Goal: Task Accomplishment & Management: Manage account settings

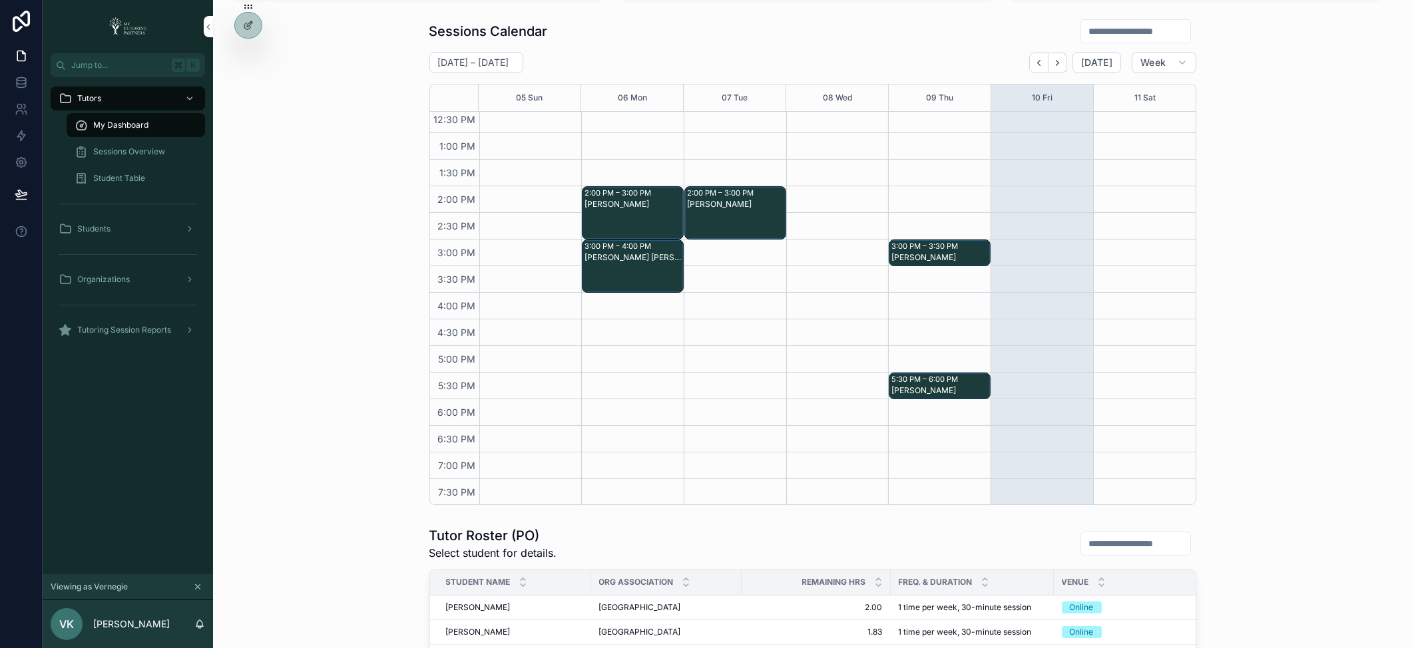
scroll to position [216, 0]
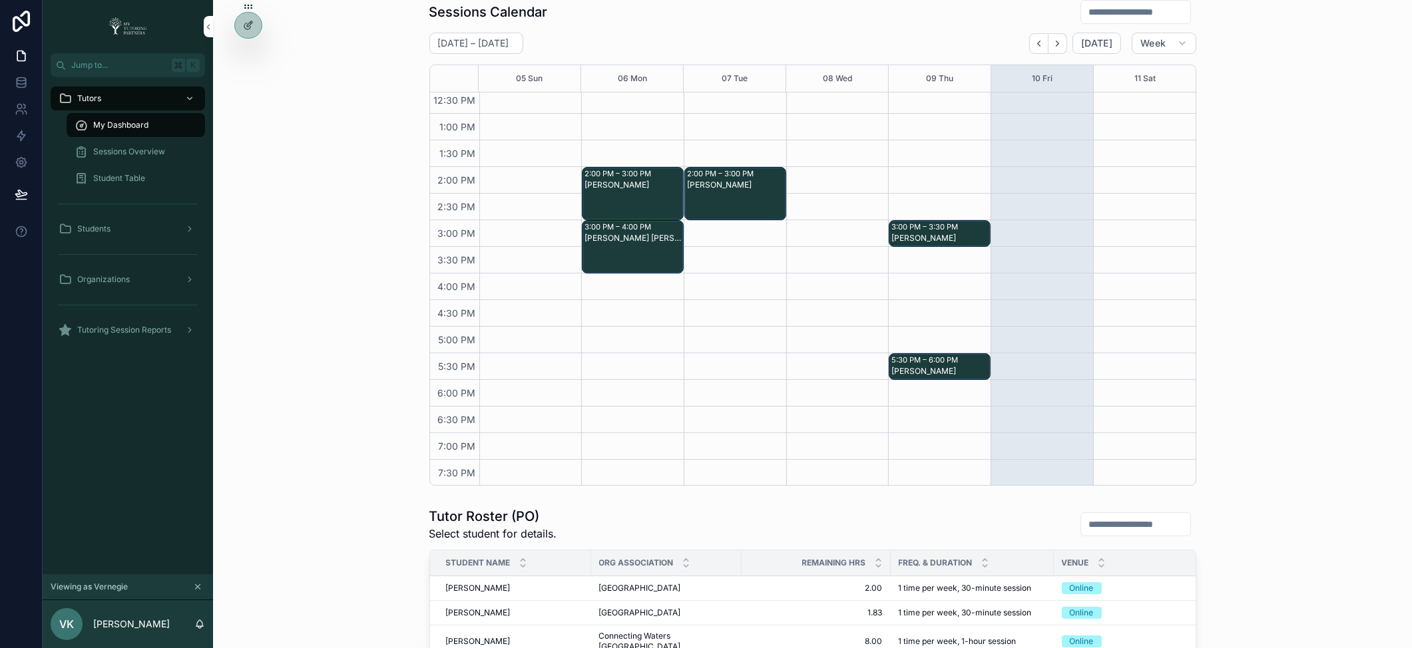
click at [0, 0] on icon at bounding box center [0, 0] width 0 height 0
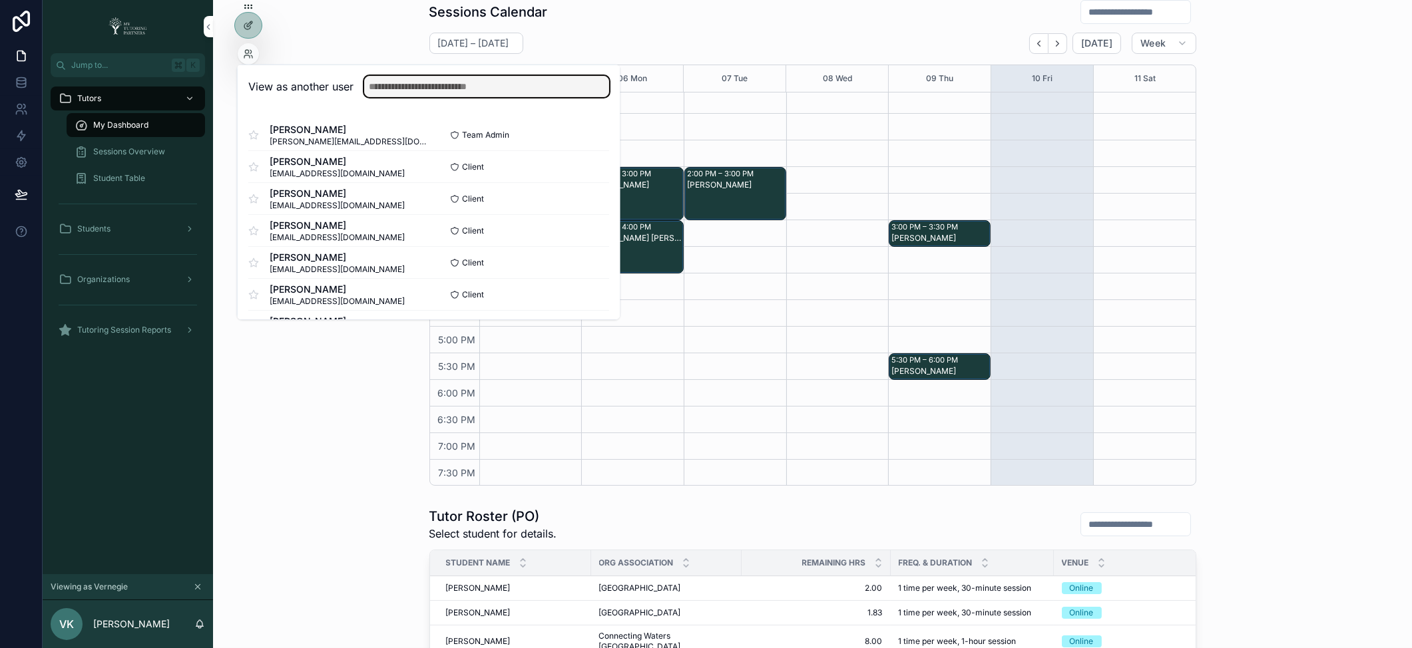
click at [403, 88] on input "text" at bounding box center [486, 86] width 245 height 21
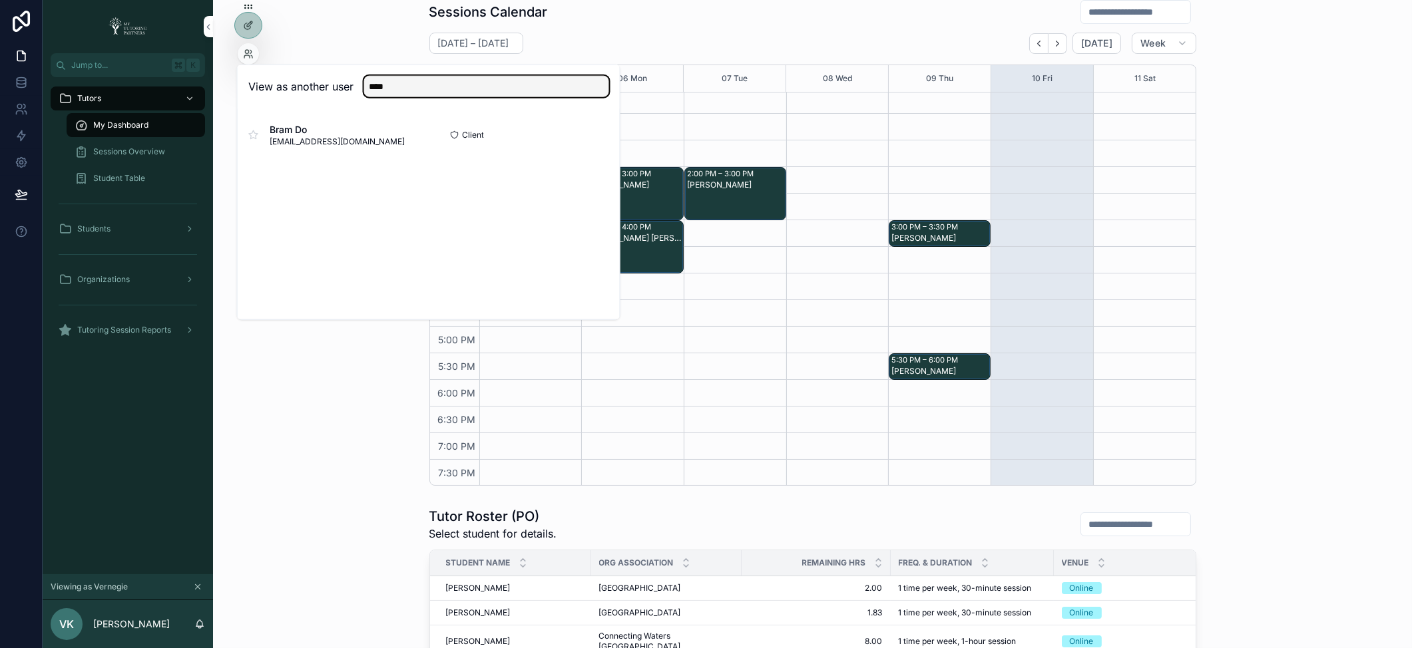
type input "****"
click at [0, 0] on button "Select" at bounding box center [0, 0] width 0 height 0
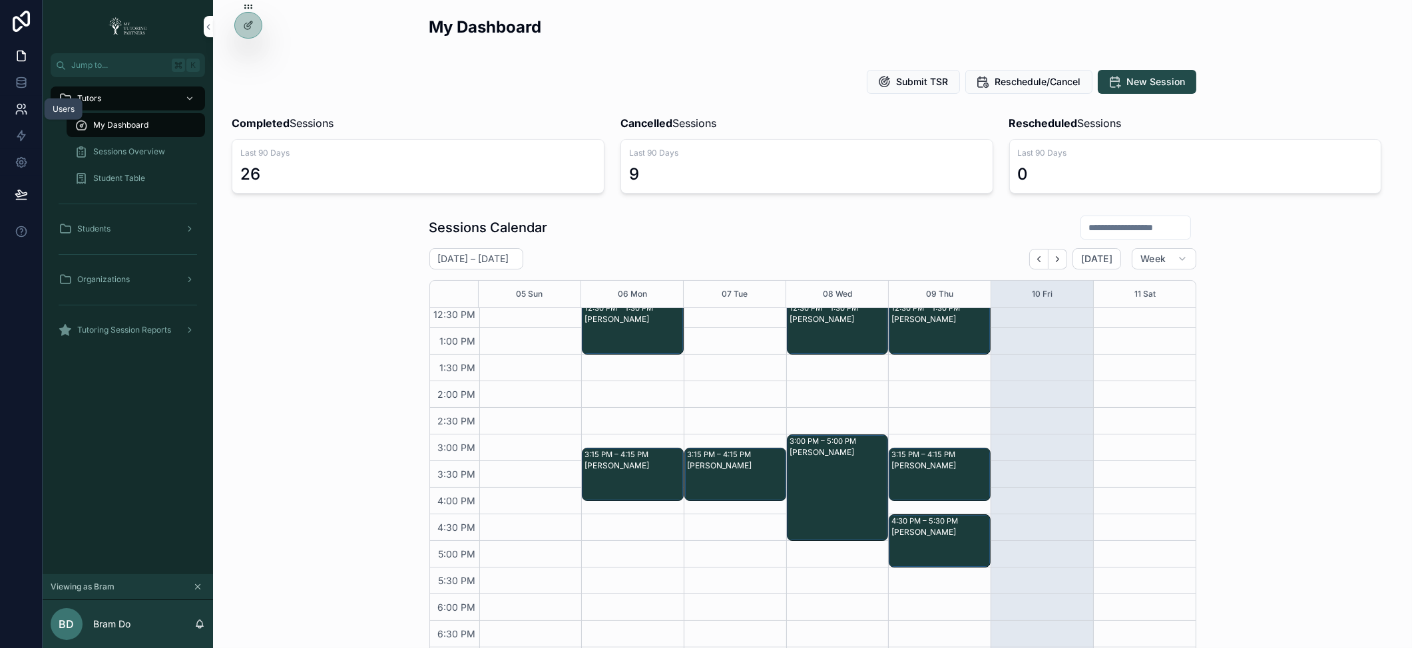
click at [23, 113] on icon at bounding box center [19, 112] width 7 height 3
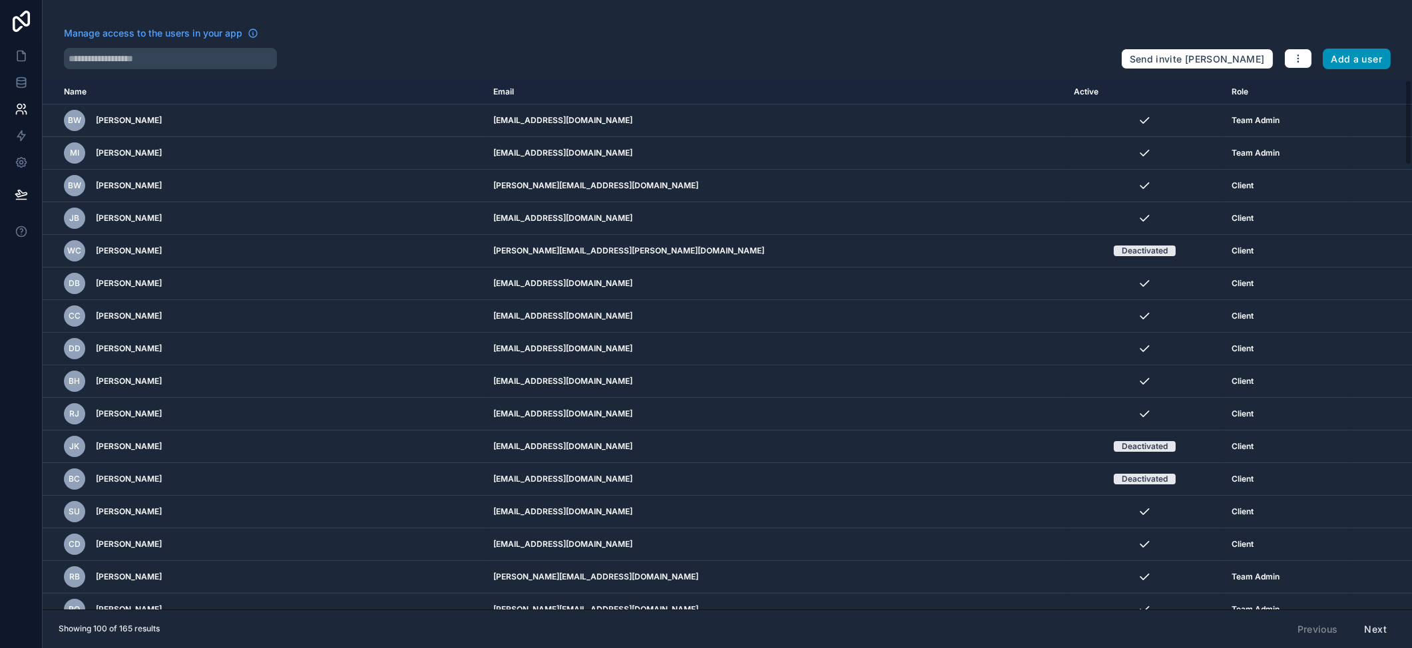
click at [1370, 58] on button "Add a user" at bounding box center [1357, 59] width 69 height 21
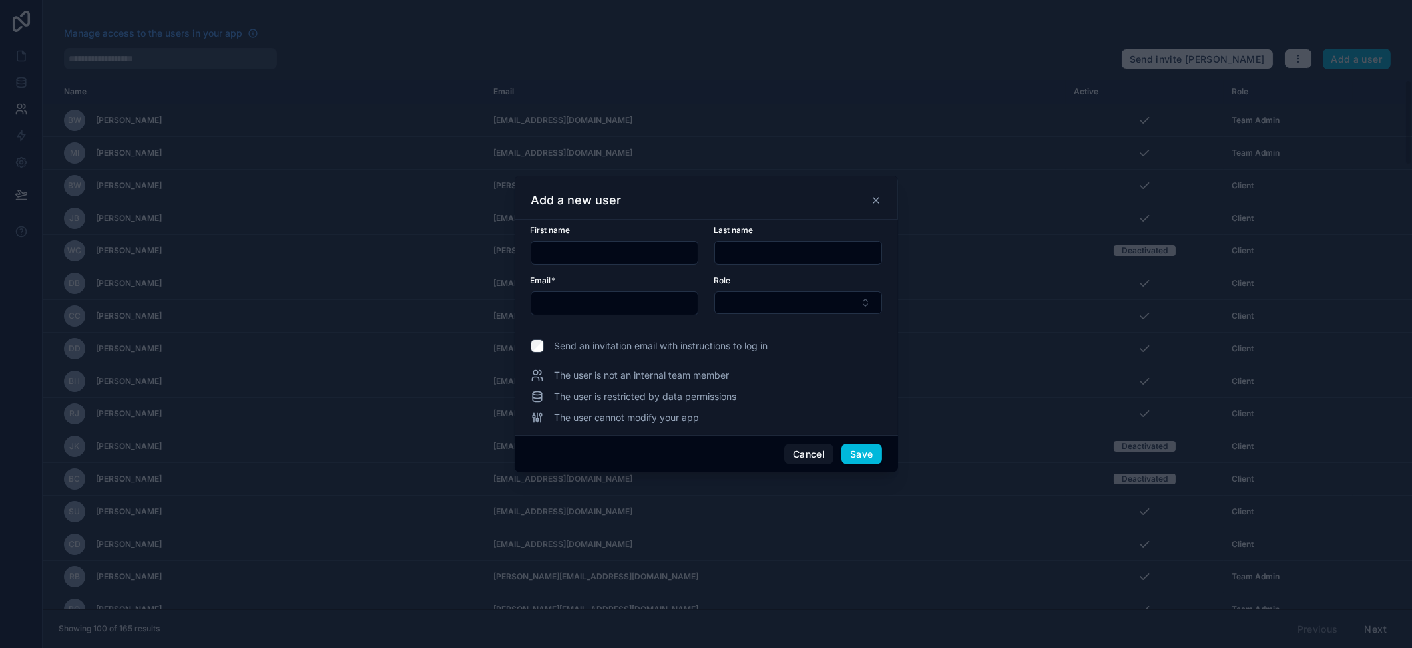
click at [556, 246] on input "text" at bounding box center [614, 253] width 166 height 19
type input "*****"
click at [605, 308] on input "text" at bounding box center [614, 303] width 166 height 19
paste input "**********"
type input "**********"
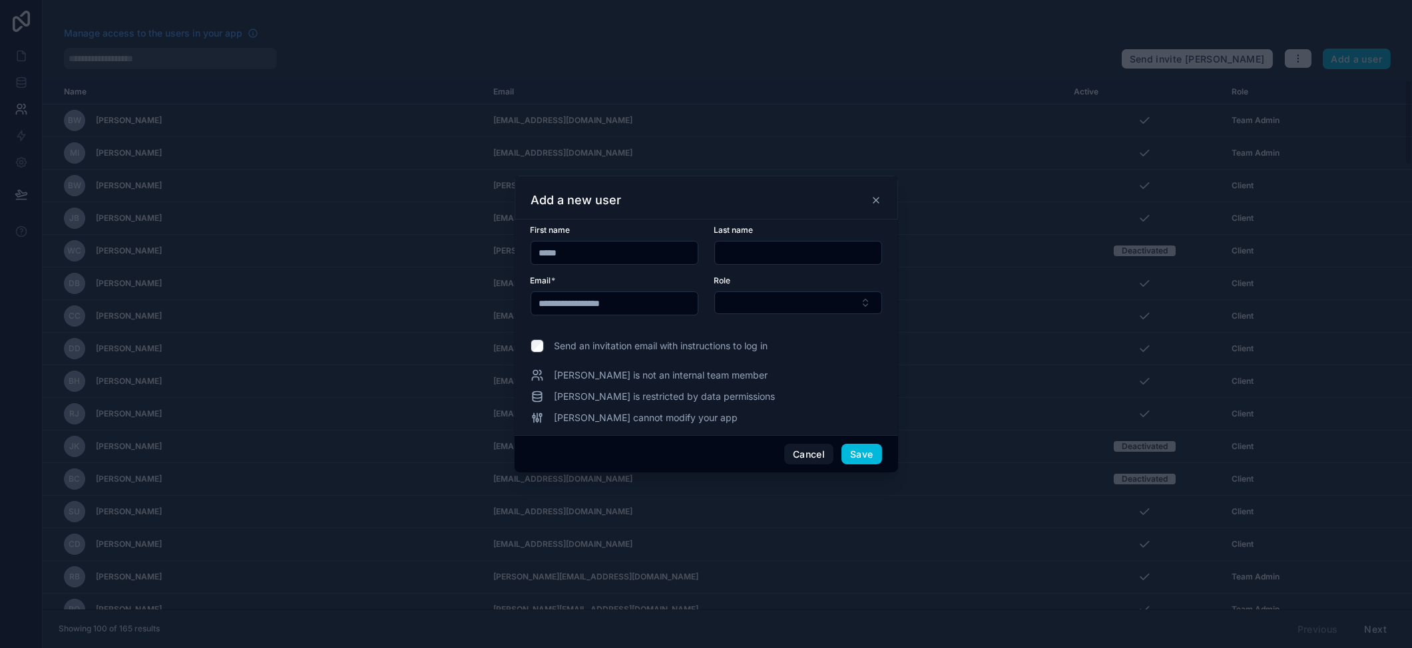
click at [770, 245] on input "text" at bounding box center [798, 253] width 166 height 19
paste input "*********"
type input "*********"
click at [779, 290] on div "Role" at bounding box center [798, 296] width 168 height 40
click at [780, 298] on button "Select Button" at bounding box center [798, 303] width 168 height 23
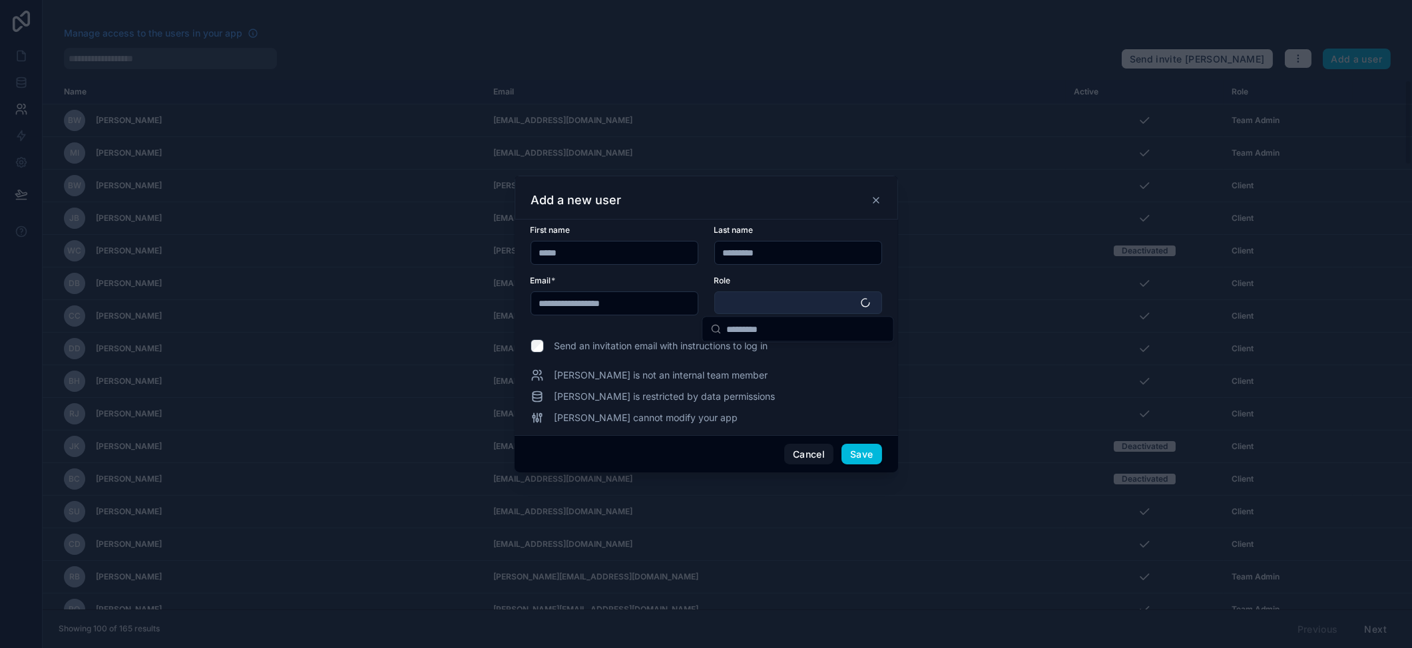
click at [775, 303] on button "Select Button" at bounding box center [798, 303] width 168 height 23
click at [760, 290] on div "Role" at bounding box center [798, 296] width 168 height 40
click at [760, 298] on button "Select Button" at bounding box center [798, 303] width 168 height 23
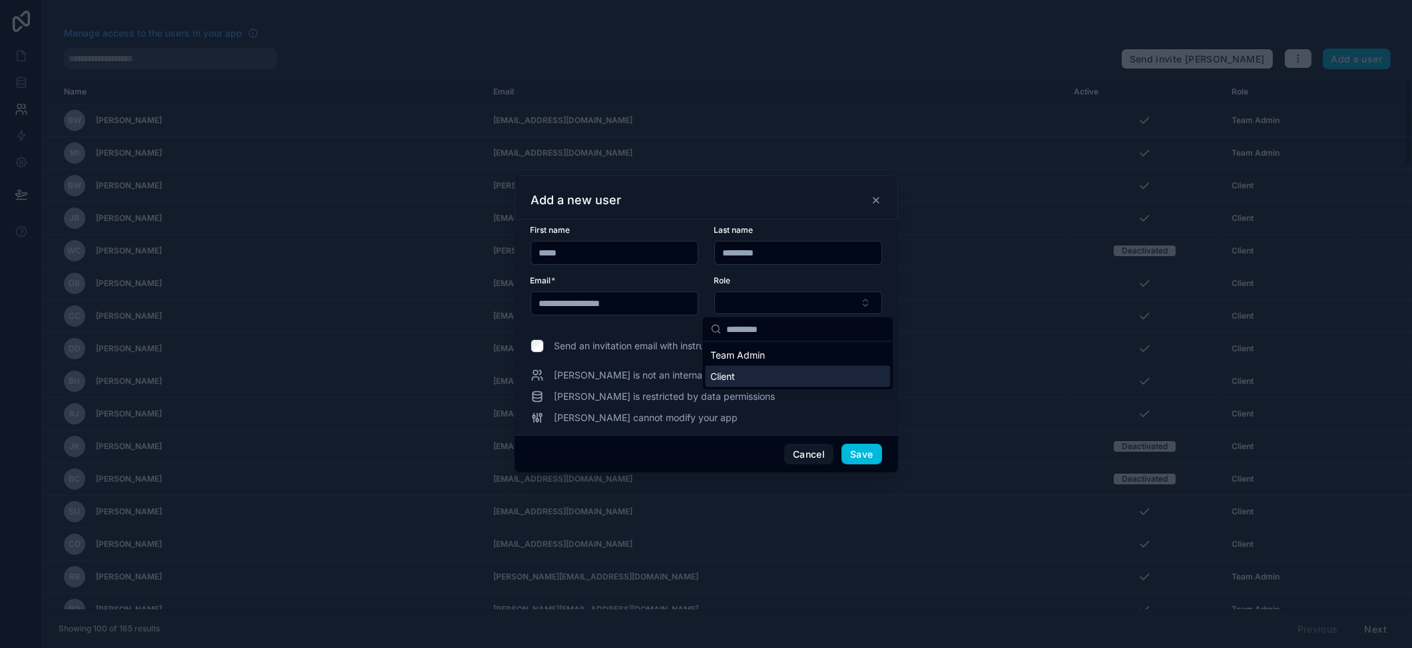
click at [726, 377] on span "Client" at bounding box center [722, 376] width 25 height 13
click at [867, 458] on button "Save" at bounding box center [861, 455] width 40 height 21
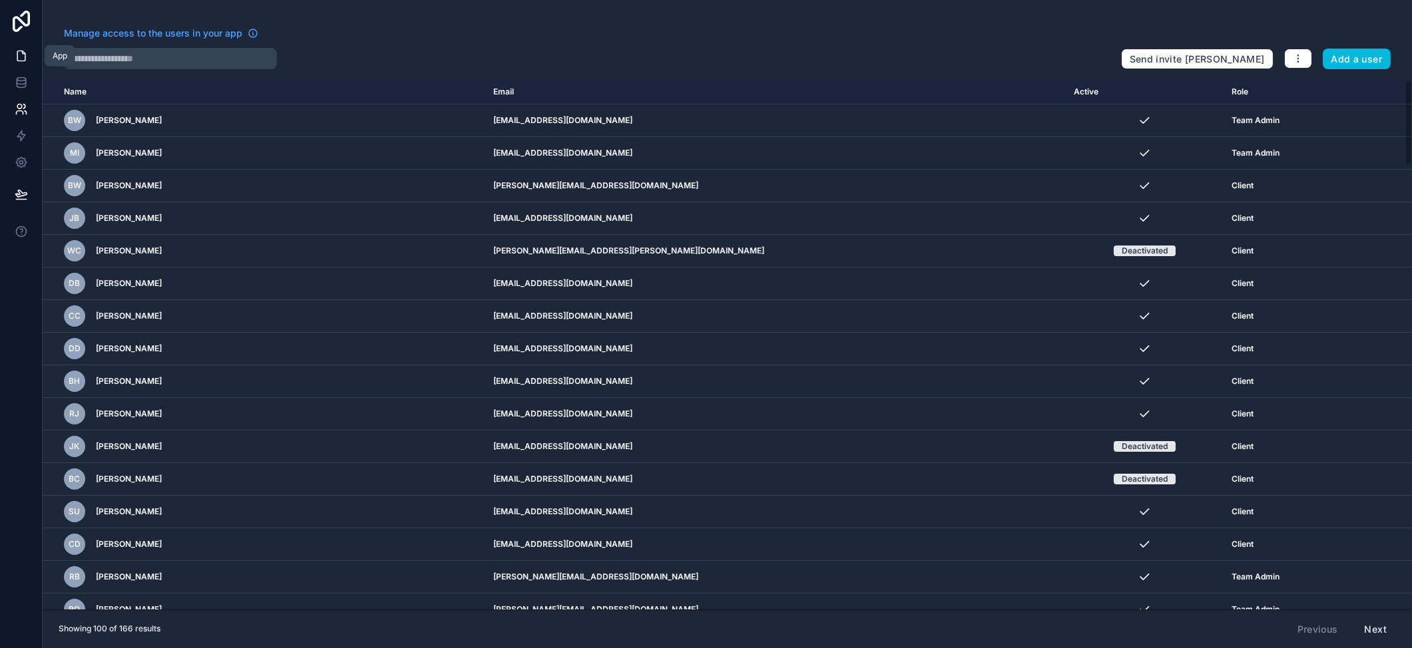
click at [20, 58] on icon at bounding box center [21, 55] width 13 height 13
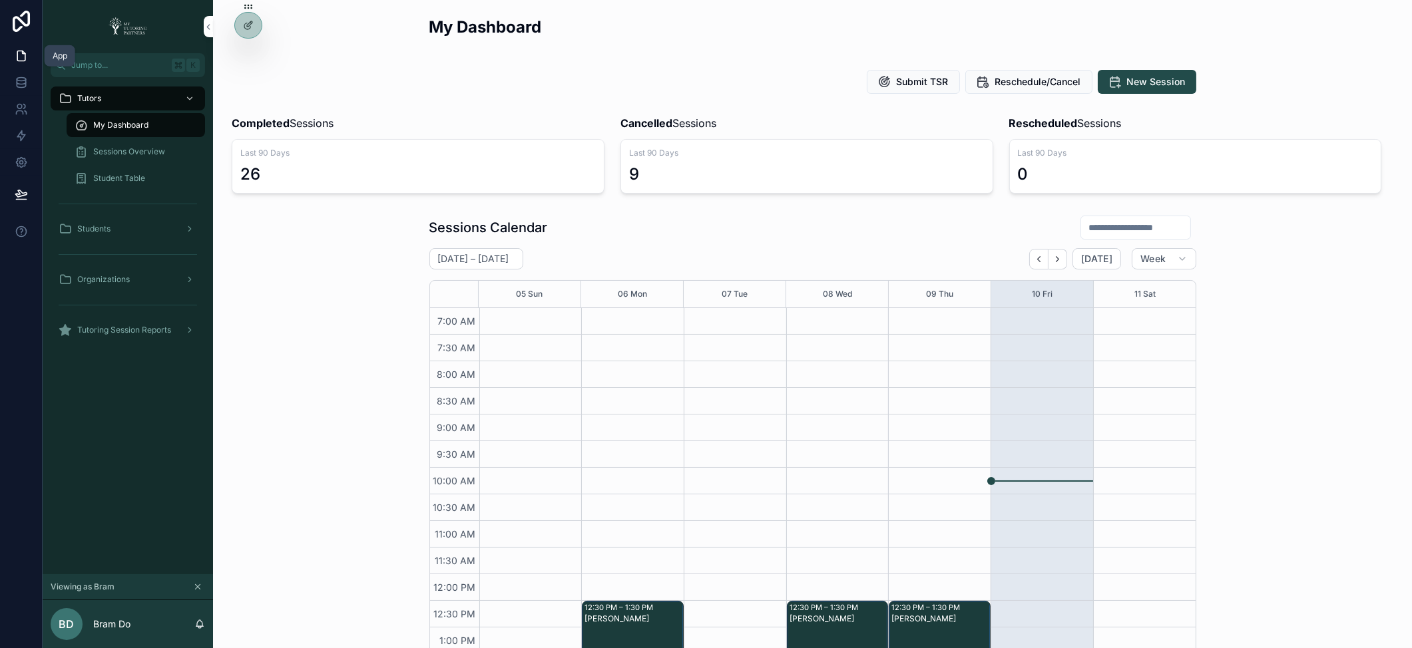
scroll to position [300, 0]
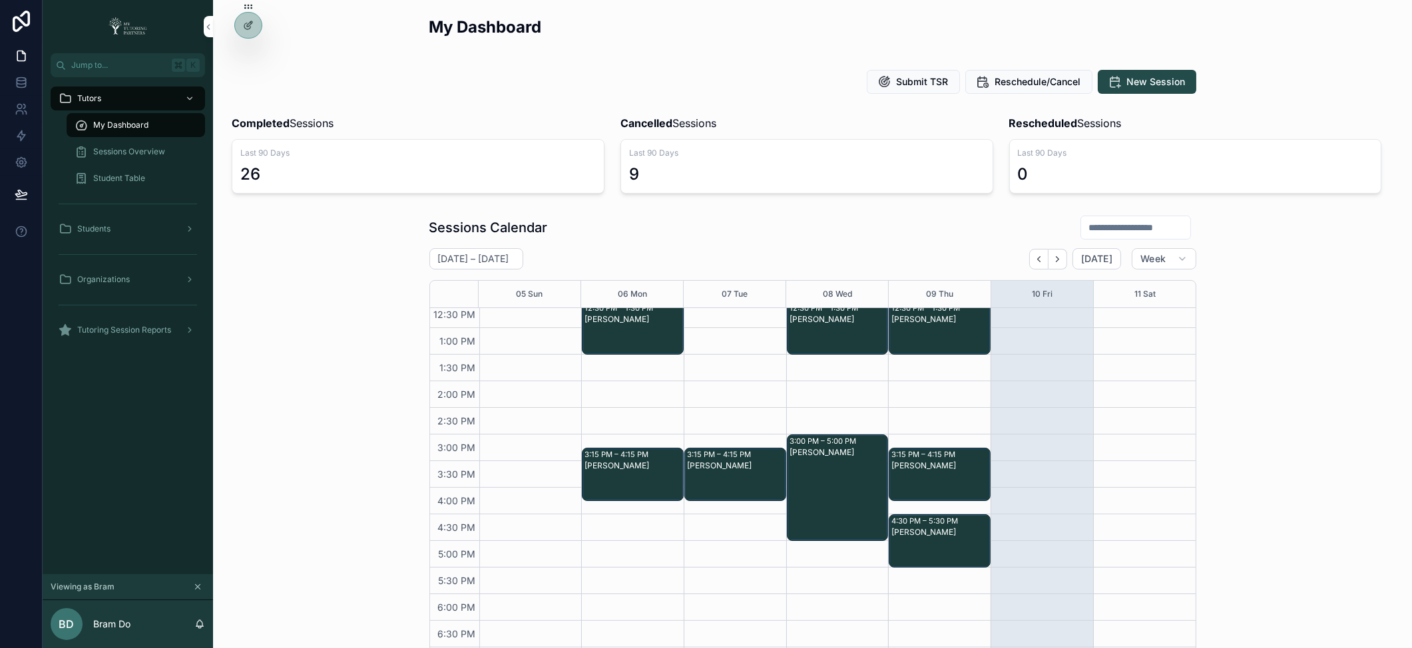
click at [0, 0] on icon at bounding box center [0, 0] width 0 height 0
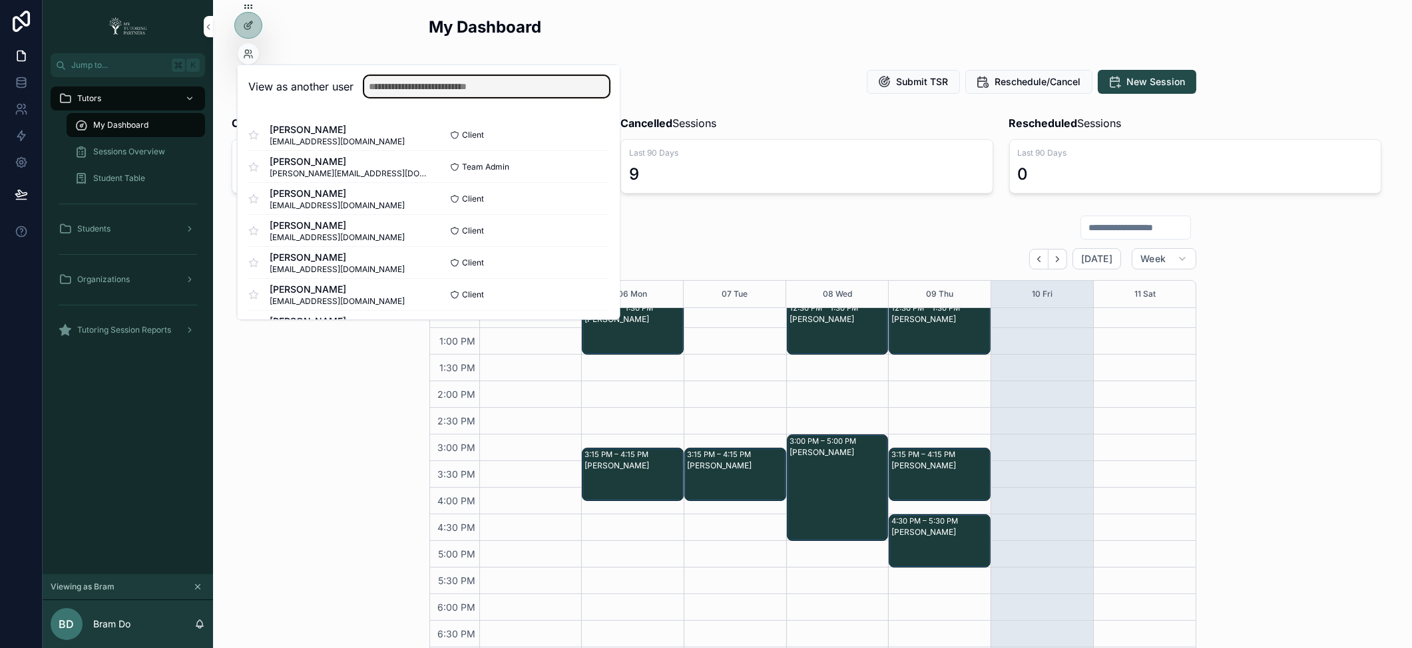
click at [411, 90] on input "text" at bounding box center [486, 86] width 245 height 21
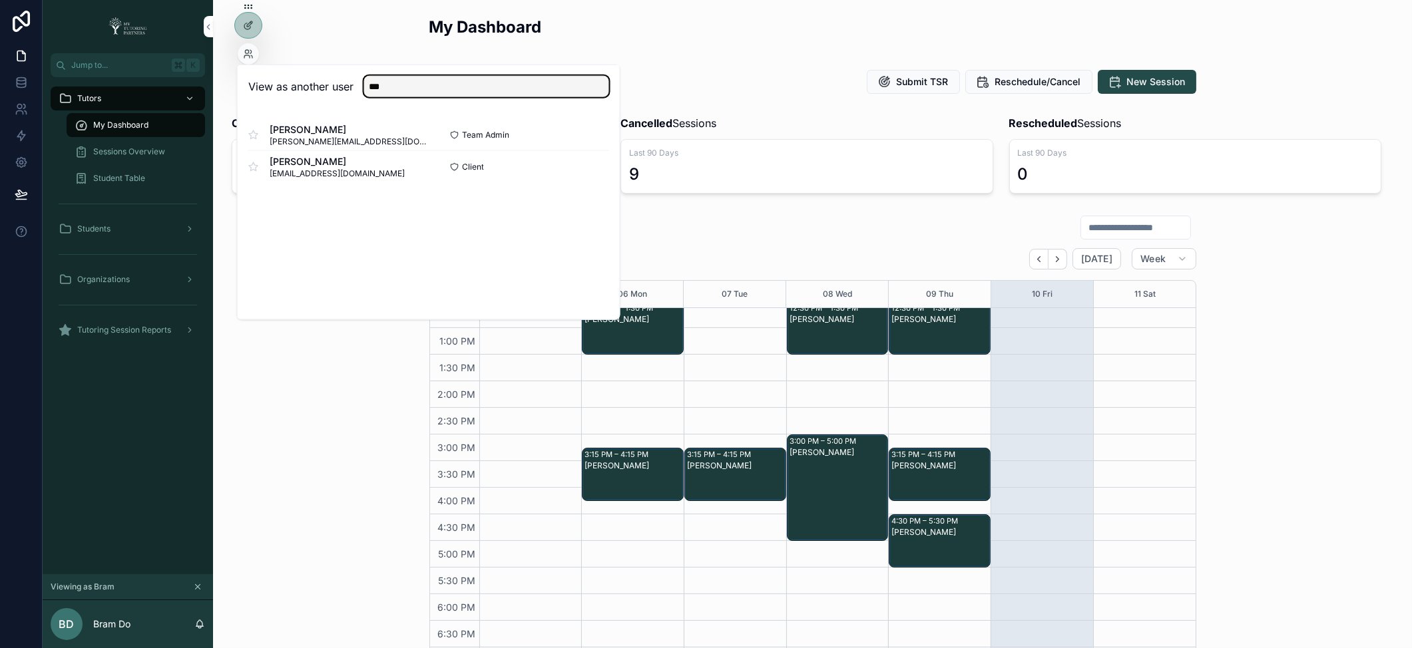
type input "***"
click at [0, 0] on button "Select" at bounding box center [0, 0] width 0 height 0
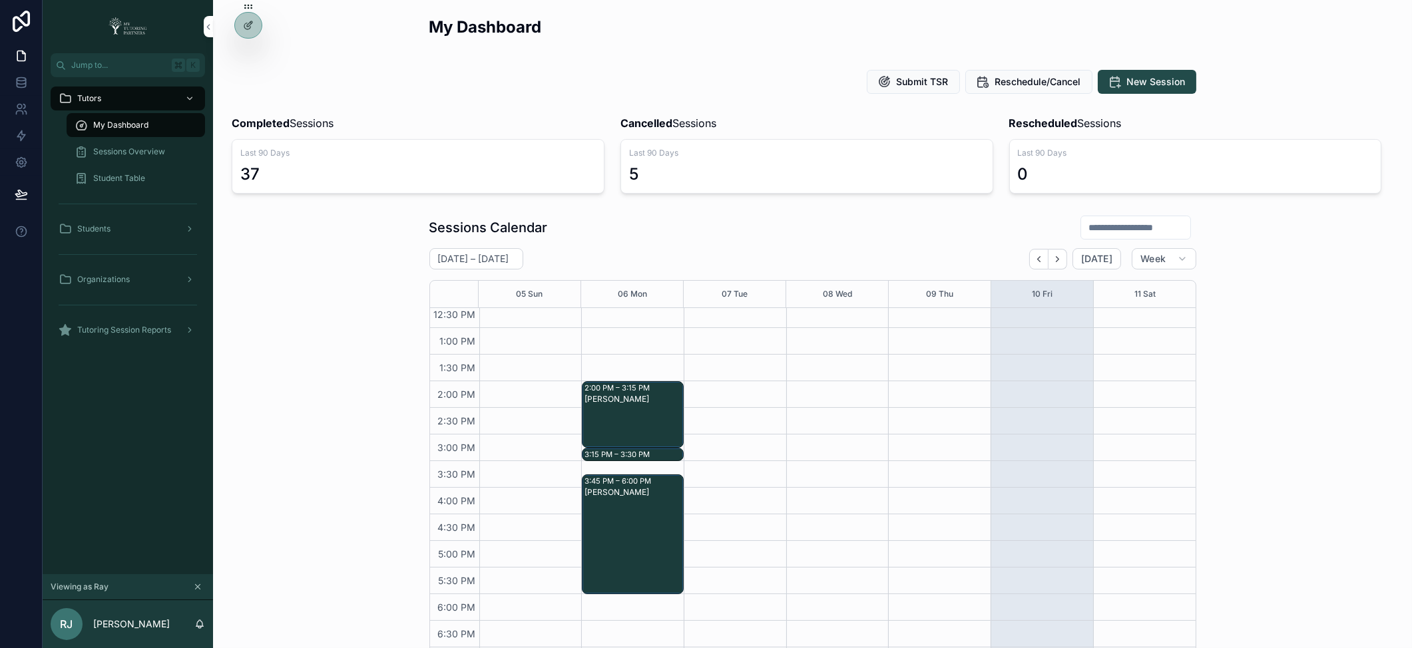
click at [0, 0] on div at bounding box center [0, 0] width 0 height 0
click at [0, 0] on icon at bounding box center [0, 0] width 0 height 0
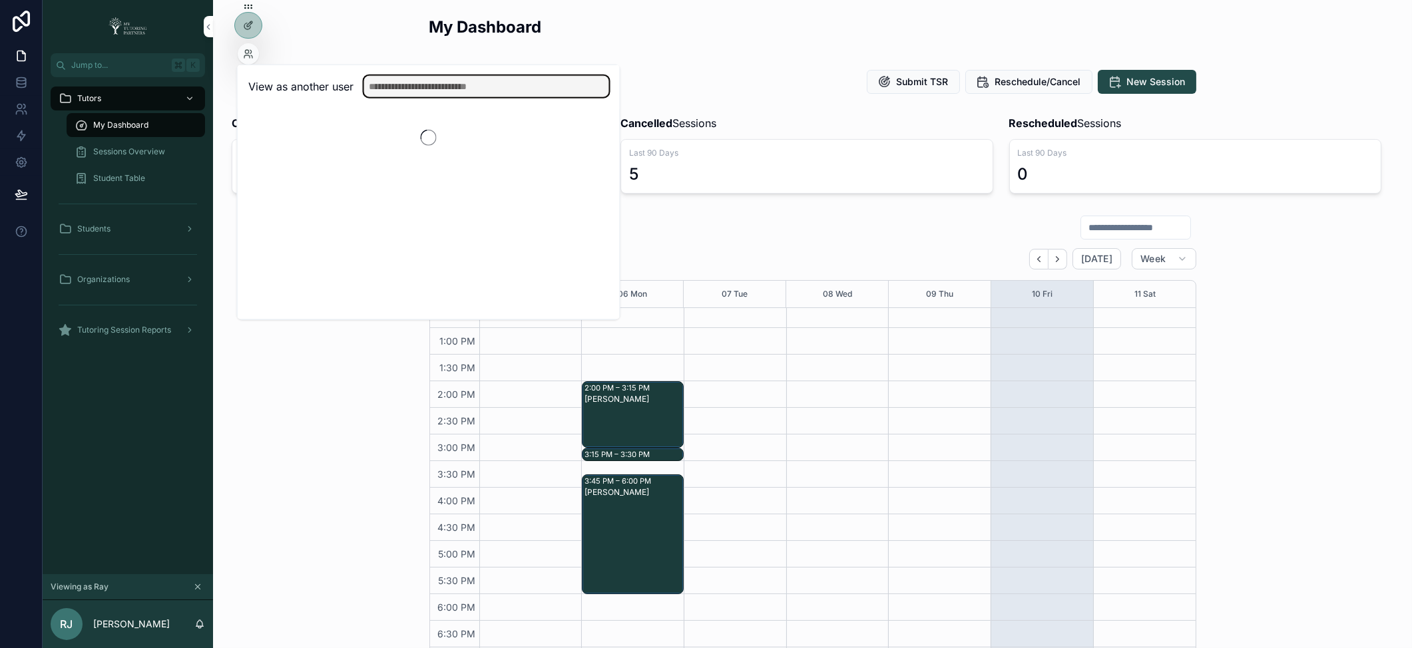
click at [376, 81] on input "text" at bounding box center [486, 86] width 245 height 21
type input "*****"
click at [0, 0] on button "Select" at bounding box center [0, 0] width 0 height 0
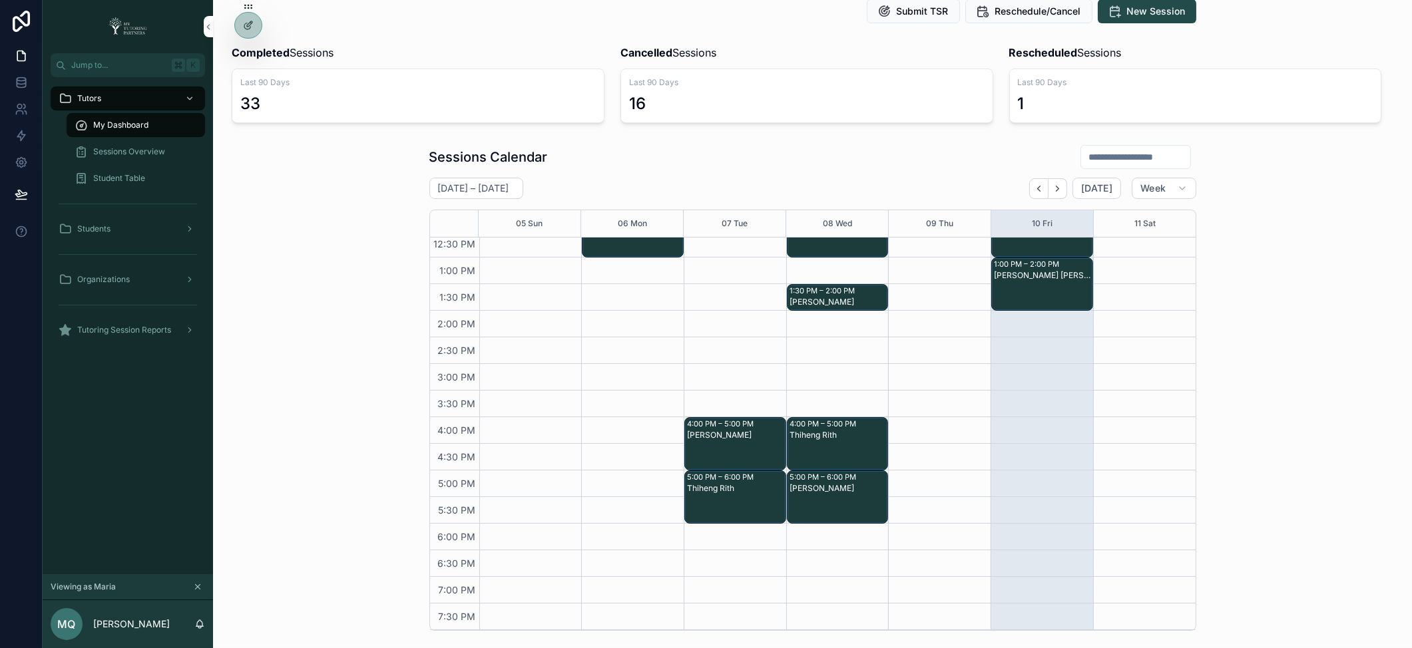
scroll to position [71, 0]
click at [130, 144] on div "Sessions Overview" at bounding box center [136, 151] width 122 height 21
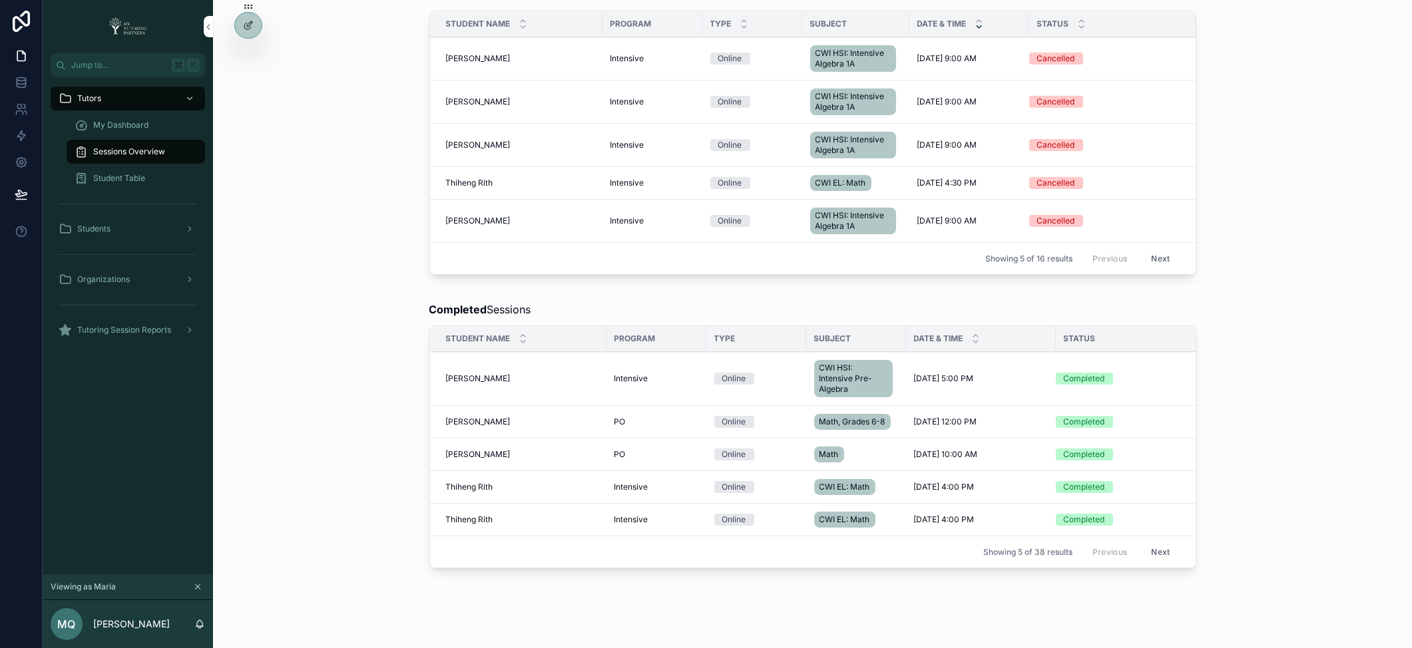
scroll to position [716, 0]
click at [461, 373] on span "Francisco Romero" at bounding box center [478, 378] width 65 height 11
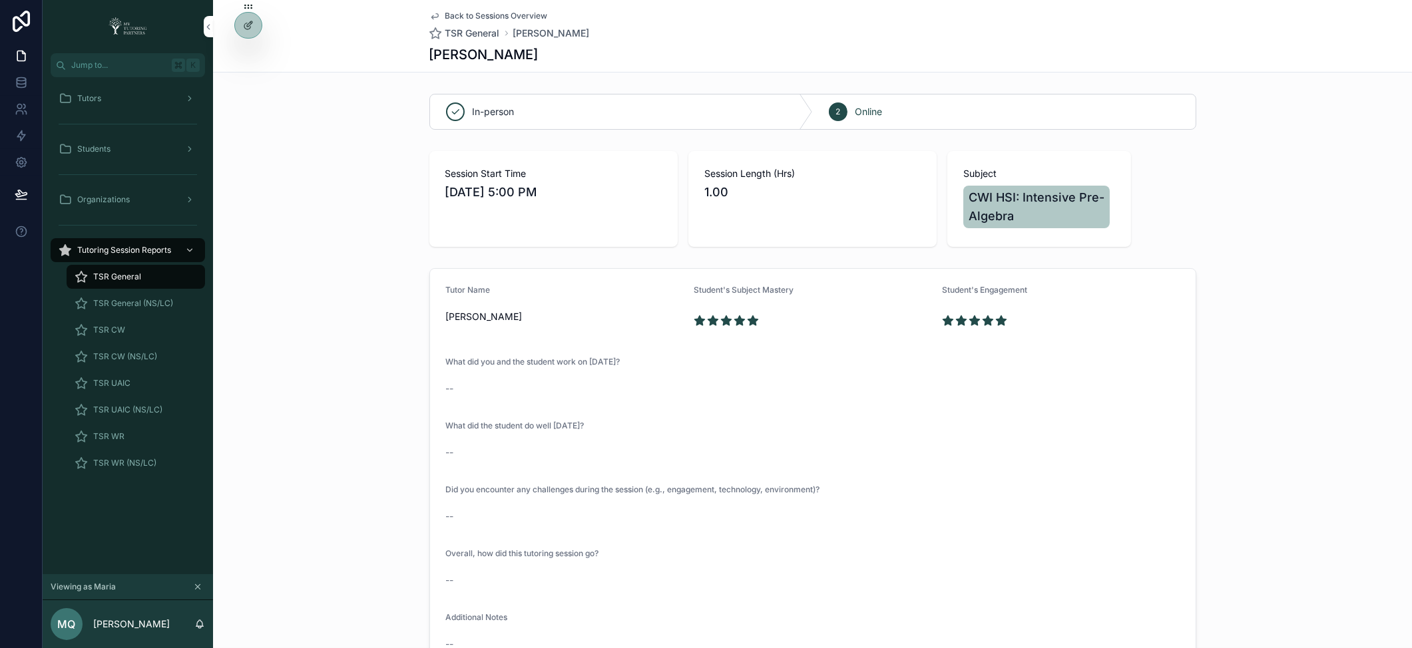
click at [105, 325] on span "TSR CW" at bounding box center [109, 330] width 32 height 11
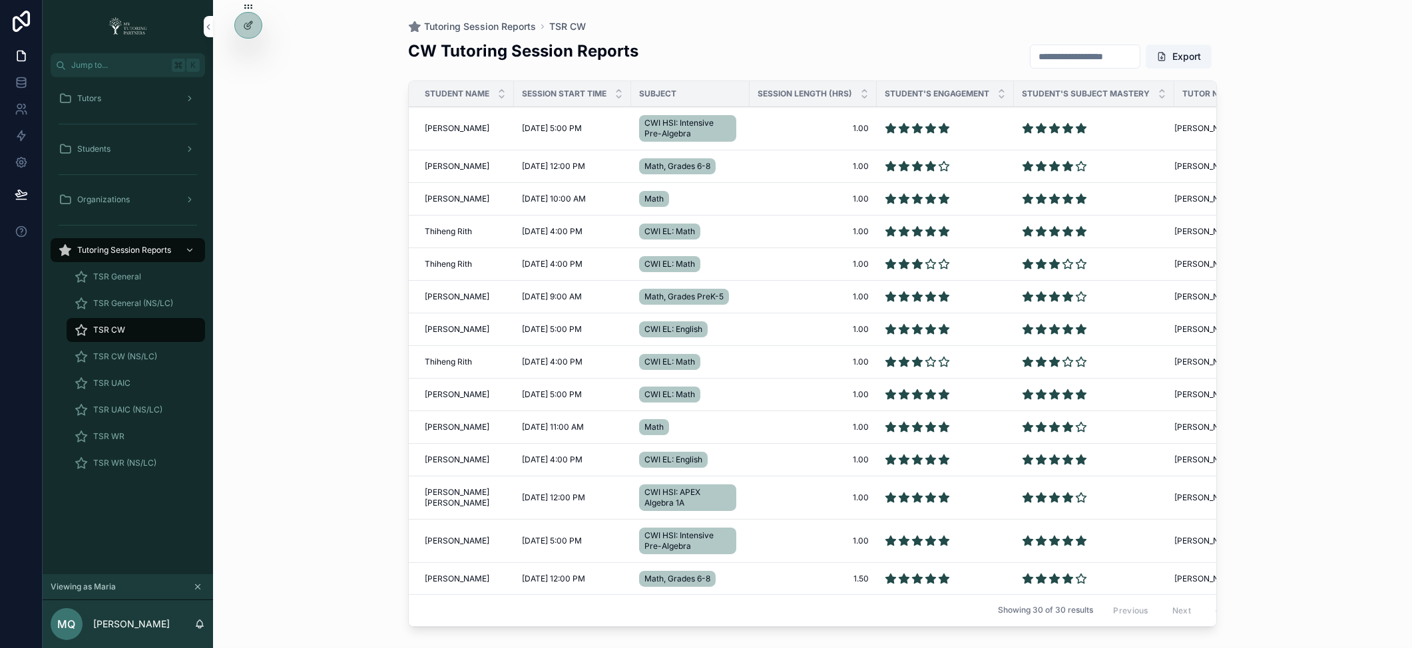
click at [453, 119] on td "Francisco Romero Francisco Romero" at bounding box center [461, 128] width 105 height 43
click at [451, 124] on span "Francisco Romero" at bounding box center [457, 128] width 65 height 11
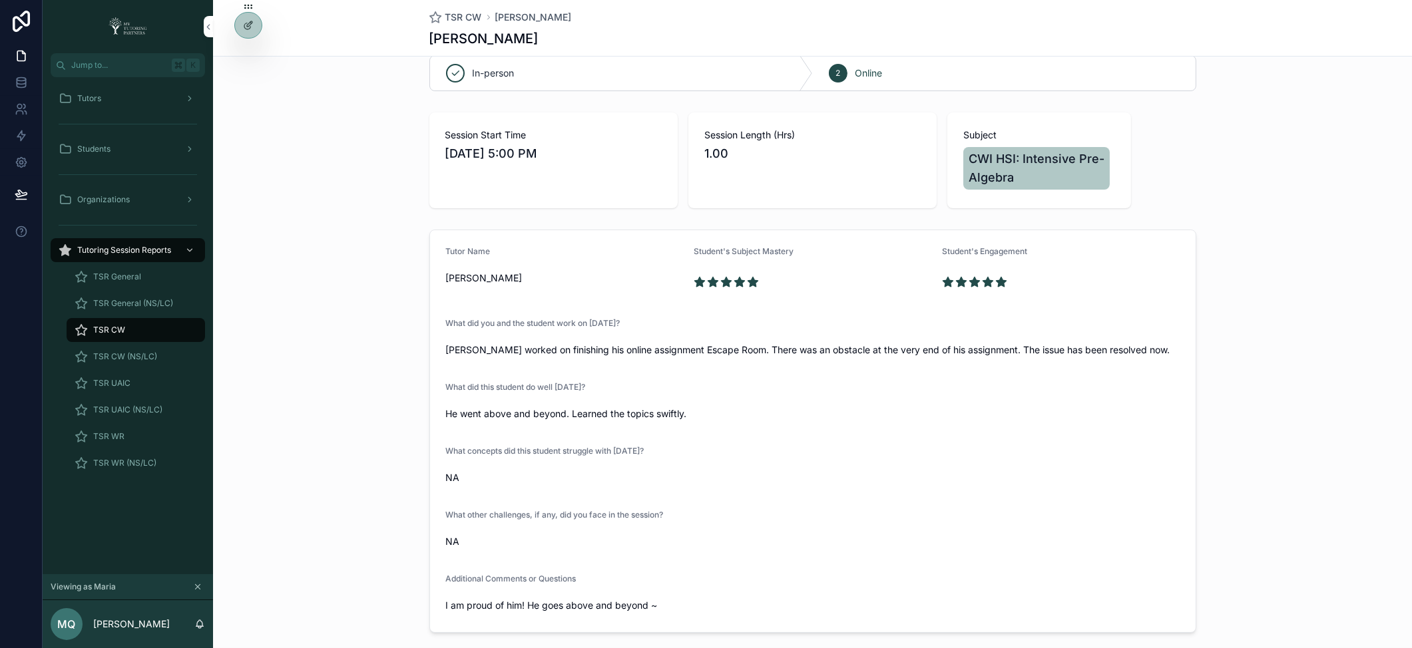
scroll to position [45, 0]
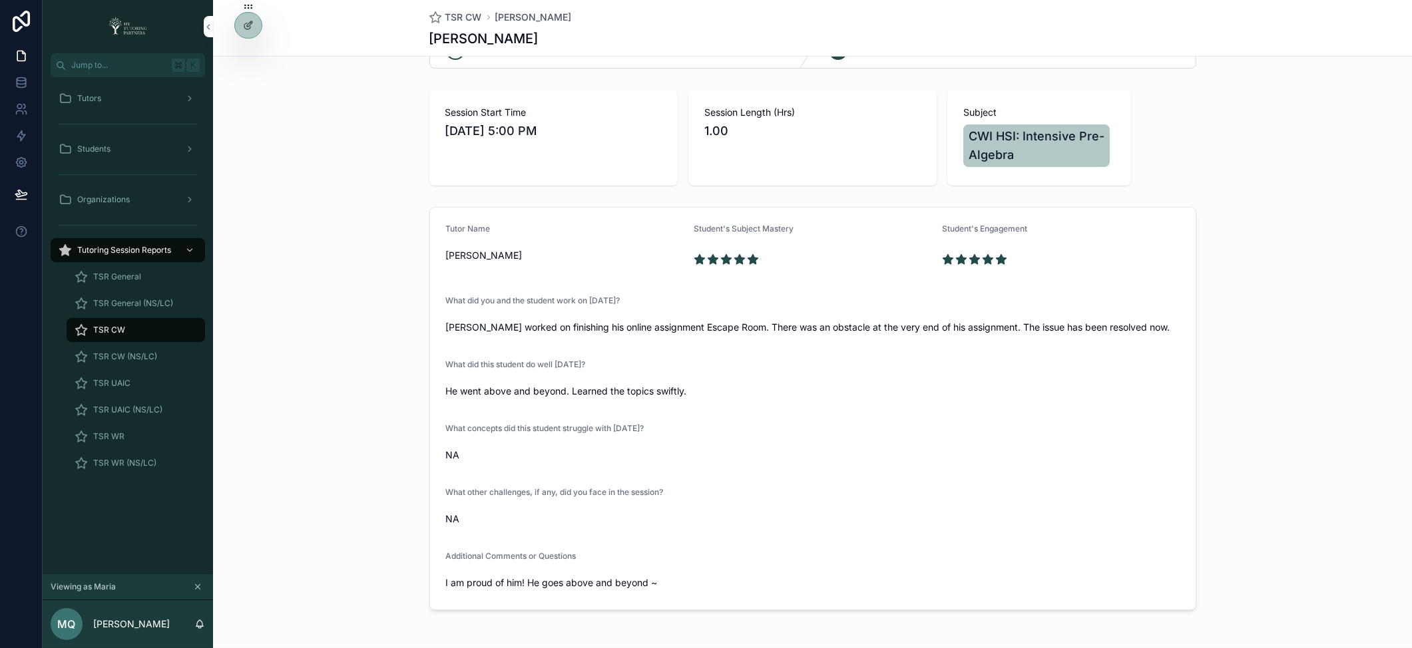
click at [110, 330] on span "TSR CW" at bounding box center [109, 330] width 32 height 11
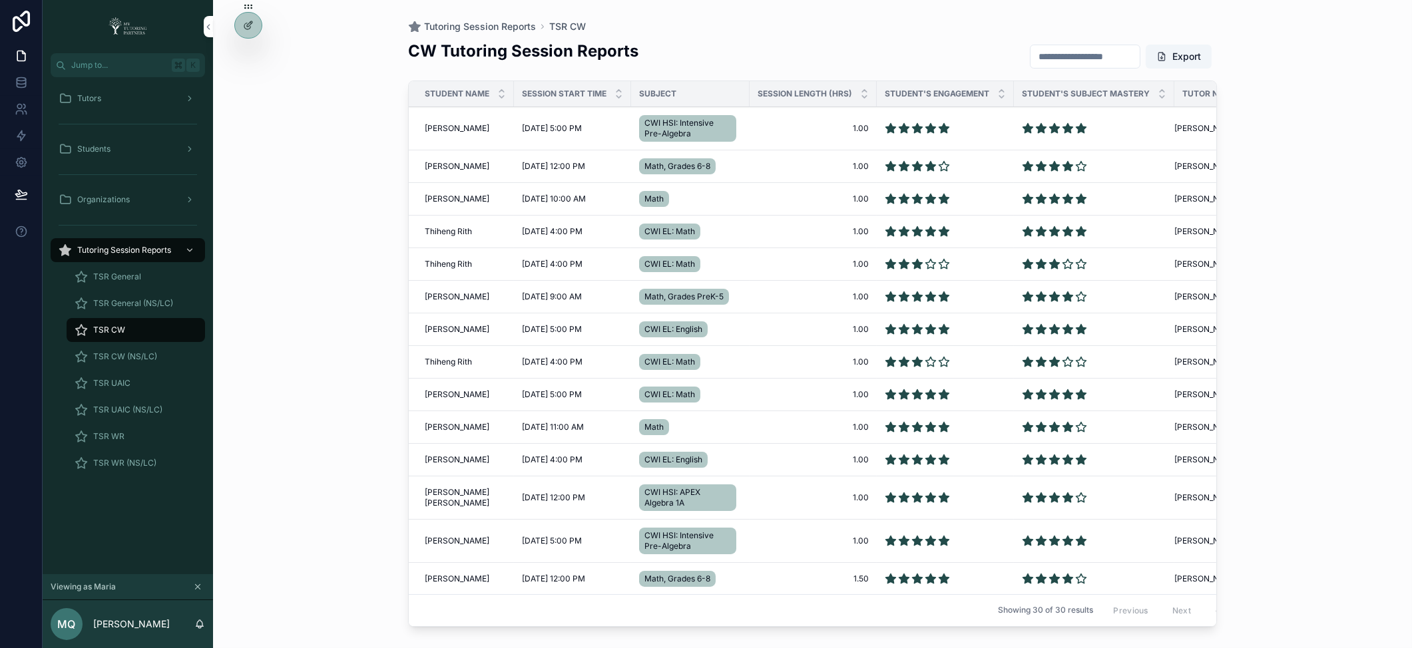
click at [1087, 54] on input "scrollable content" at bounding box center [1084, 56] width 109 height 19
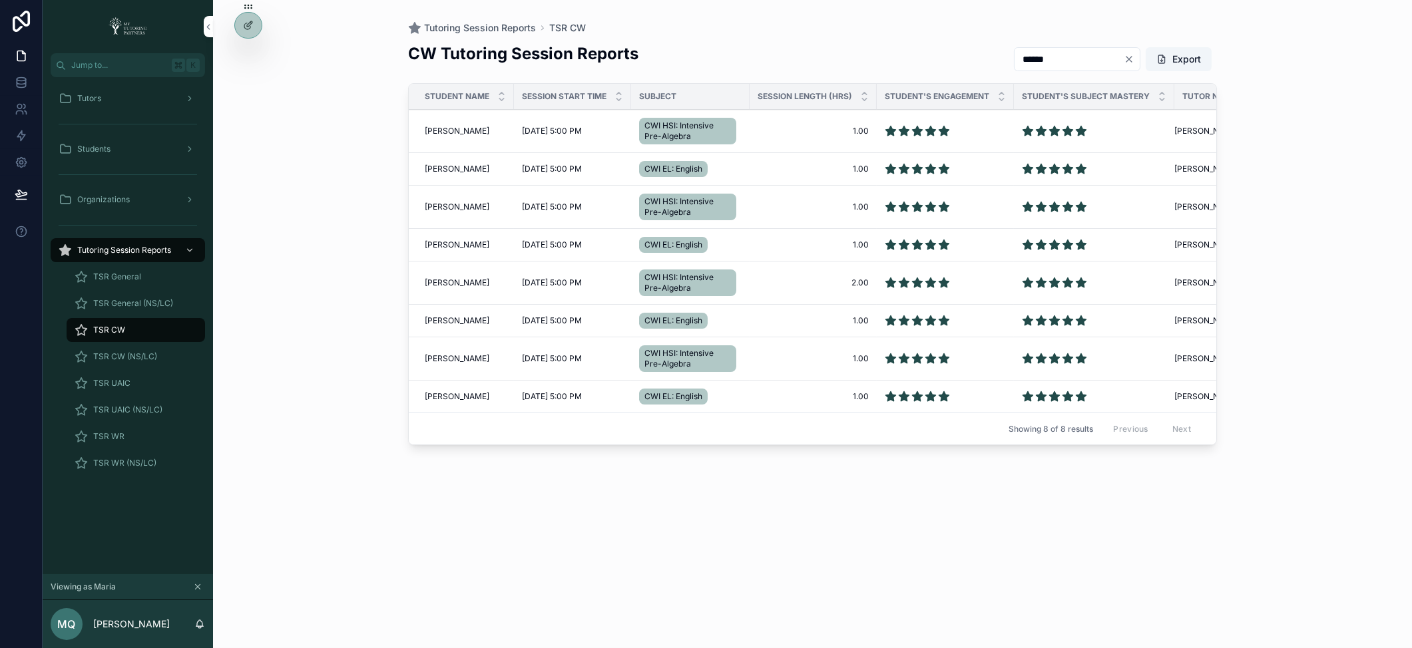
type input "******"
click at [435, 166] on span "Francisco Romero" at bounding box center [457, 169] width 65 height 11
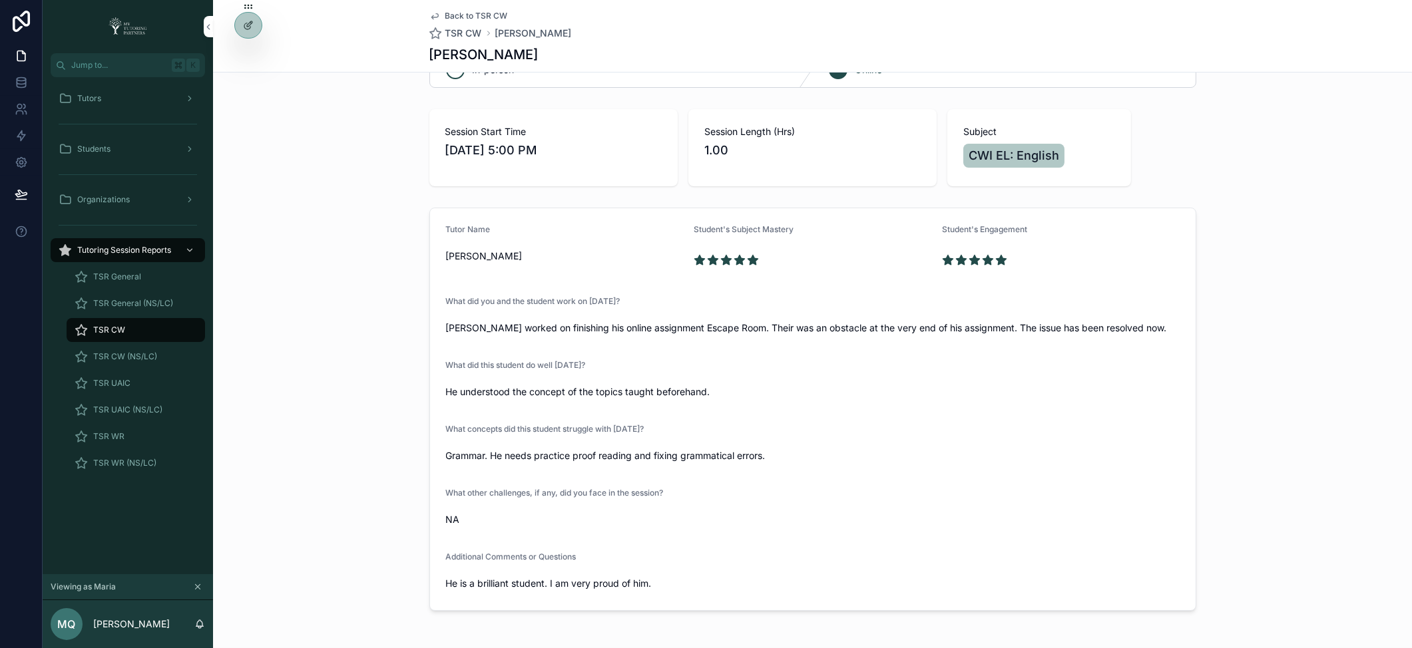
scroll to position [64, 0]
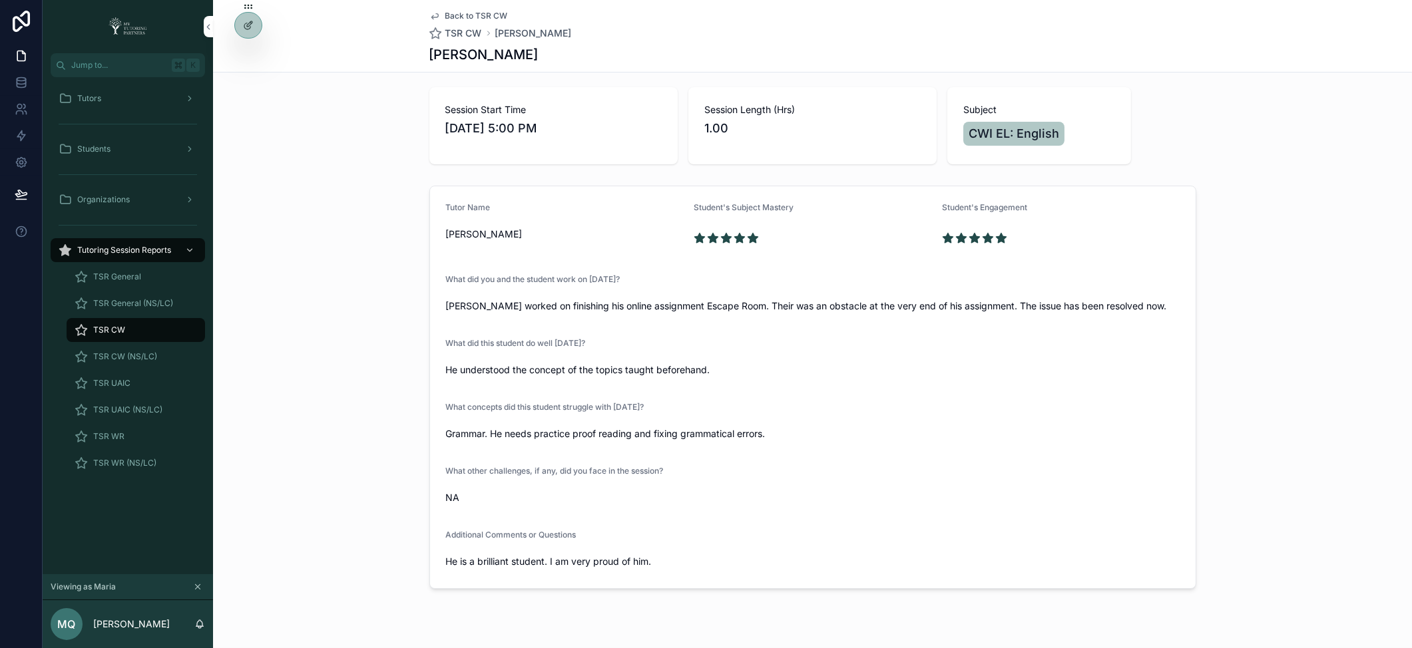
click at [131, 330] on div "TSR CW" at bounding box center [136, 330] width 122 height 21
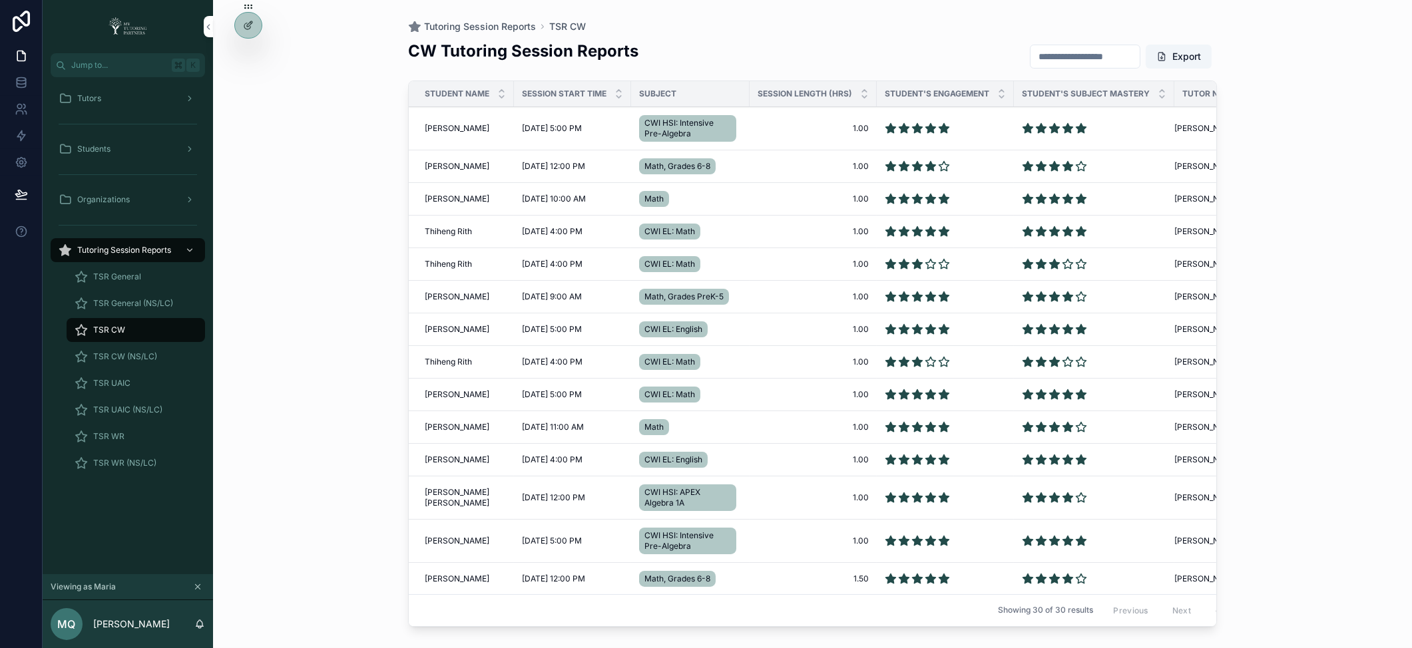
click at [1055, 55] on input "scrollable content" at bounding box center [1084, 56] width 109 height 19
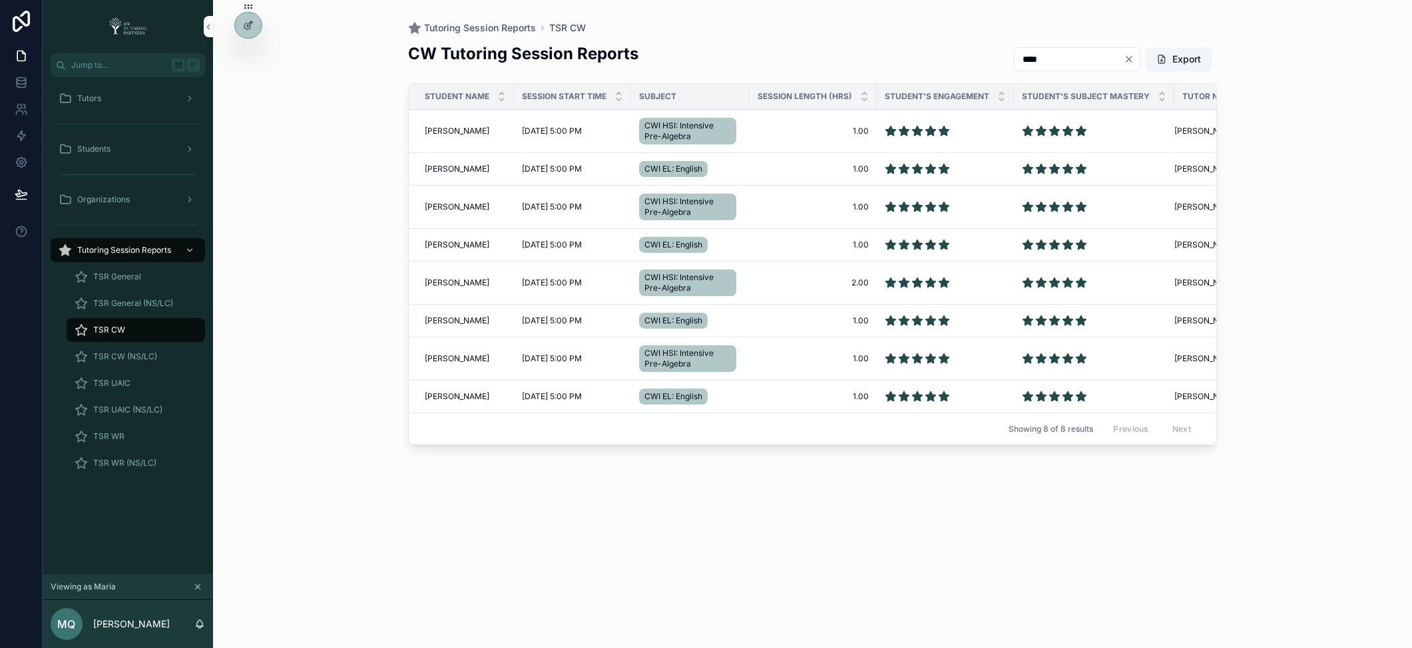
type input "****"
click at [449, 131] on span "Francisco Romero" at bounding box center [457, 131] width 65 height 11
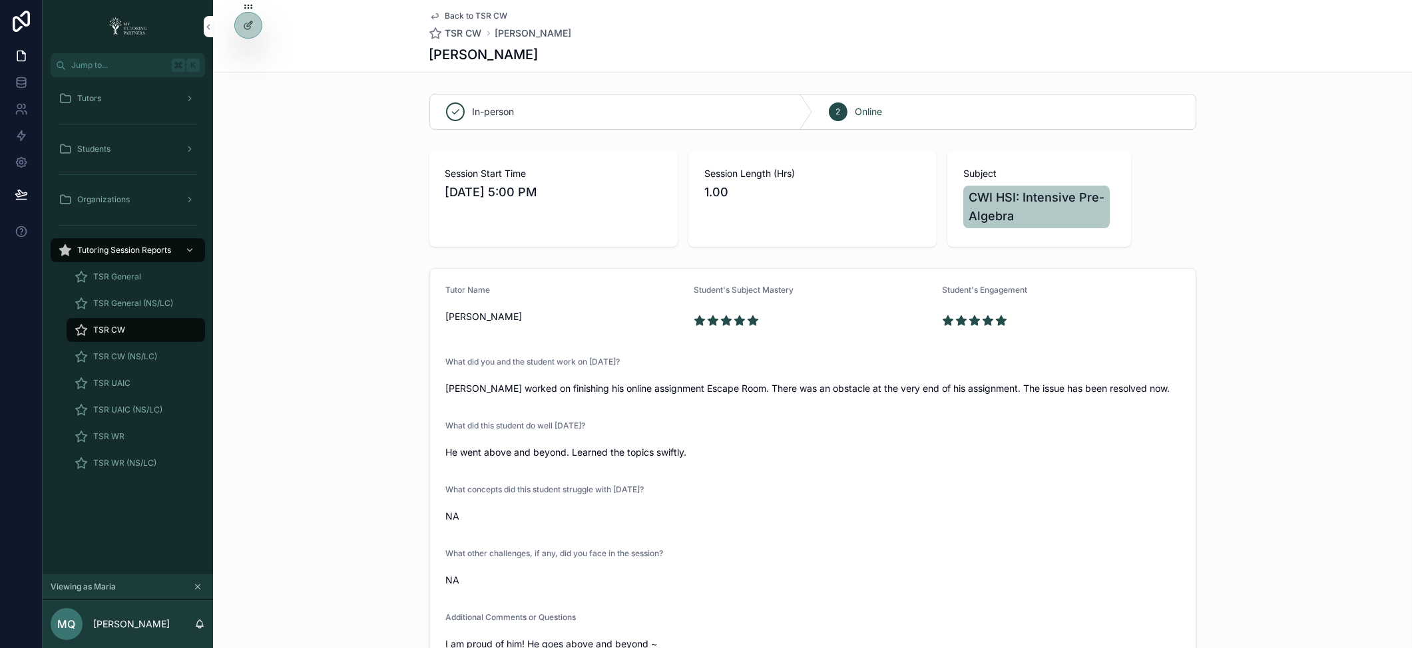
click at [0, 0] on icon at bounding box center [0, 0] width 0 height 0
drag, startPoint x: 303, startPoint y: 416, endPoint x: 320, endPoint y: 373, distance: 46.0
click at [304, 415] on div "Tutor Name Maria Quan Student's Subject Mastery Student's Engagement What did y…" at bounding box center [812, 470] width 1199 height 414
click at [105, 97] on div "Tutors" at bounding box center [128, 98] width 138 height 21
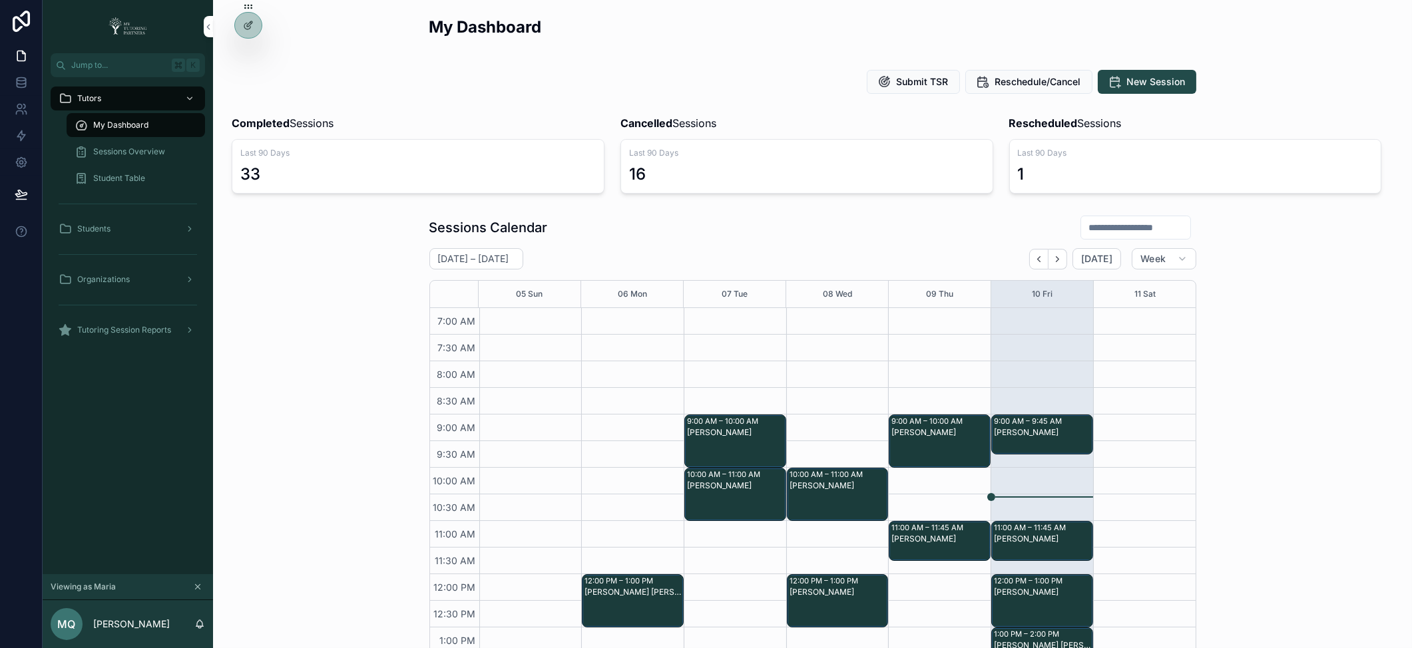
click at [120, 150] on span "Sessions Overview" at bounding box center [129, 151] width 72 height 11
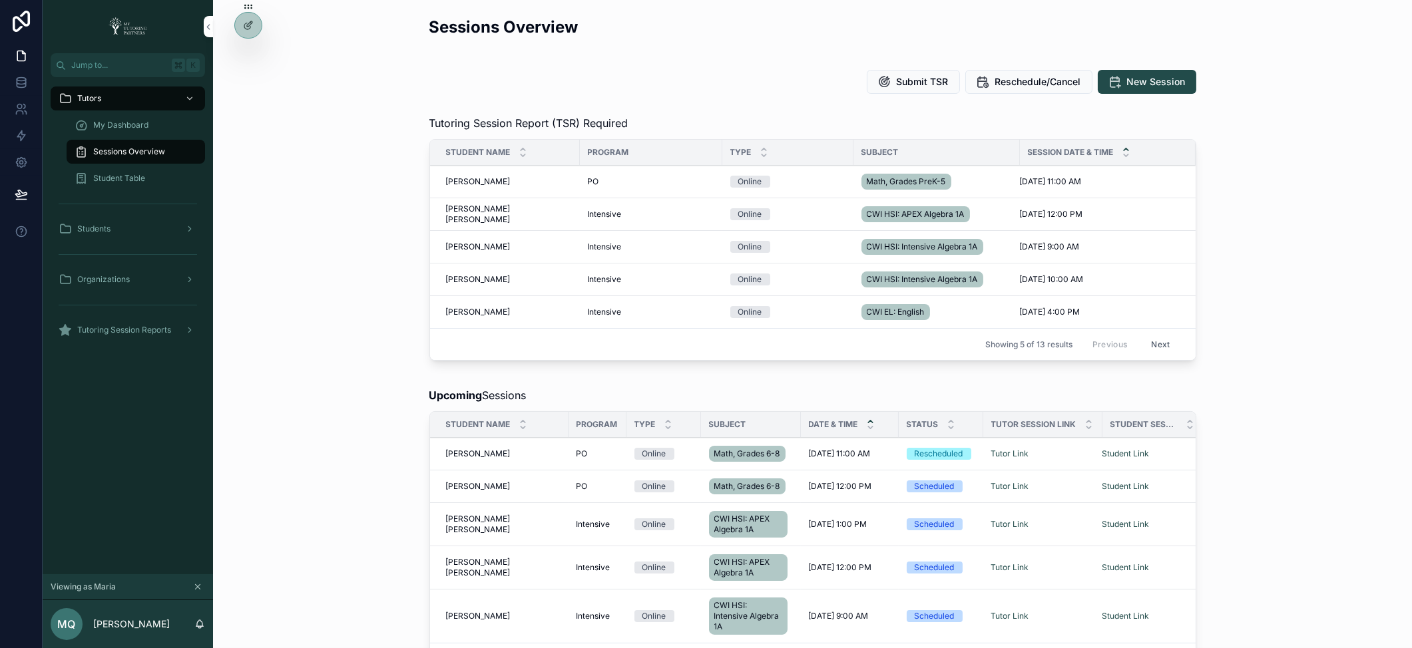
click at [1155, 343] on button "Next" at bounding box center [1160, 344] width 37 height 21
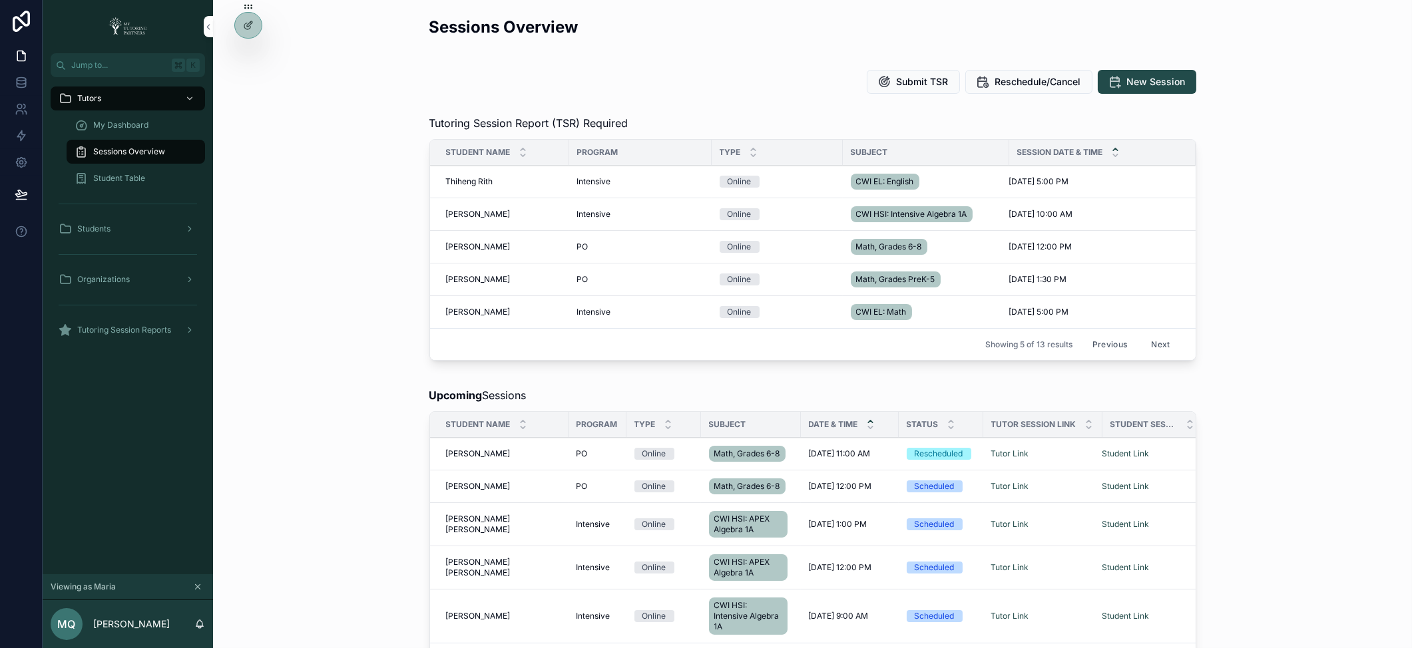
click at [1148, 343] on button "Next" at bounding box center [1160, 344] width 37 height 21
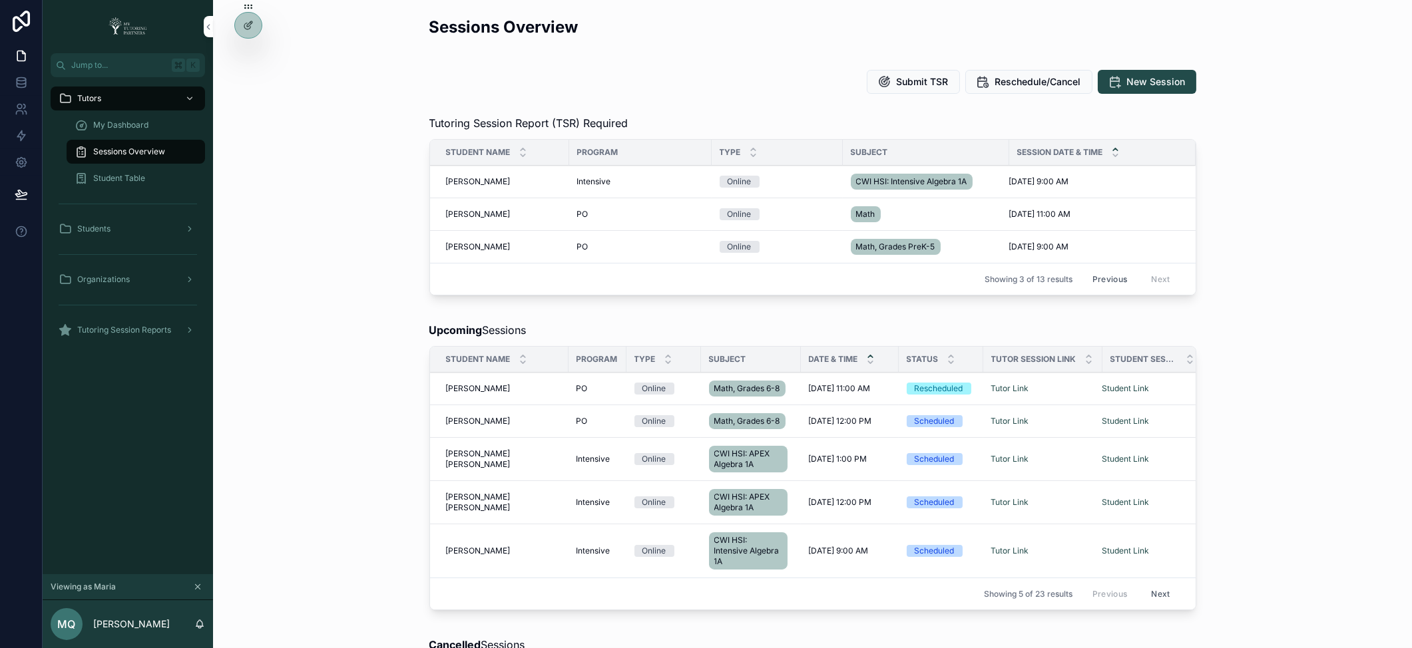
click at [1108, 274] on button "Previous" at bounding box center [1109, 279] width 53 height 21
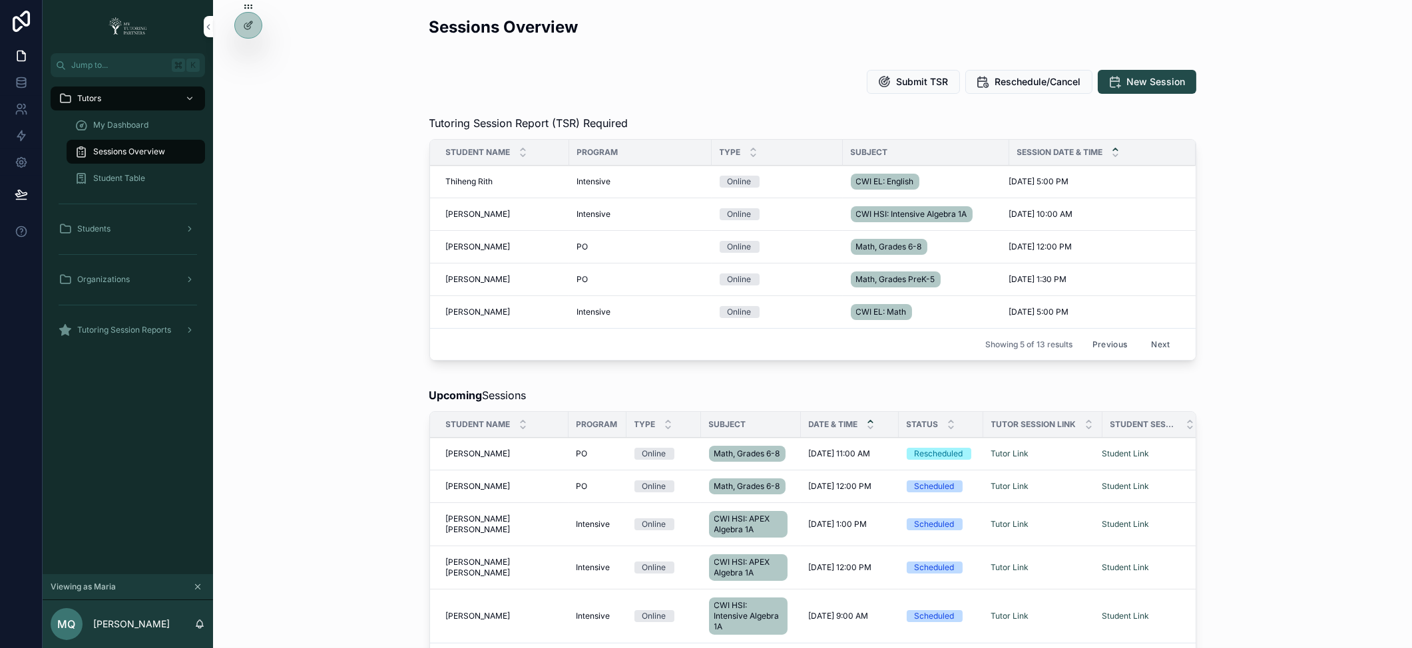
click at [1112, 341] on button "Previous" at bounding box center [1109, 344] width 53 height 21
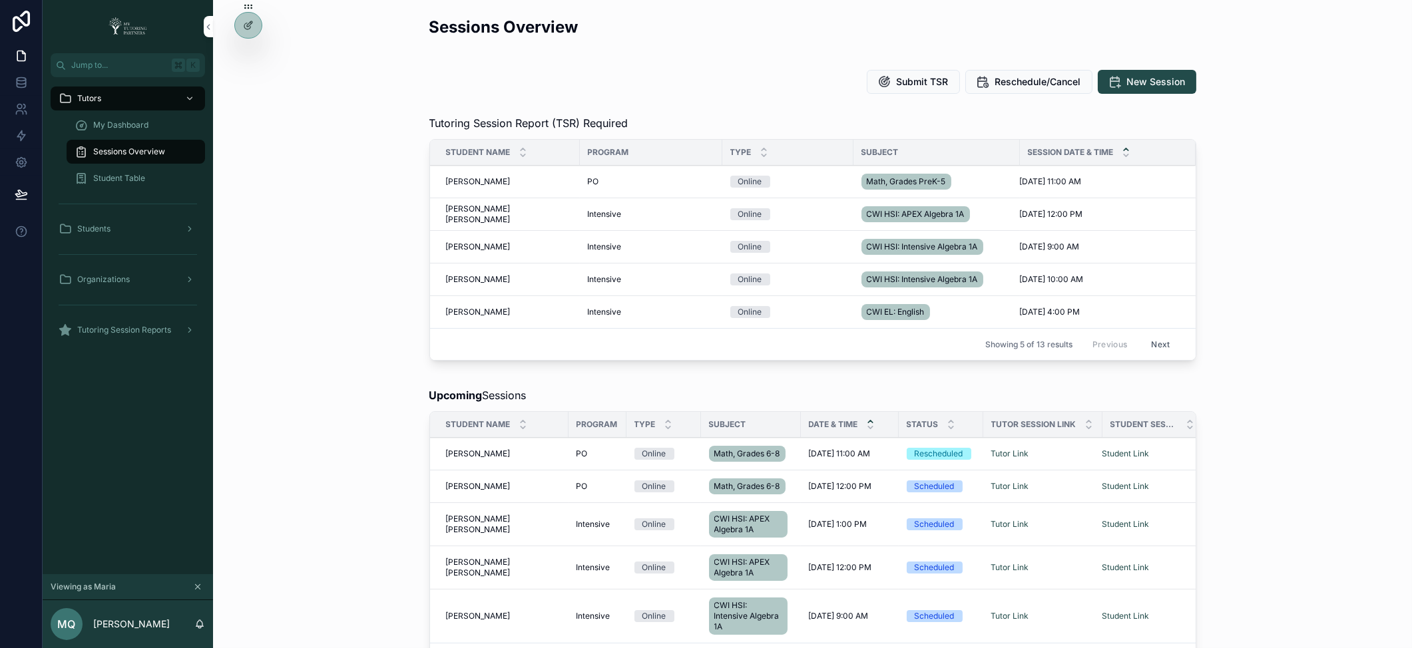
click at [1155, 346] on button "Next" at bounding box center [1160, 344] width 37 height 21
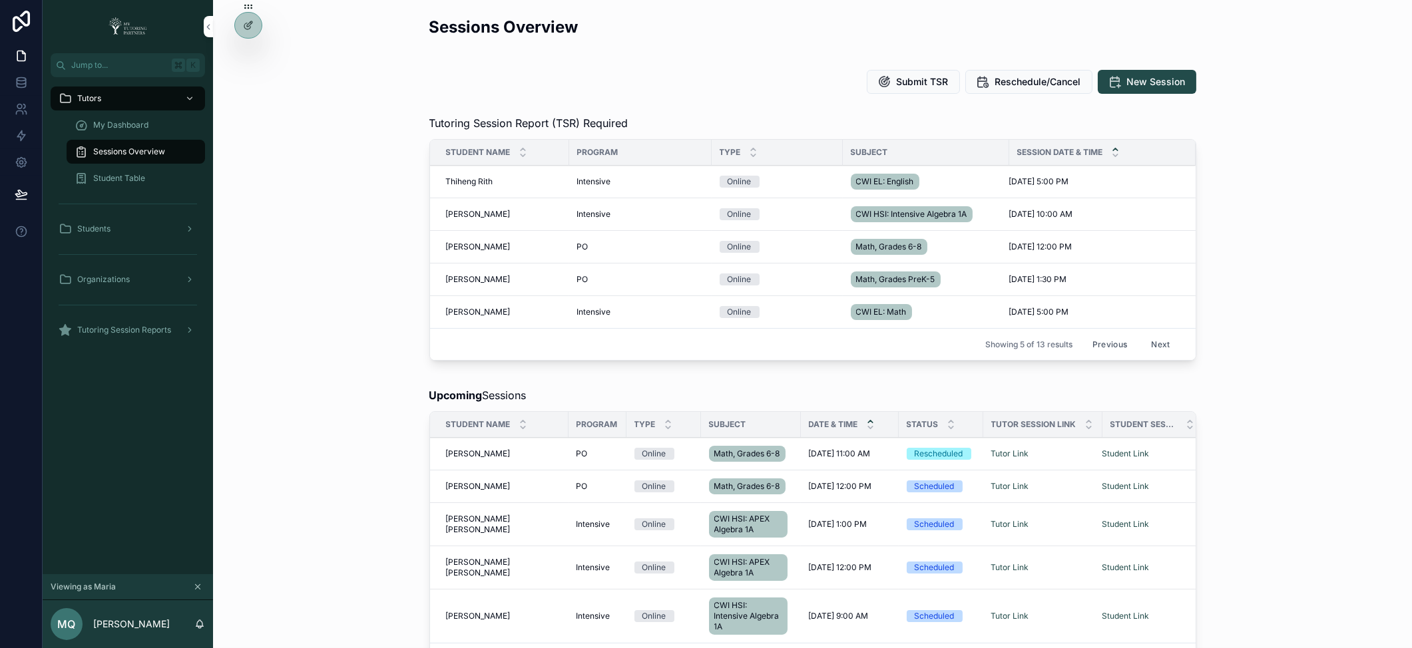
click at [1102, 340] on button "Previous" at bounding box center [1109, 344] width 53 height 21
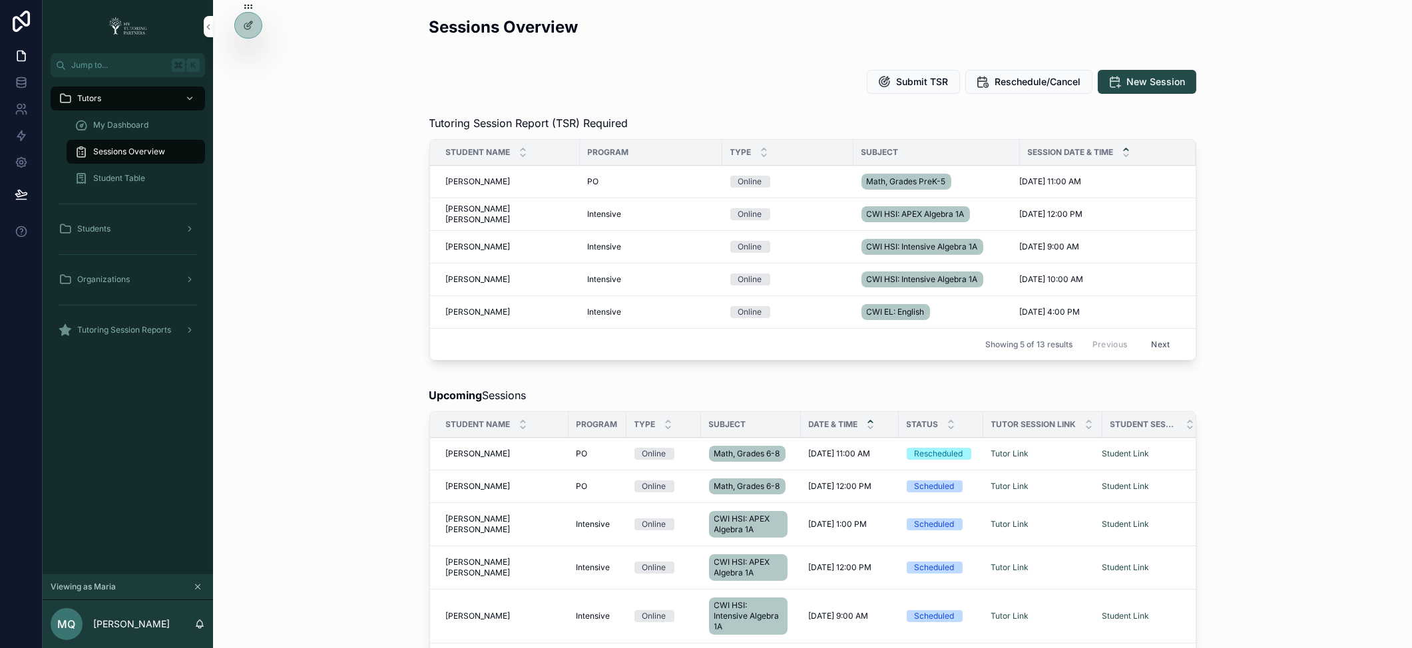
click at [121, 120] on span "My Dashboard" at bounding box center [120, 125] width 55 height 11
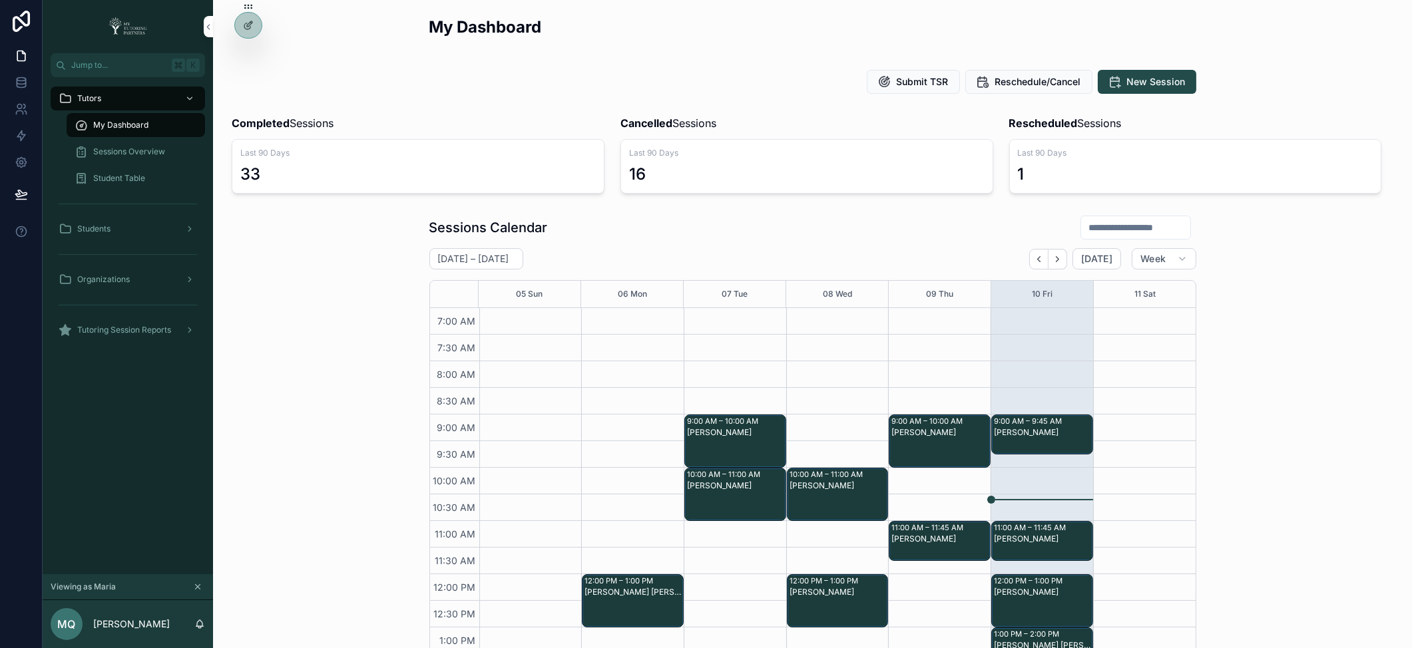
scroll to position [300, 0]
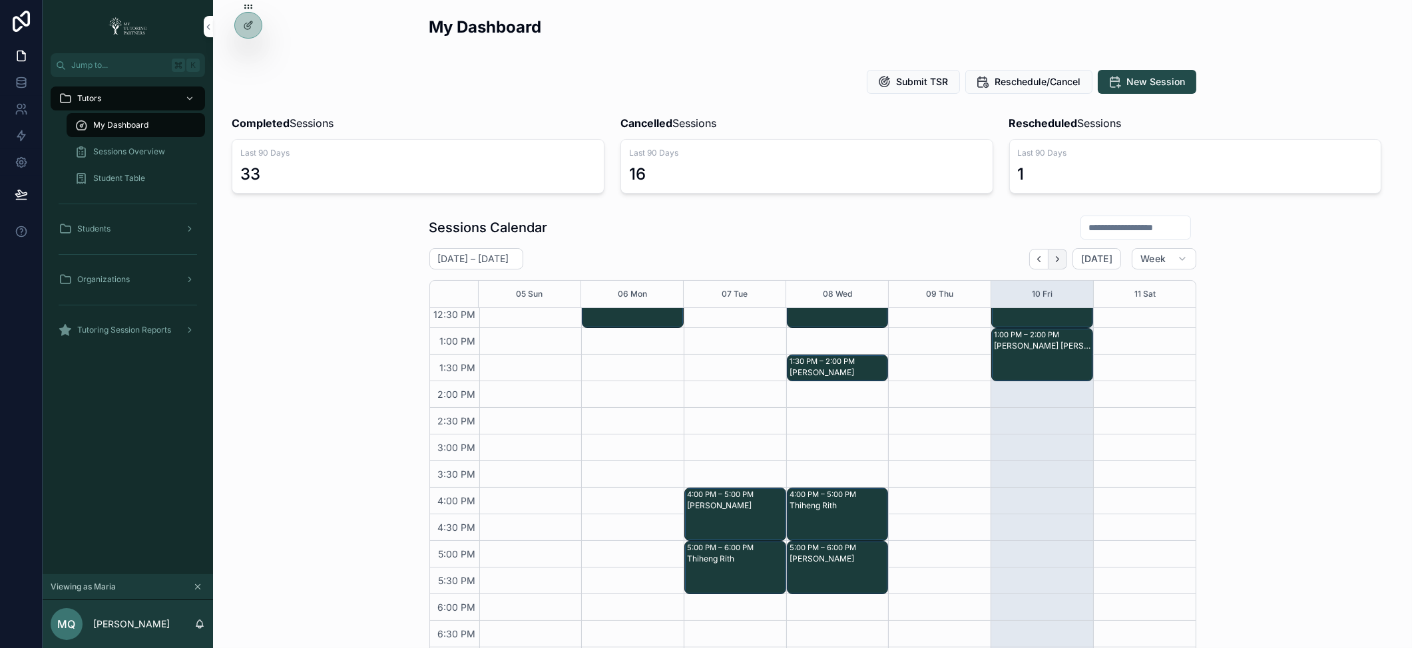
click at [1056, 256] on icon "Next" at bounding box center [1057, 259] width 10 height 10
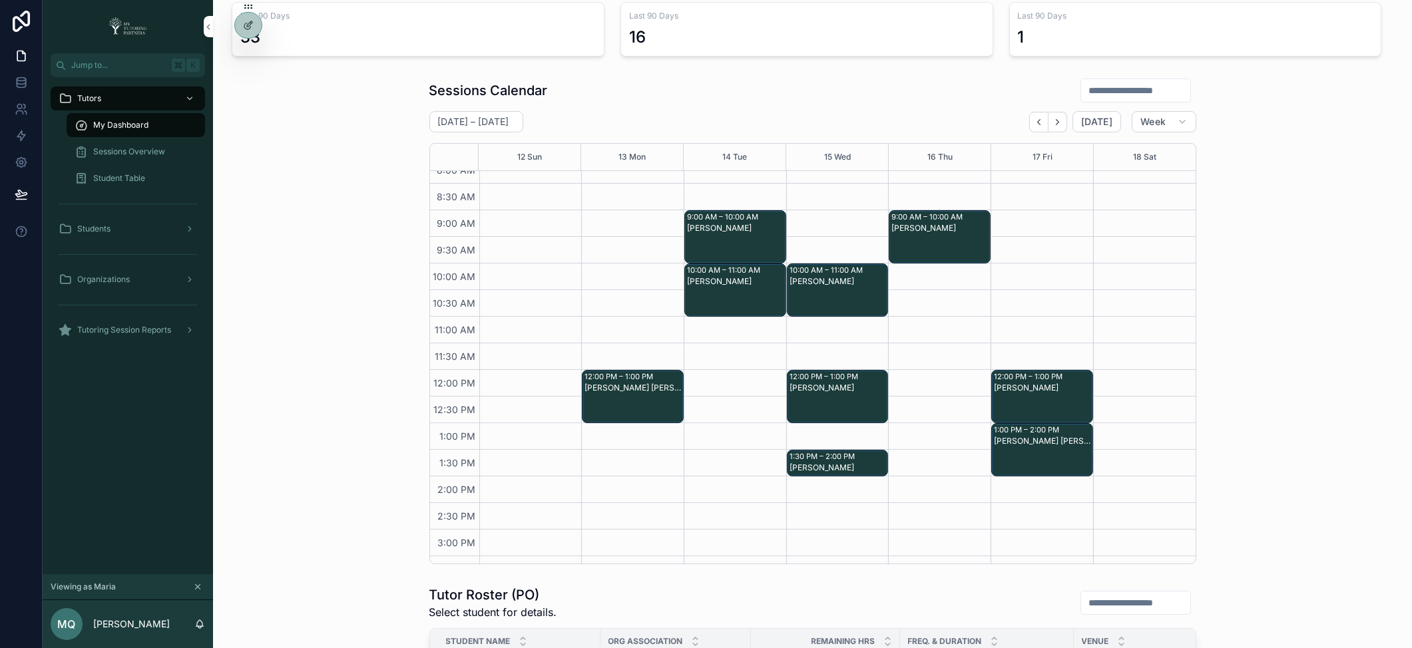
scroll to position [168, 0]
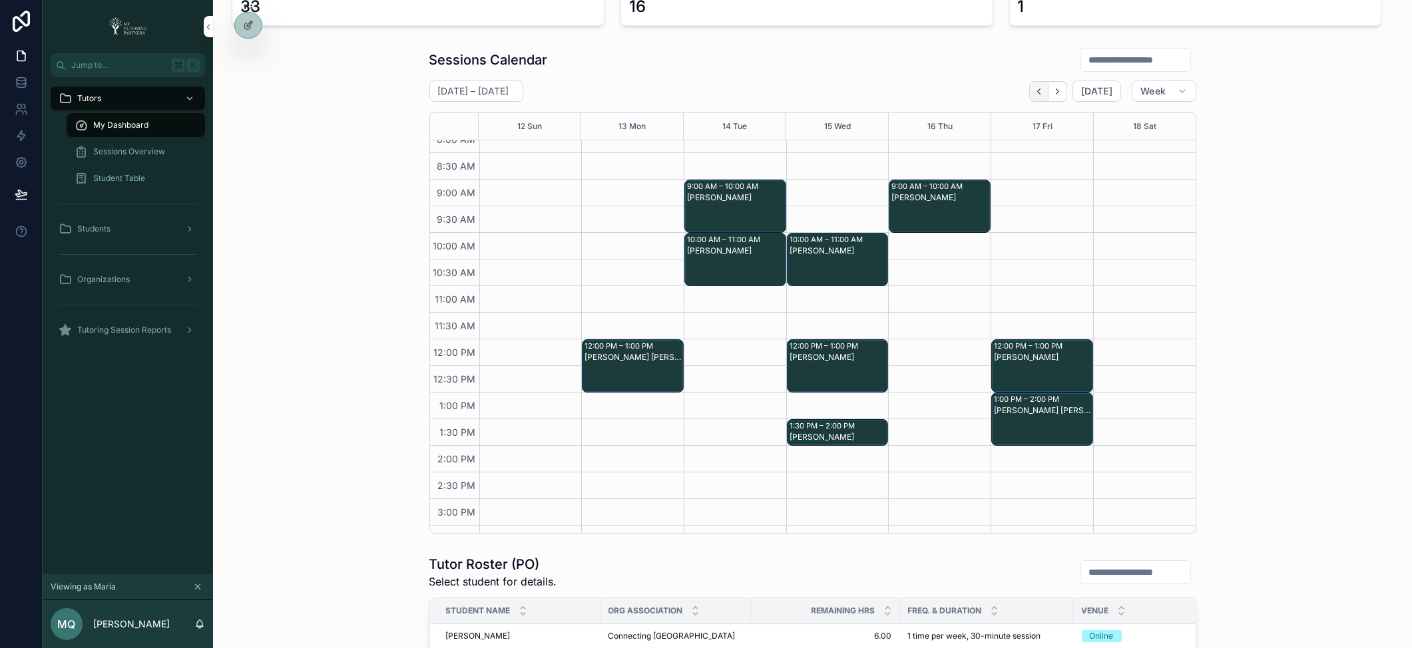
click at [1039, 93] on icon "Back" at bounding box center [1039, 92] width 10 height 10
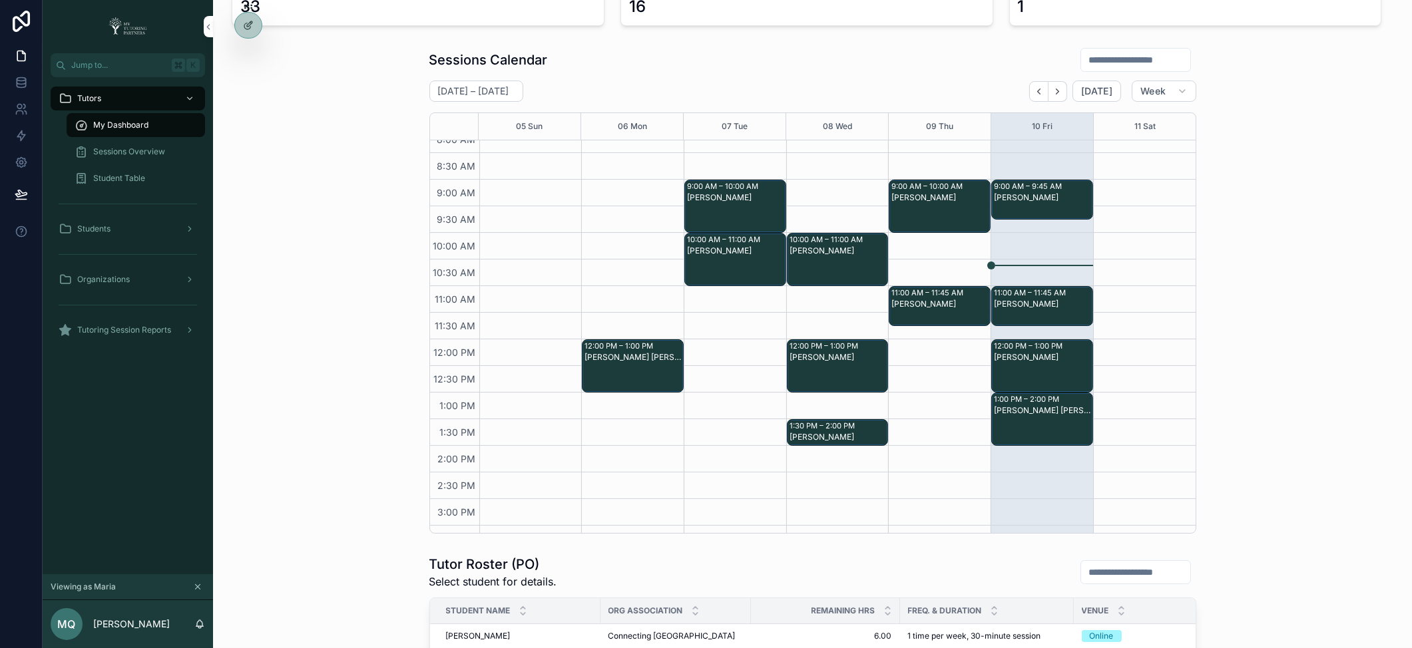
click at [1120, 60] on input "scrollable content" at bounding box center [1135, 60] width 109 height 19
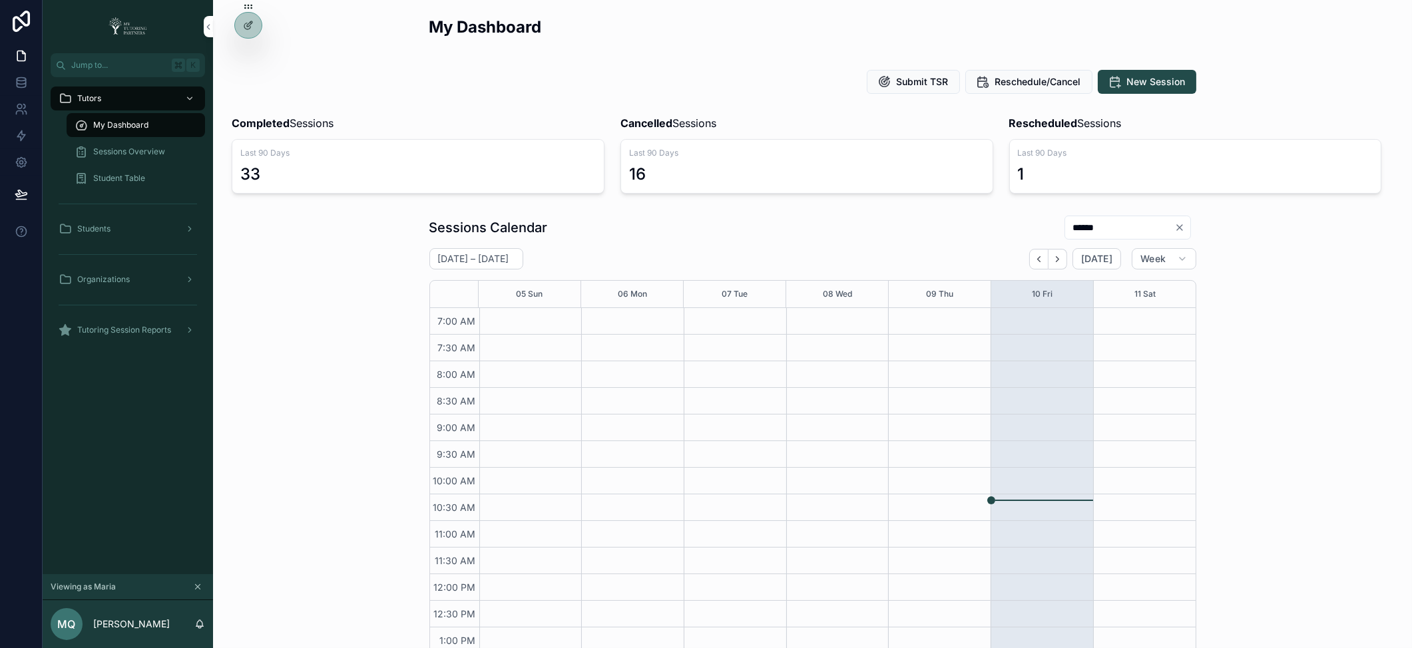
click at [1101, 228] on input "******" at bounding box center [1119, 227] width 109 height 19
type input "******"
click at [1038, 256] on icon "Back" at bounding box center [1039, 259] width 10 height 10
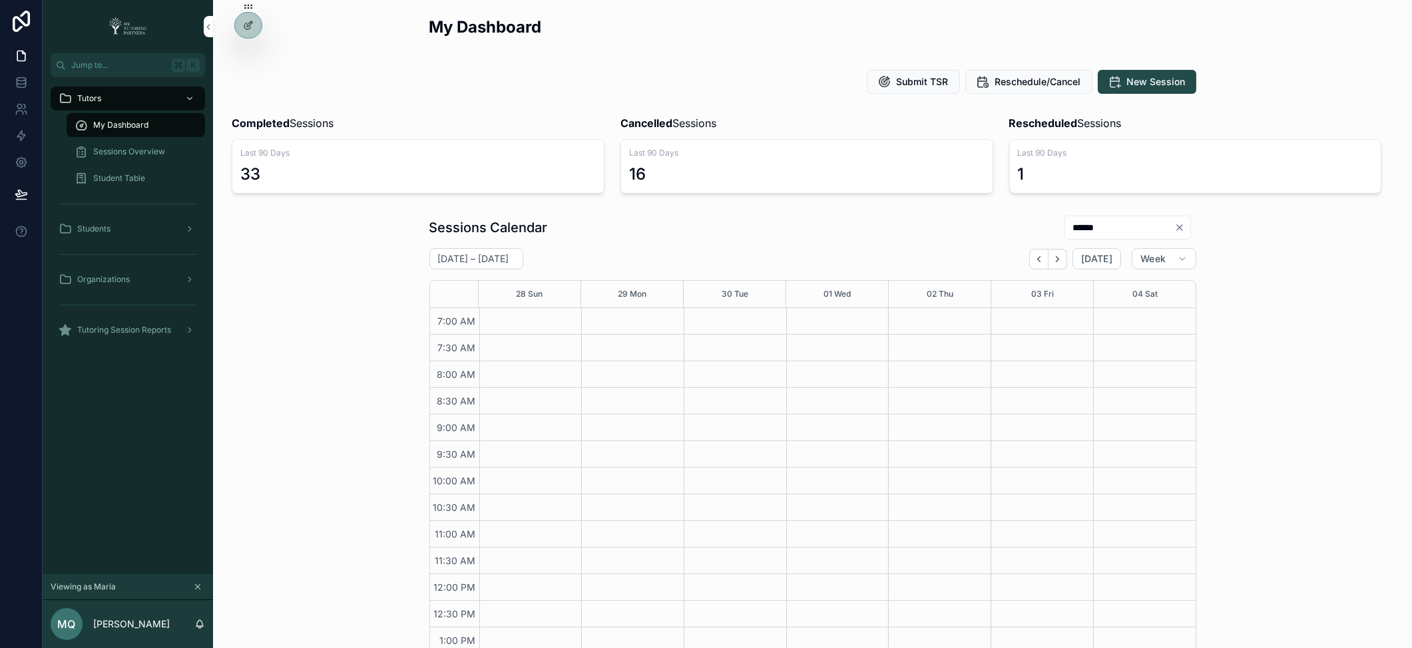
click at [1175, 226] on icon "Clear" at bounding box center [1179, 227] width 11 height 11
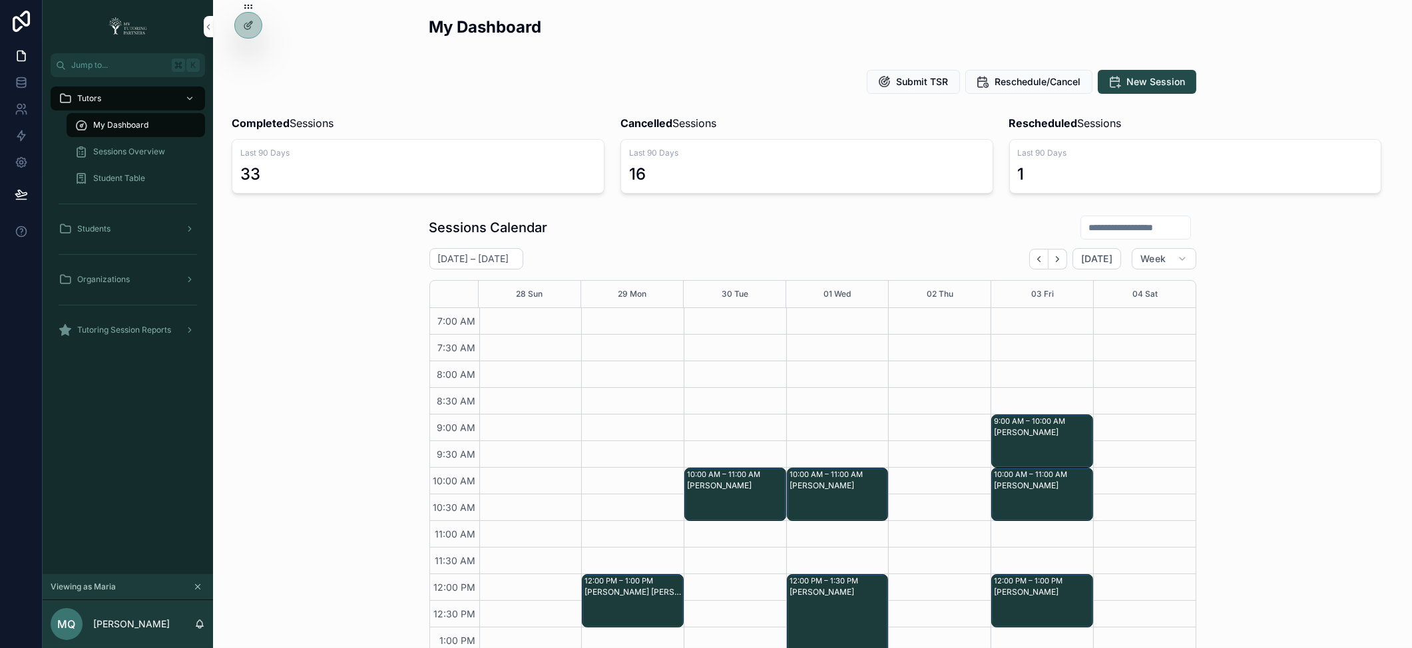
click at [1094, 231] on input "scrollable content" at bounding box center [1135, 227] width 109 height 19
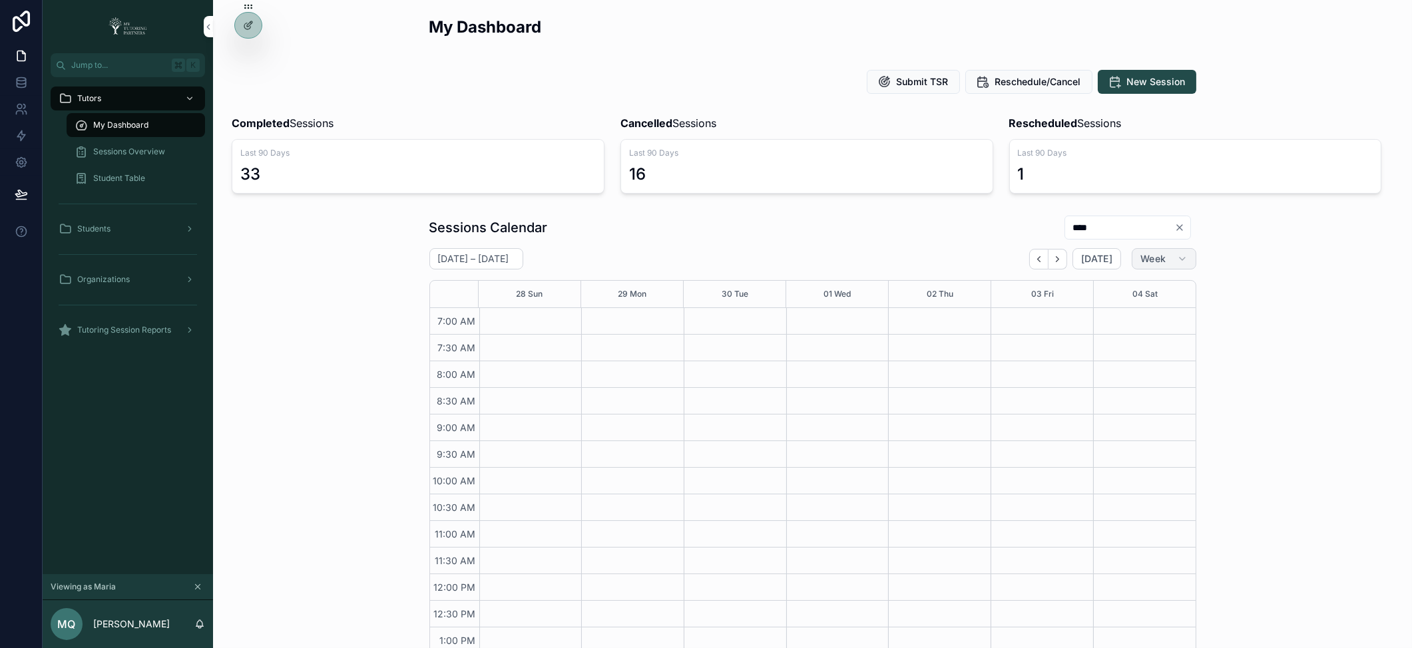
type input "****"
click at [1156, 262] on span "Week" at bounding box center [1152, 259] width 25 height 12
click at [1119, 295] on button "Month" at bounding box center [1130, 292] width 96 height 24
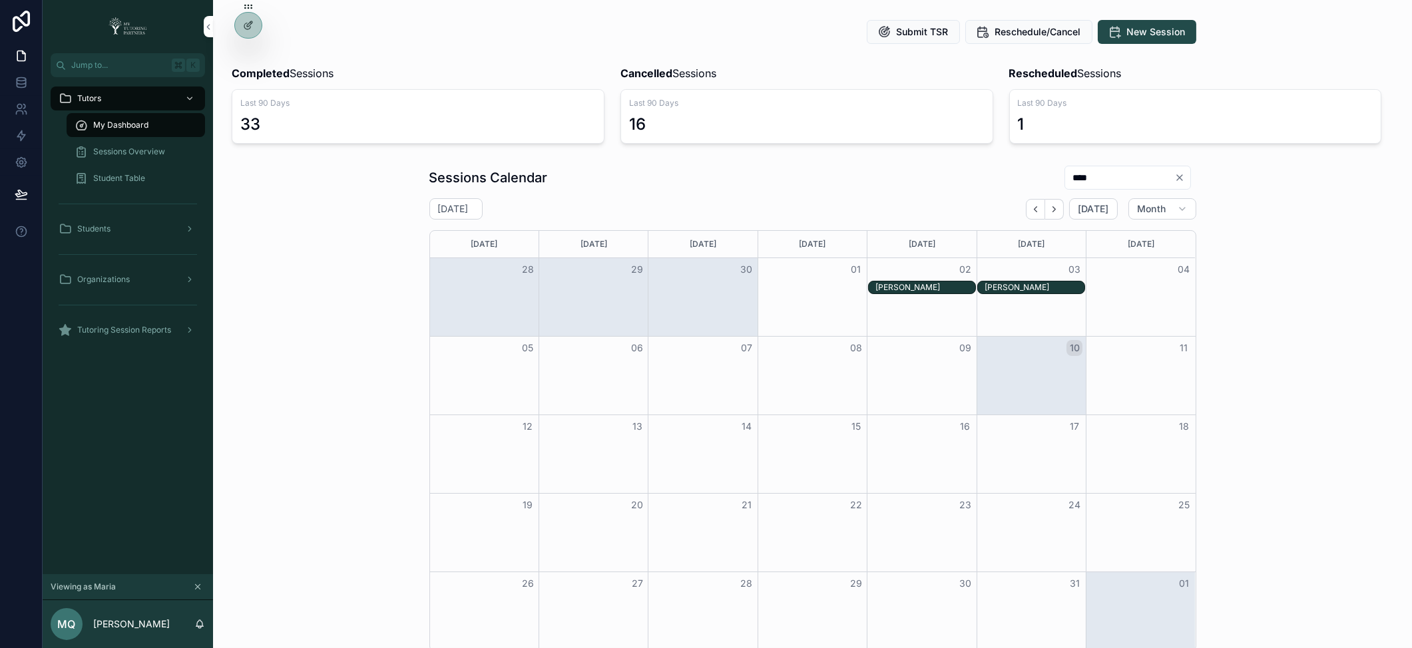
scroll to position [51, 0]
click at [927, 290] on div "Francisco Romero" at bounding box center [925, 287] width 100 height 11
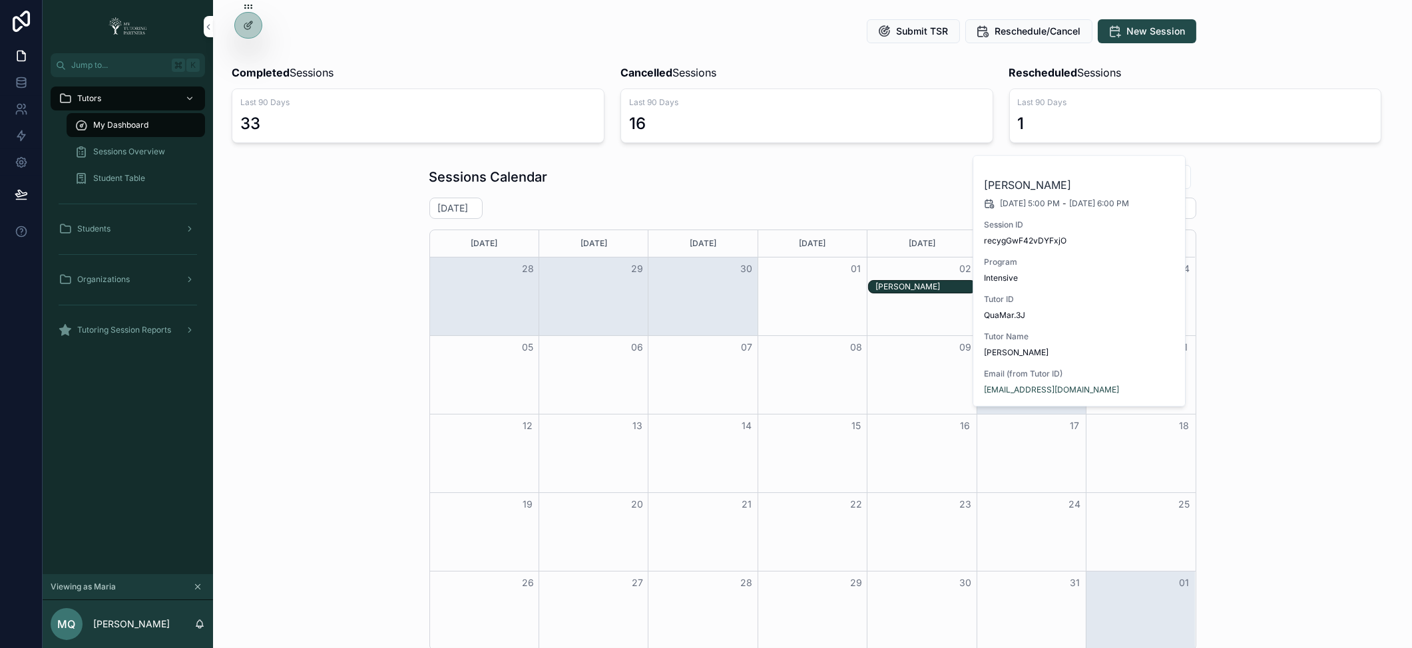
click at [824, 203] on div "October 2025 Today Month" at bounding box center [812, 208] width 767 height 21
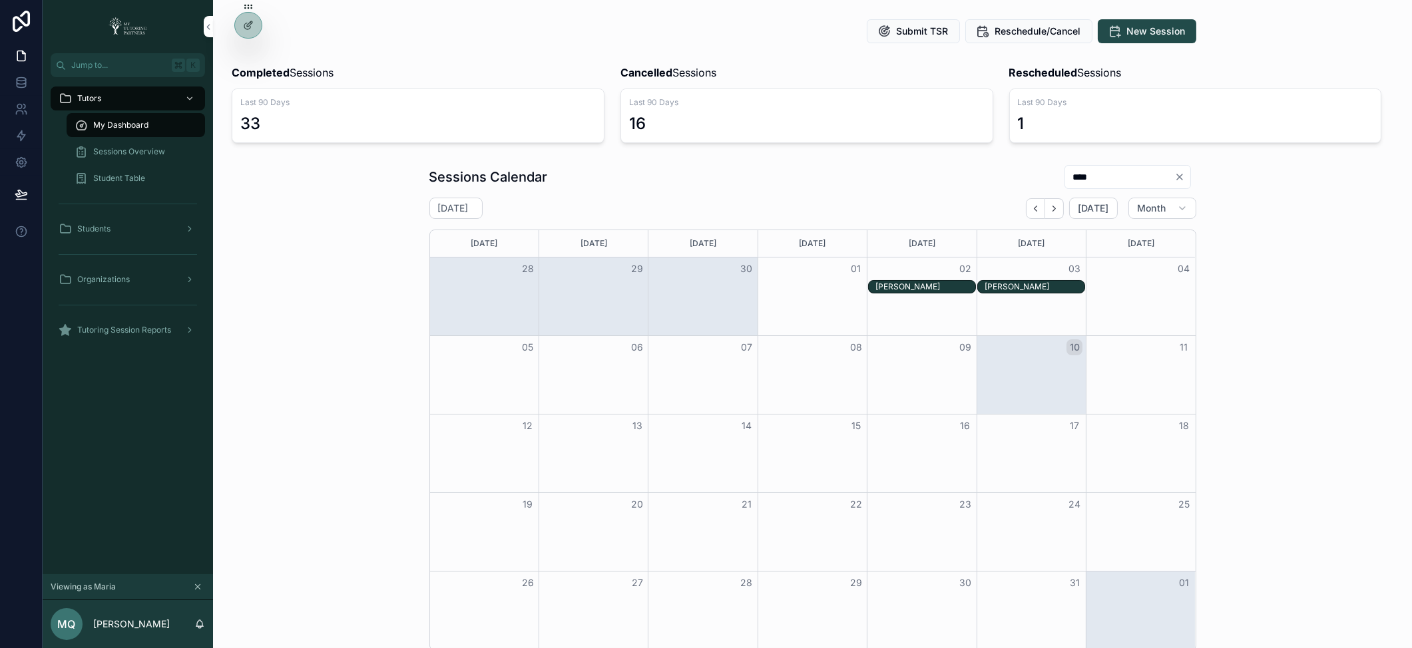
click at [1024, 282] on div "Francisco Romero" at bounding box center [1035, 287] width 100 height 11
click at [905, 190] on div "Sessions Calendar **** October 2025 Today Month Sunday Monday Tuesday Wednesday…" at bounding box center [812, 407] width 767 height 487
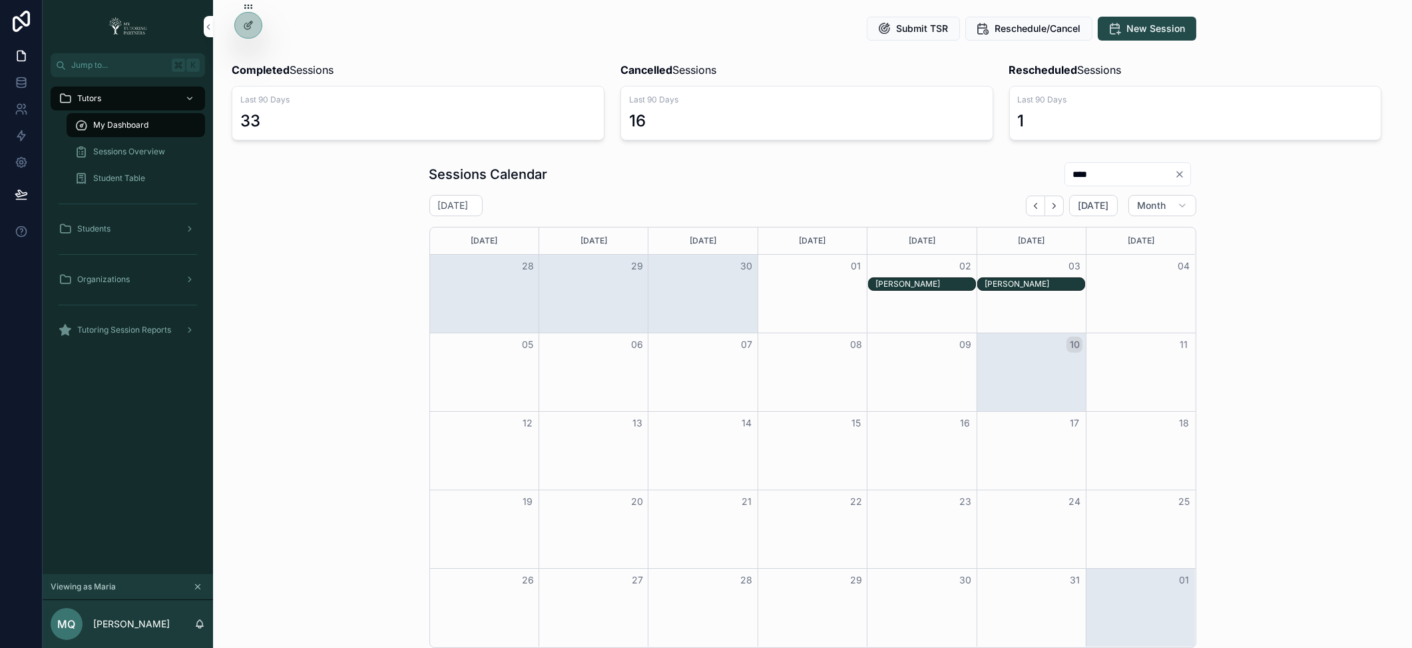
scroll to position [54, 0]
click at [146, 146] on span "Sessions Overview" at bounding box center [129, 151] width 72 height 11
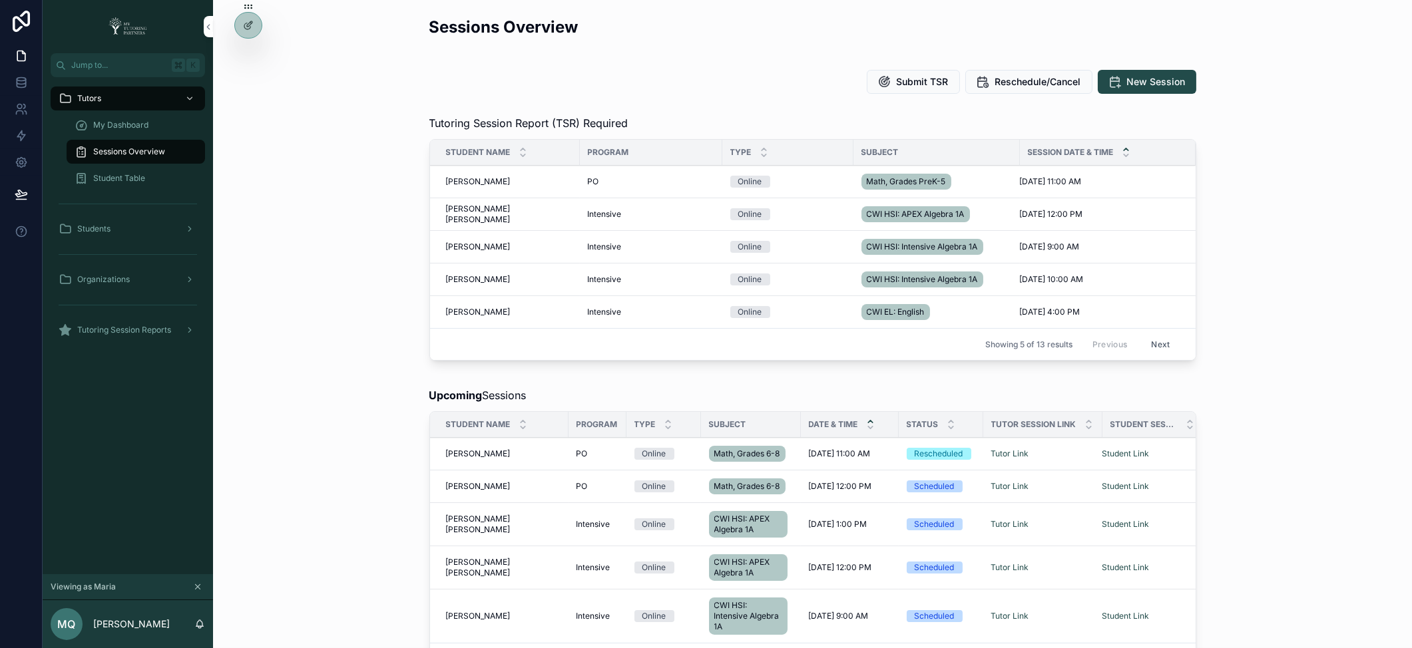
click at [123, 120] on span "My Dashboard" at bounding box center [120, 125] width 55 height 11
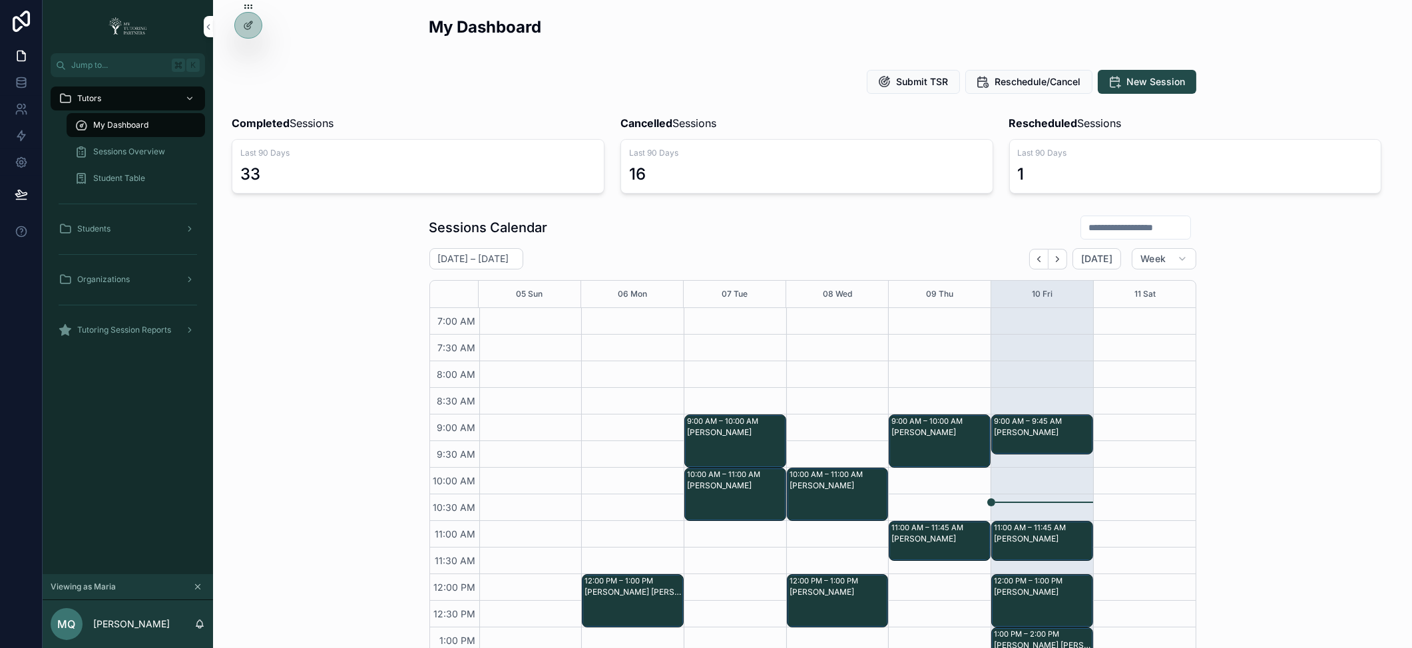
scroll to position [300, 0]
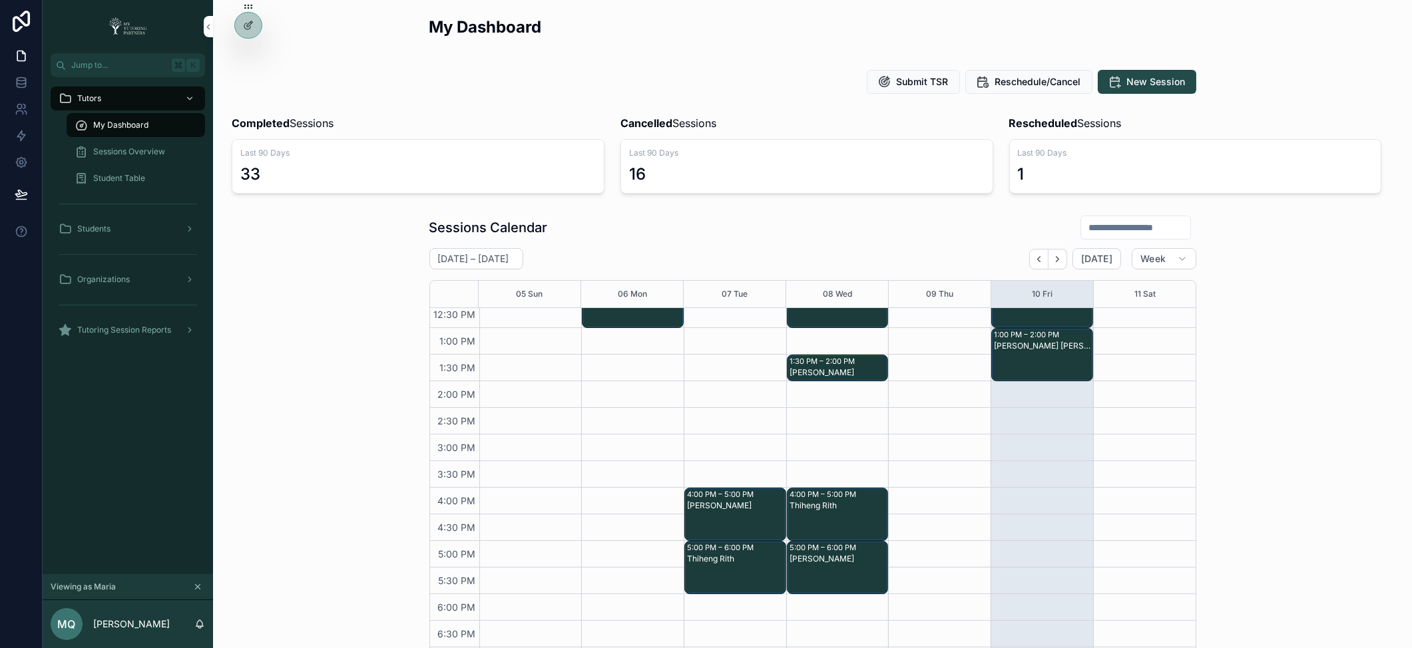
click at [1123, 229] on input "scrollable content" at bounding box center [1135, 227] width 109 height 19
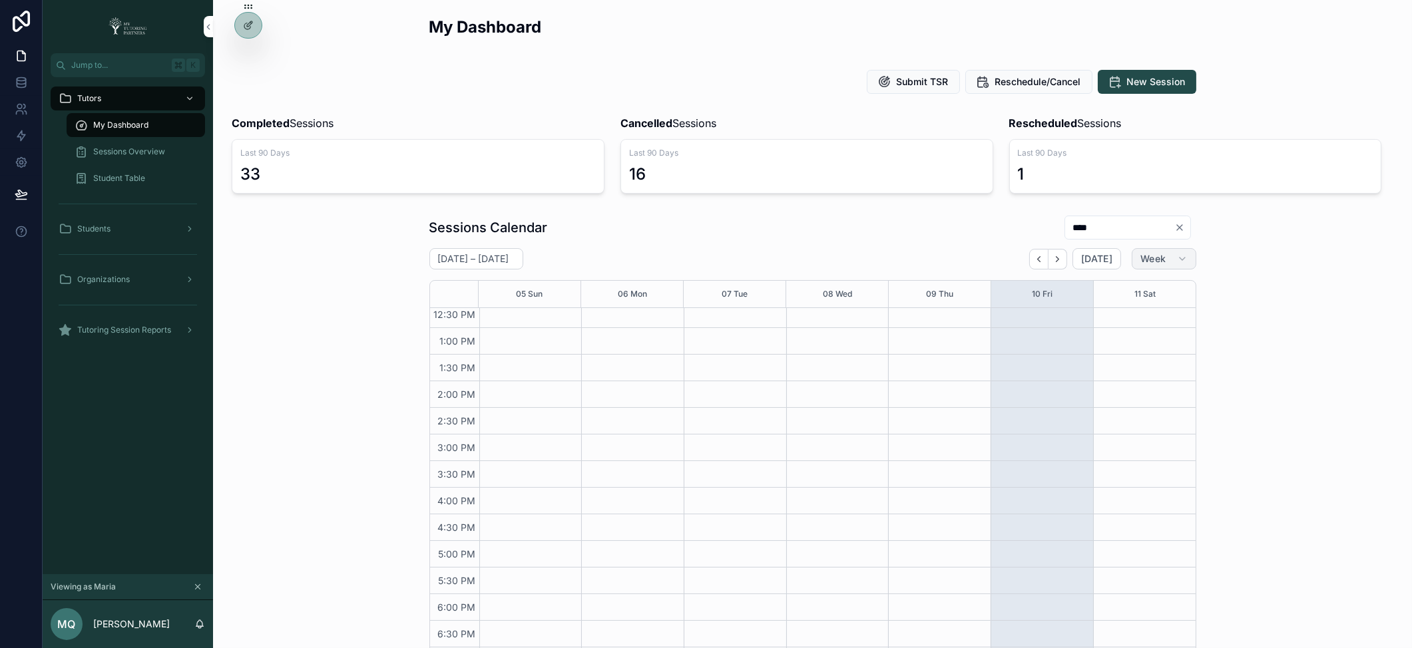
click at [1186, 262] on button "Week" at bounding box center [1164, 258] width 64 height 21
click at [1108, 286] on span "Month" at bounding box center [1102, 292] width 28 height 13
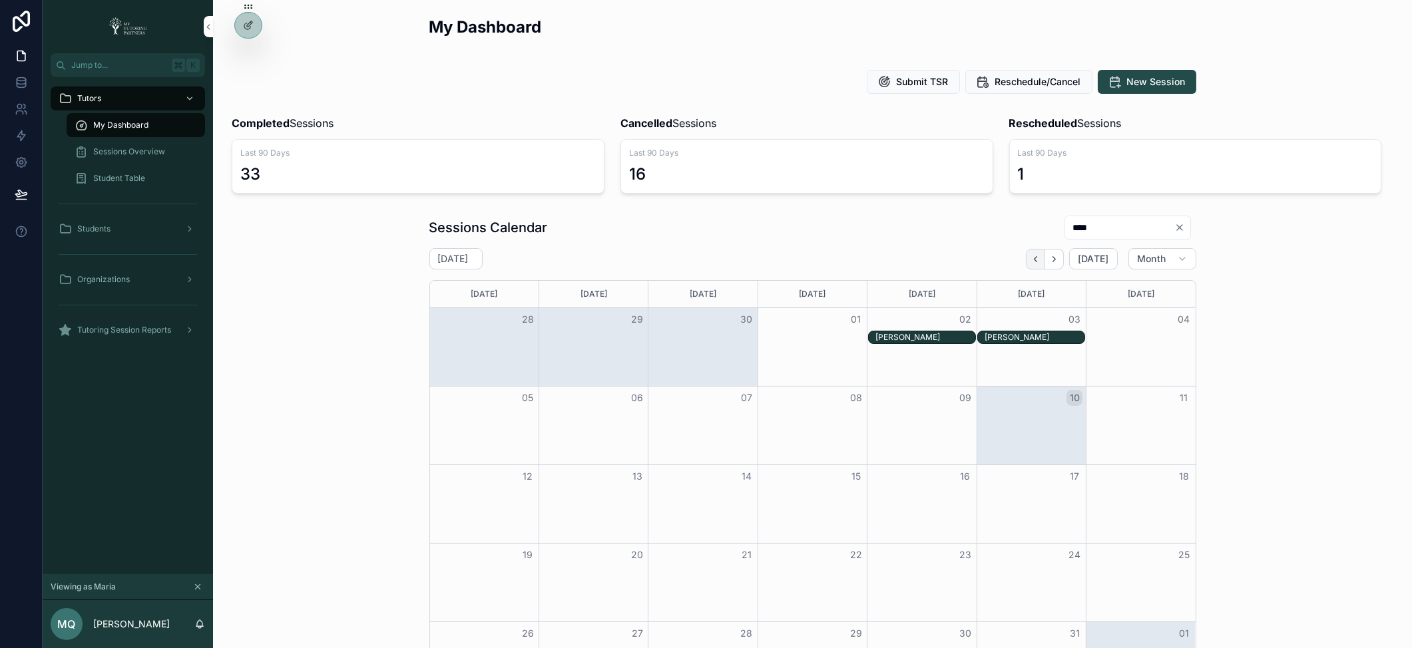
click at [1030, 264] on icon "Back" at bounding box center [1035, 259] width 10 height 10
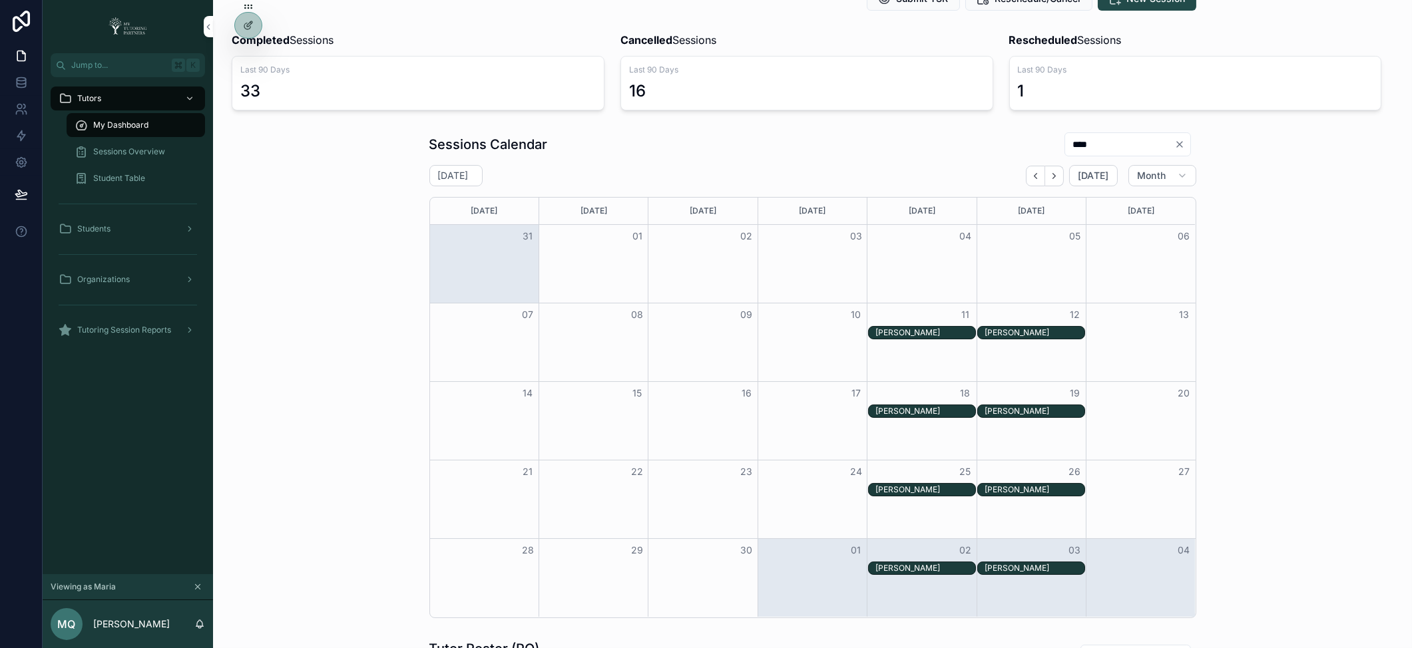
scroll to position [154, 0]
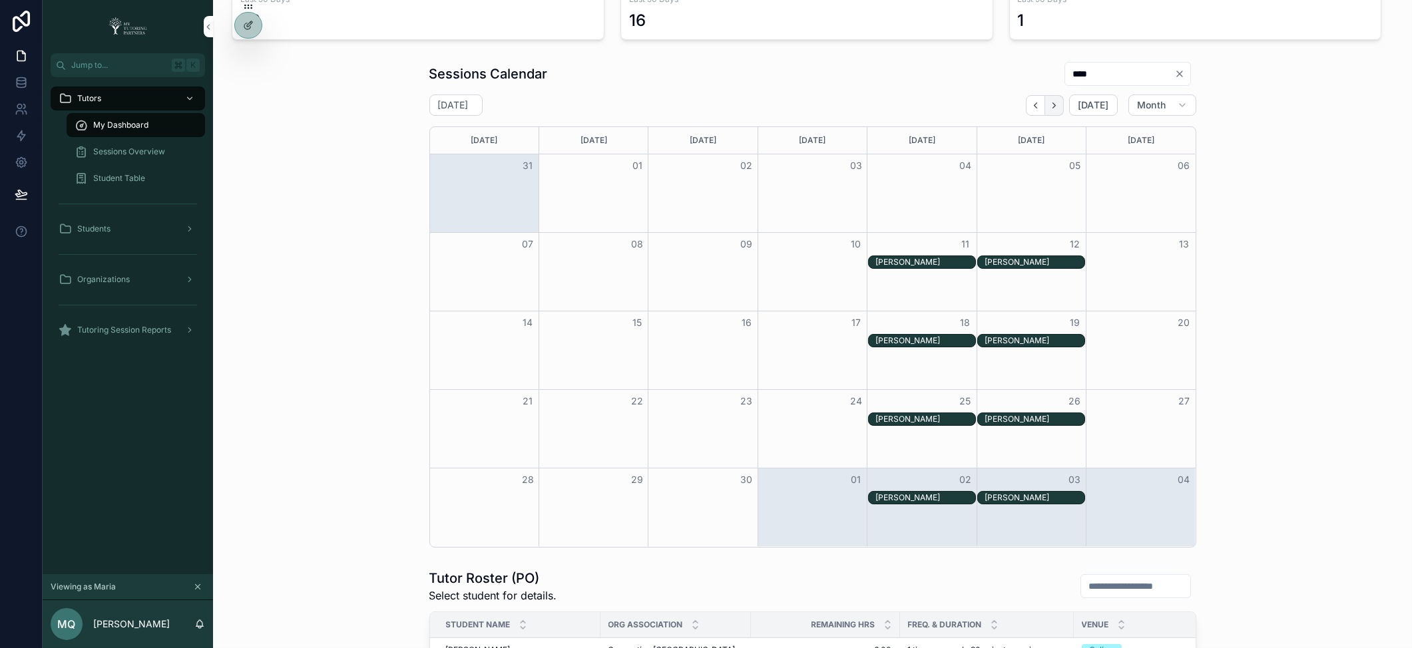
click at [1054, 103] on icon "Next" at bounding box center [1054, 106] width 10 height 10
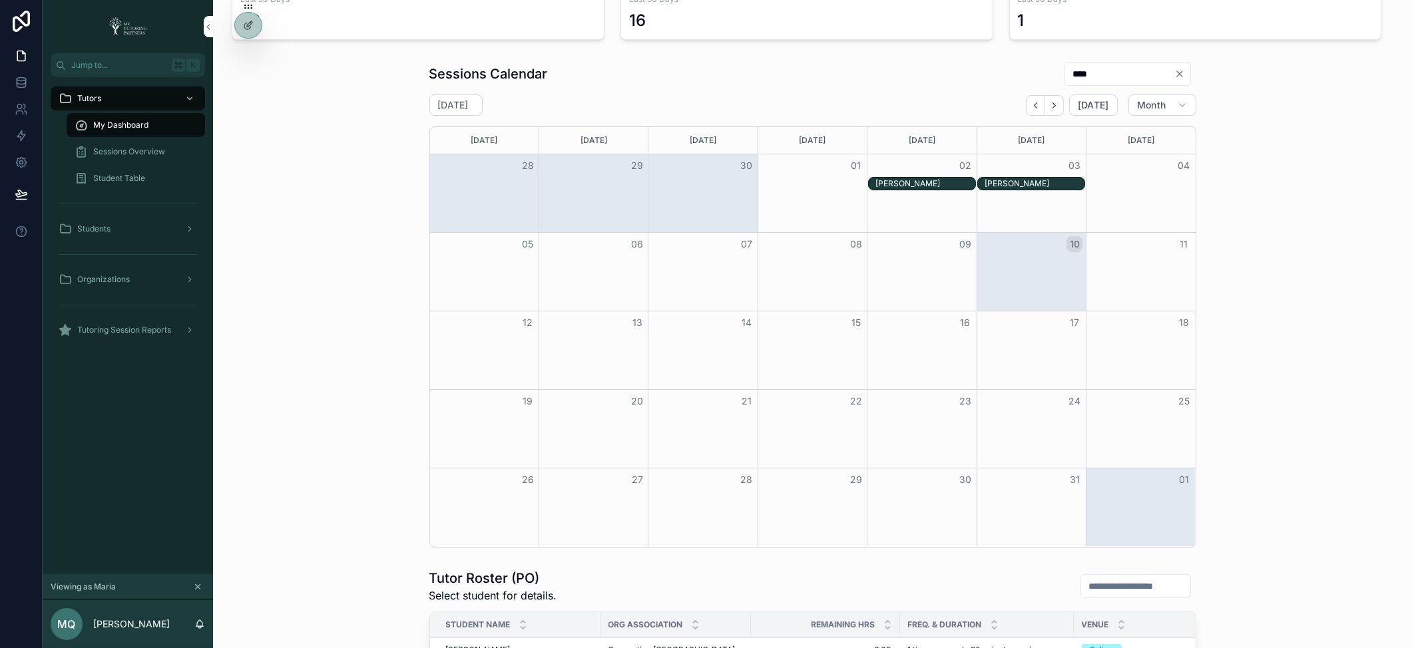
drag, startPoint x: 1077, startPoint y: 73, endPoint x: 1028, endPoint y: 69, distance: 49.4
click at [1031, 69] on div "Sessions Calendar ****" at bounding box center [812, 73] width 767 height 25
click at [1106, 77] on input "****" at bounding box center [1119, 74] width 109 height 19
type input "*"
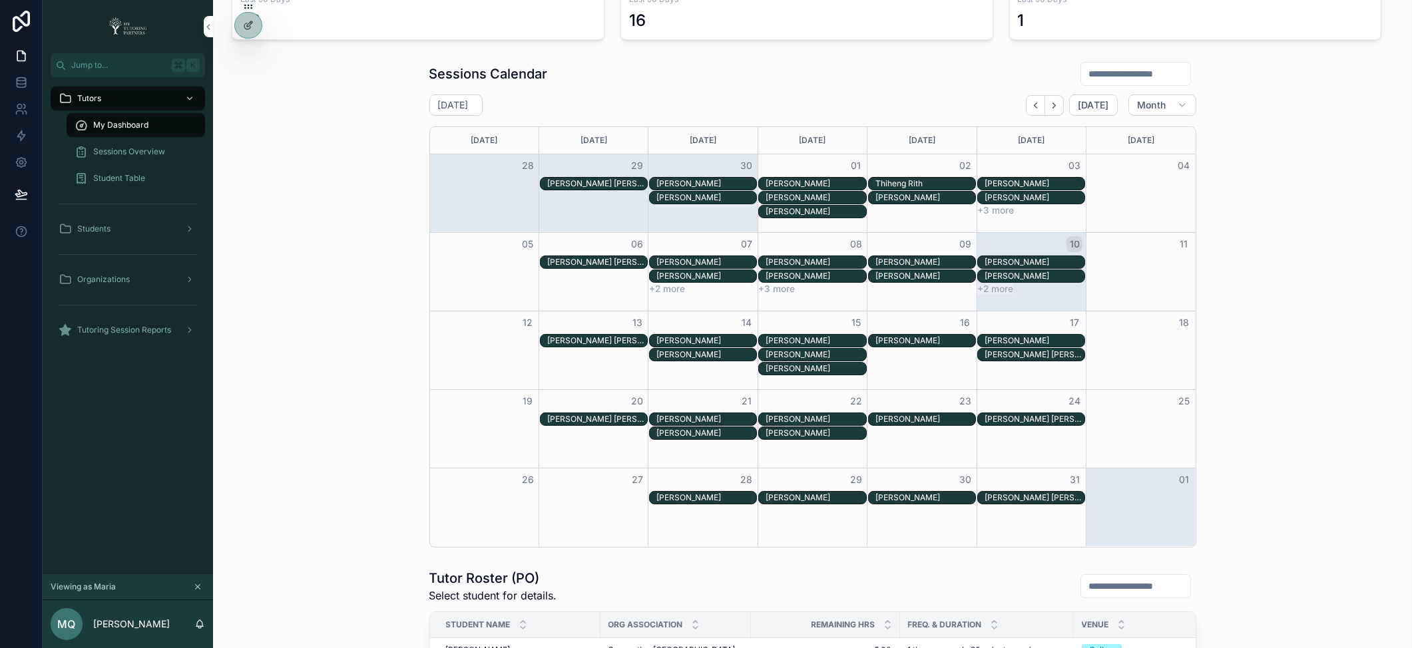
click at [985, 290] on button "+2 more" at bounding box center [995, 289] width 36 height 11
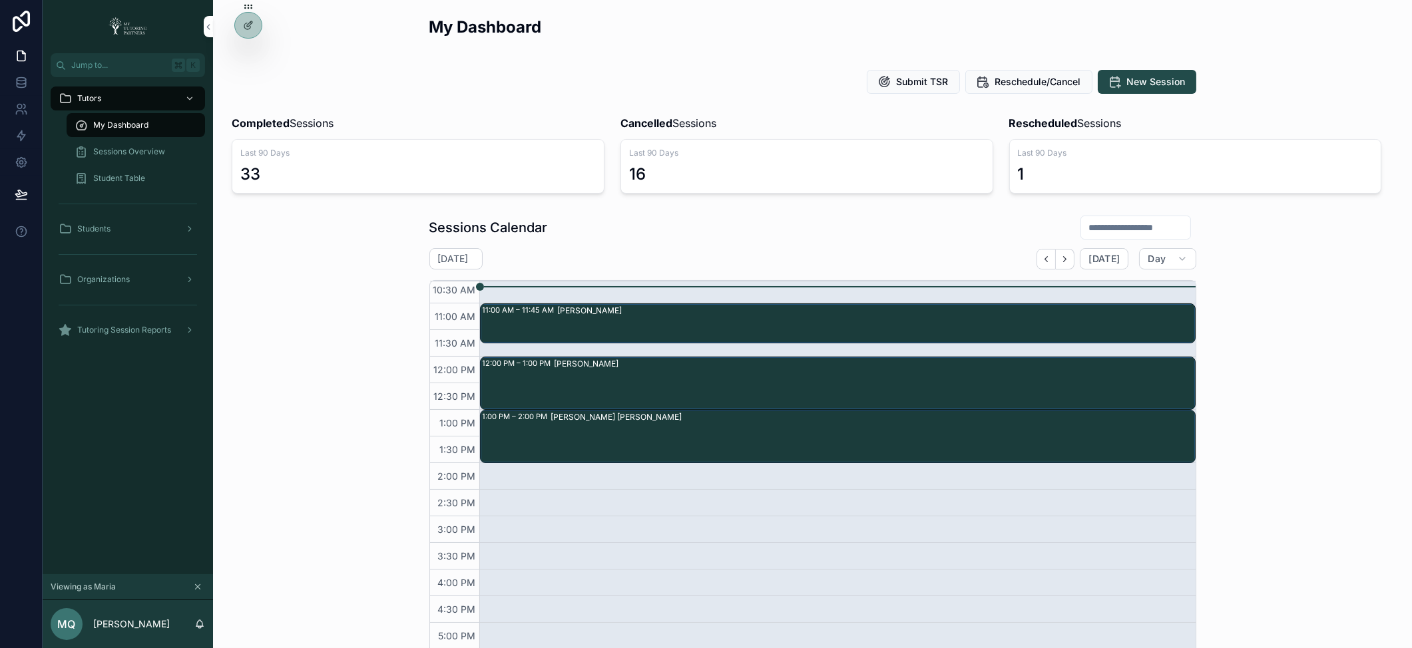
click at [152, 154] on span "Sessions Overview" at bounding box center [129, 151] width 72 height 11
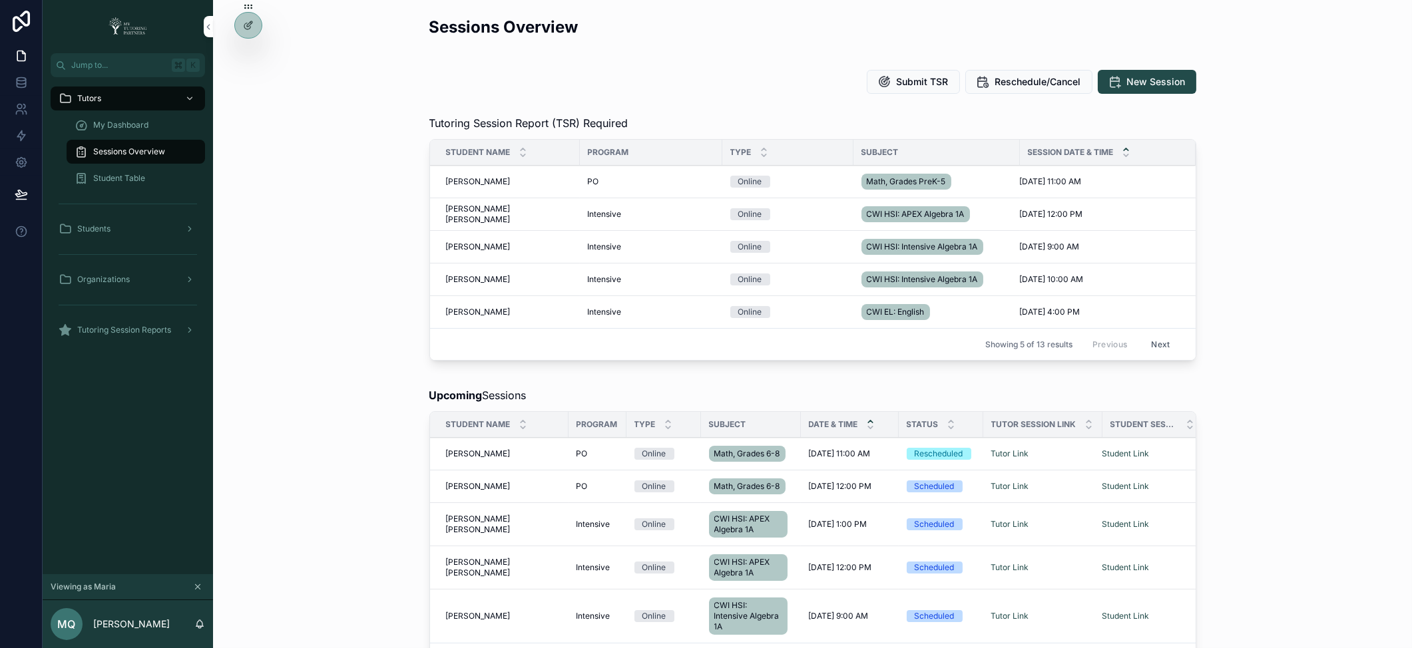
click at [176, 122] on div "My Dashboard" at bounding box center [136, 124] width 122 height 21
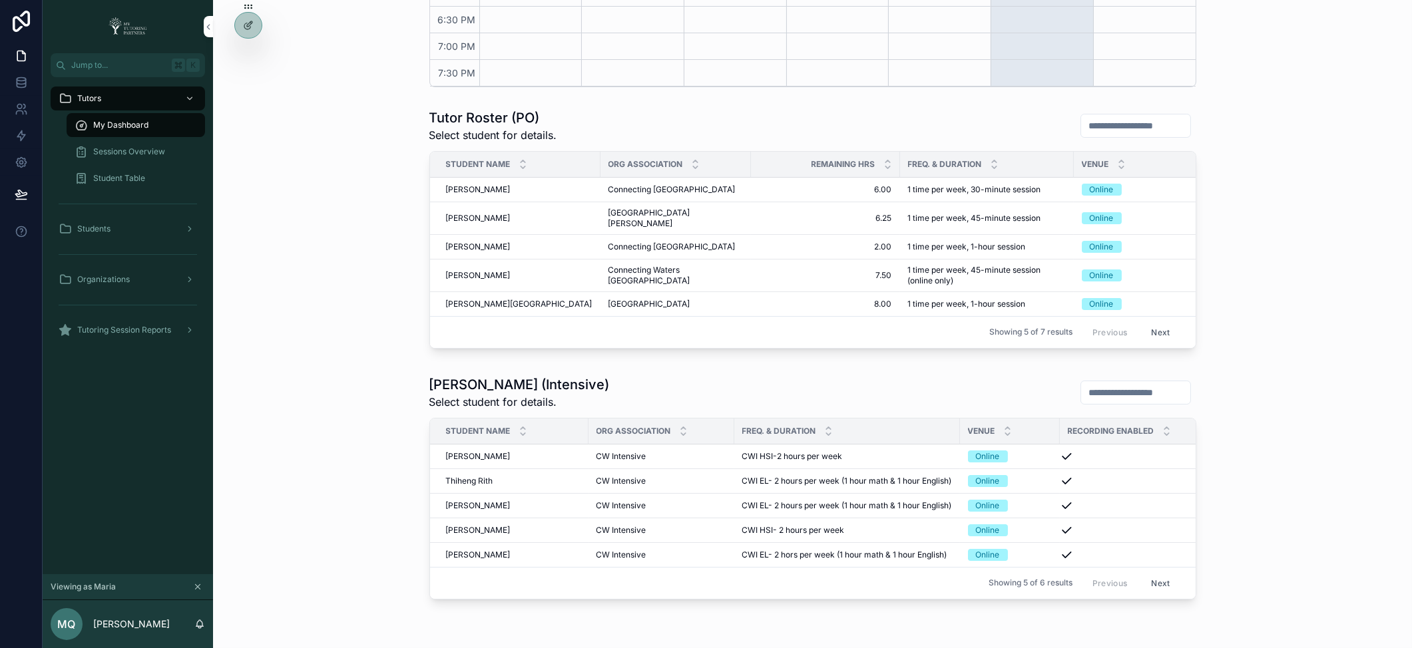
scroll to position [615, 0]
click at [1160, 586] on button "Next" at bounding box center [1160, 582] width 37 height 21
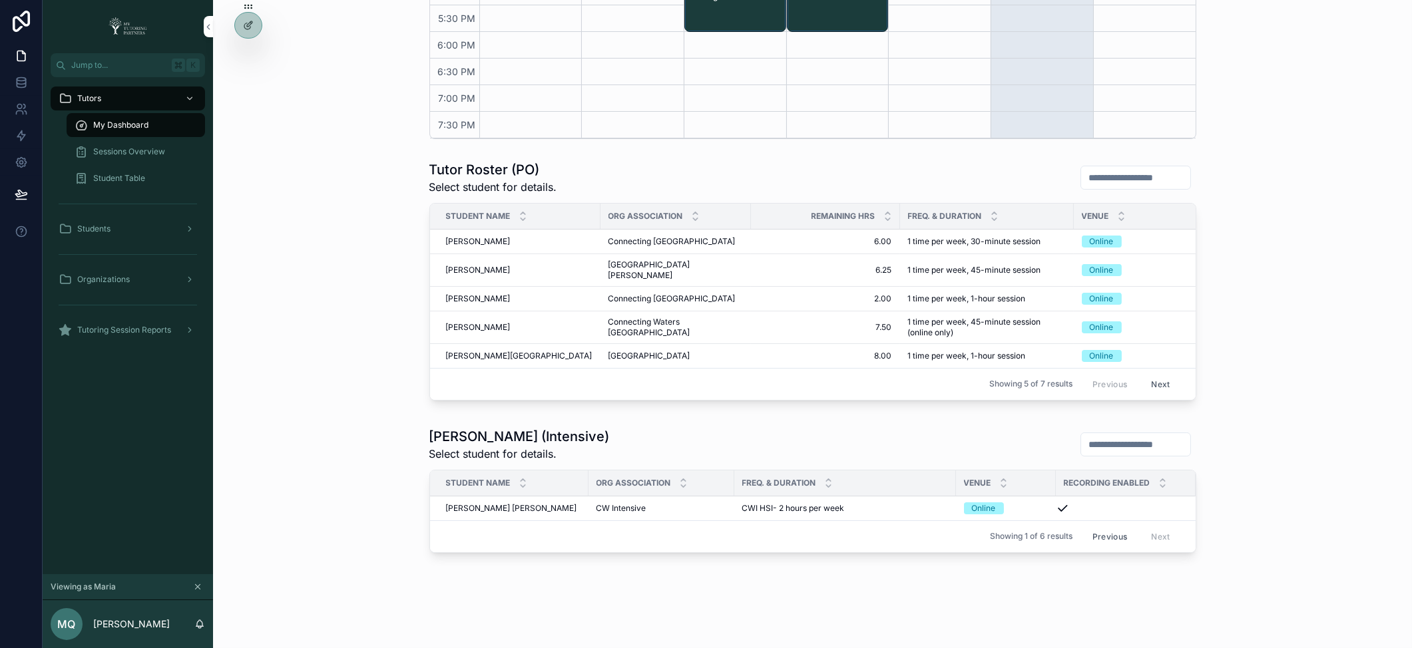
scroll to position [584, 0]
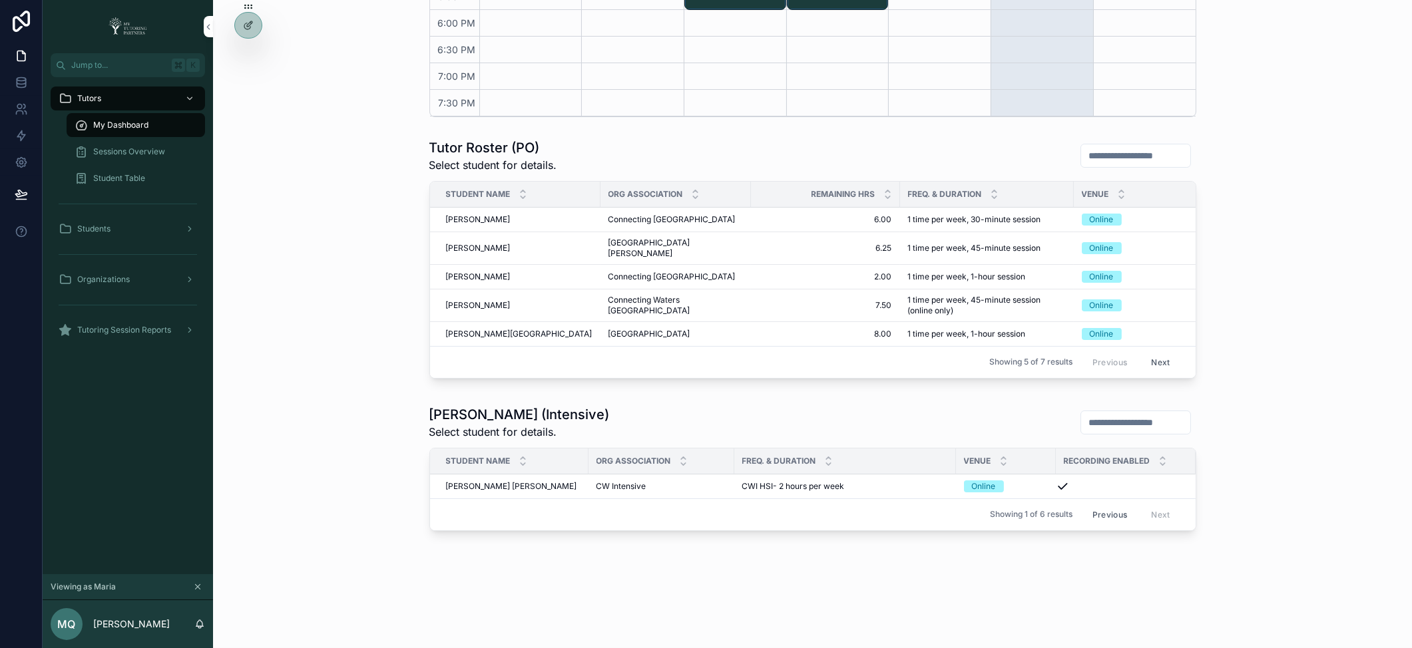
click at [1098, 515] on button "Previous" at bounding box center [1109, 515] width 53 height 21
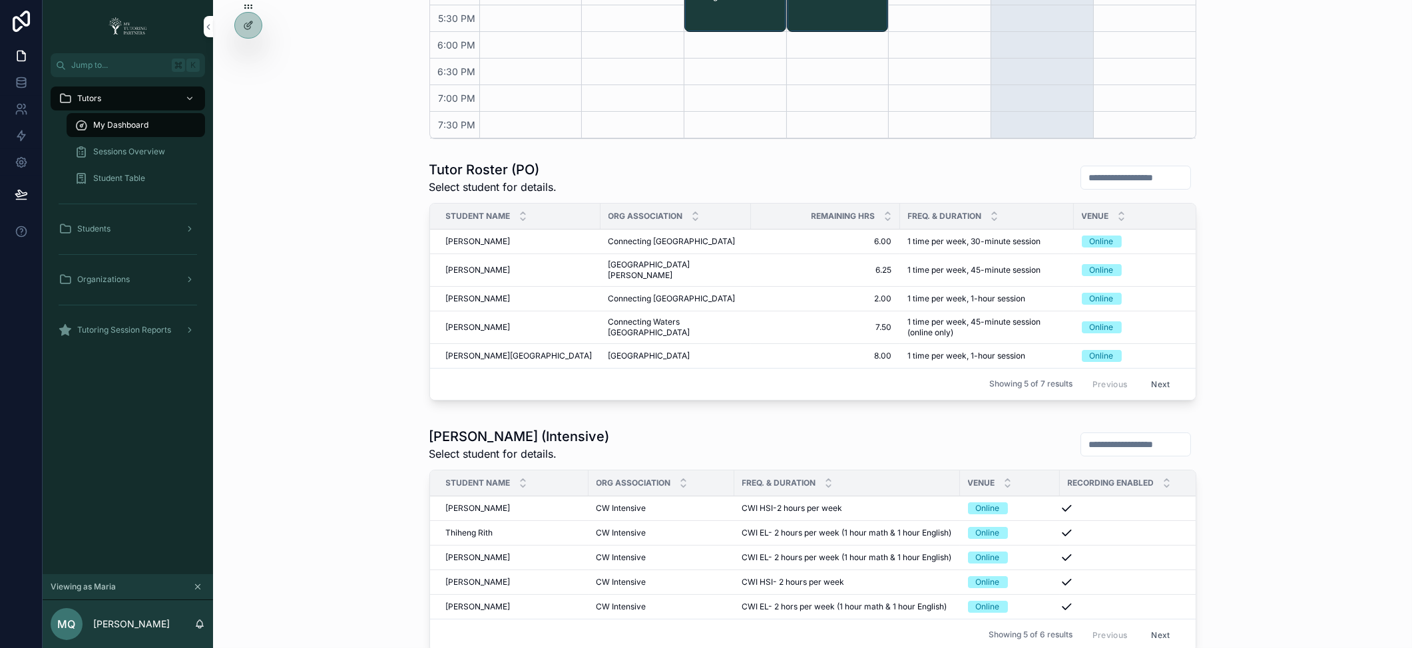
scroll to position [584, 0]
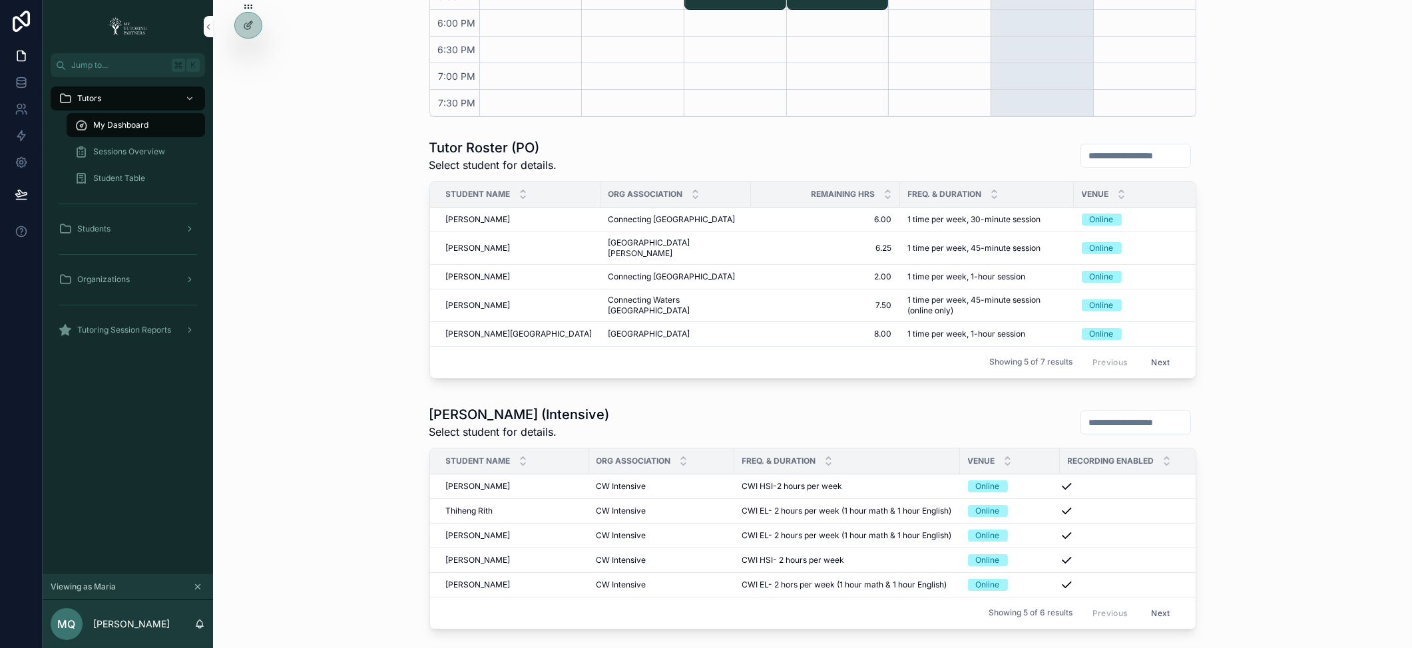
click at [0, 0] on icon at bounding box center [0, 0] width 0 height 0
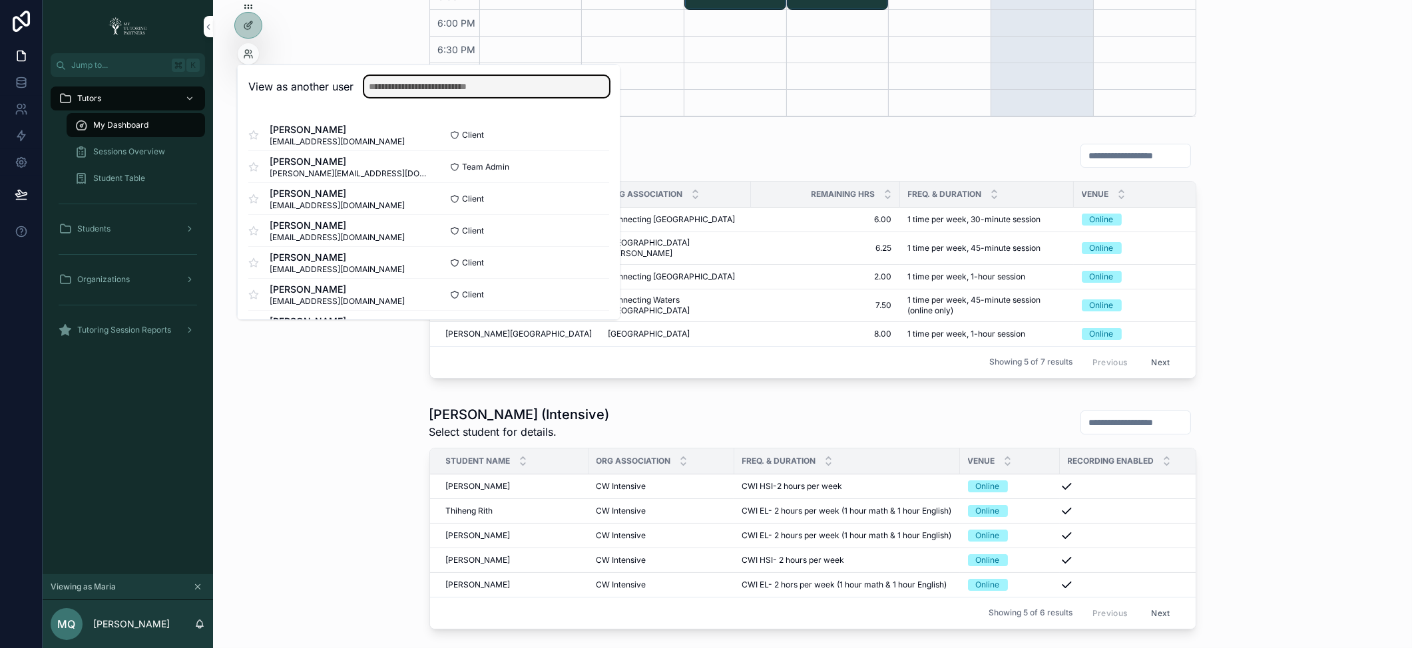
click at [440, 83] on input "text" at bounding box center [486, 86] width 245 height 21
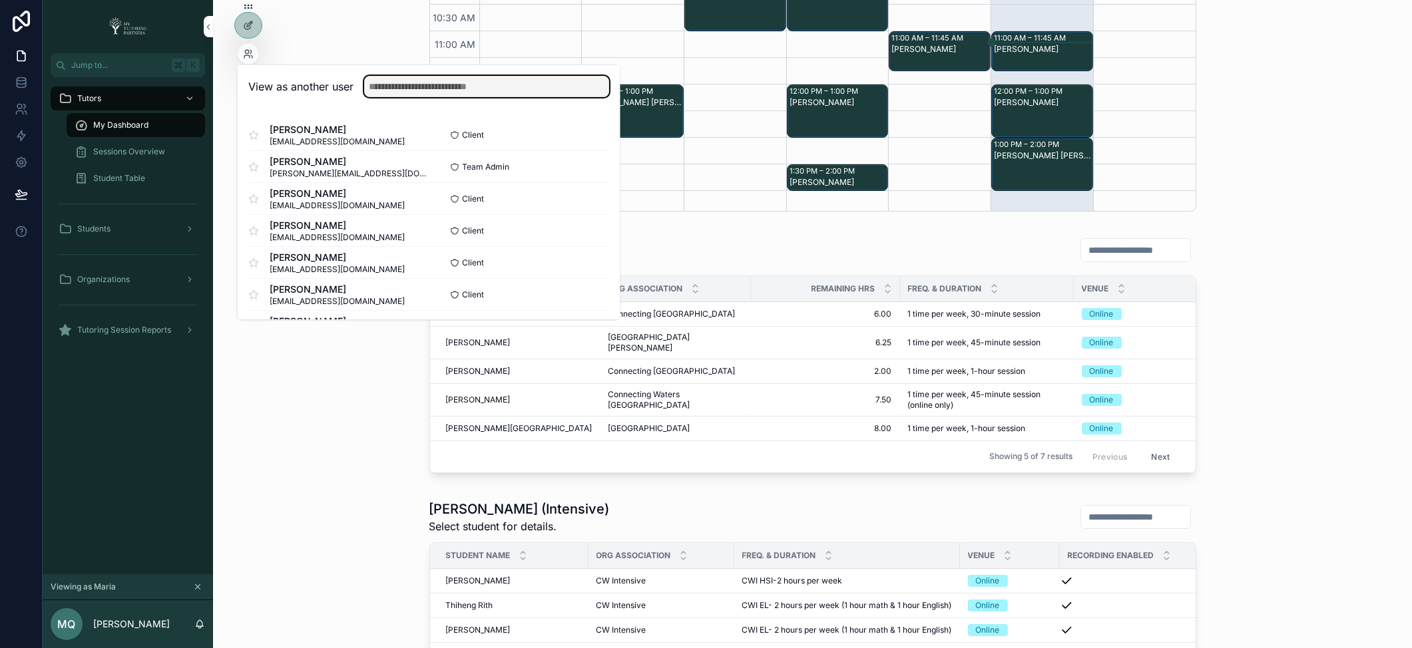
scroll to position [140, 0]
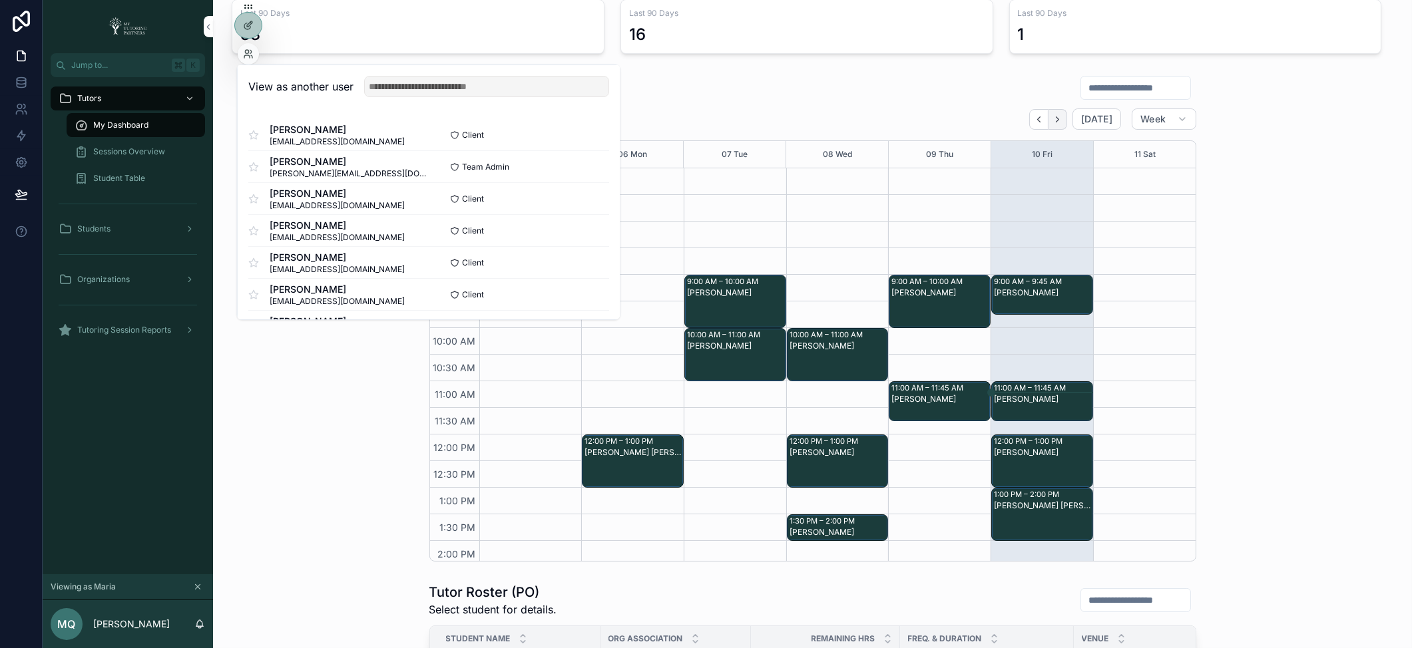
click at [1057, 117] on icon "Next" at bounding box center [1057, 119] width 10 height 10
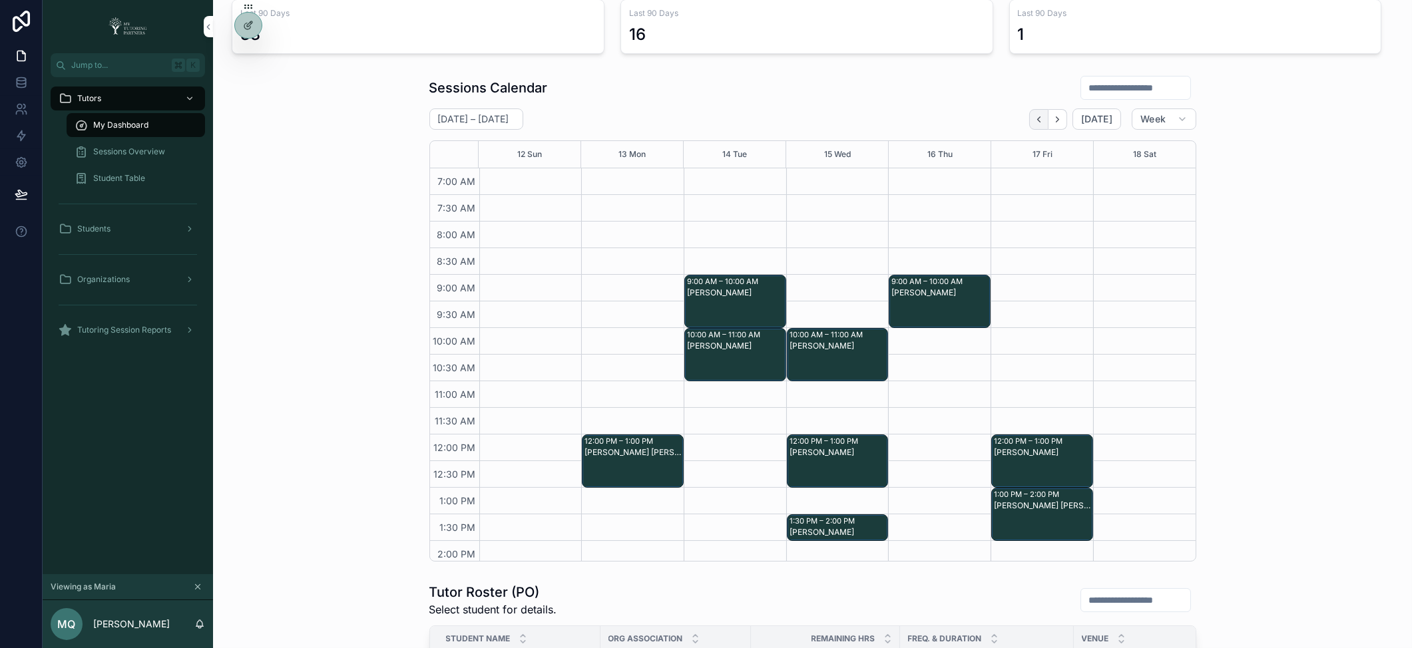
click at [1037, 121] on icon "Back" at bounding box center [1039, 119] width 10 height 10
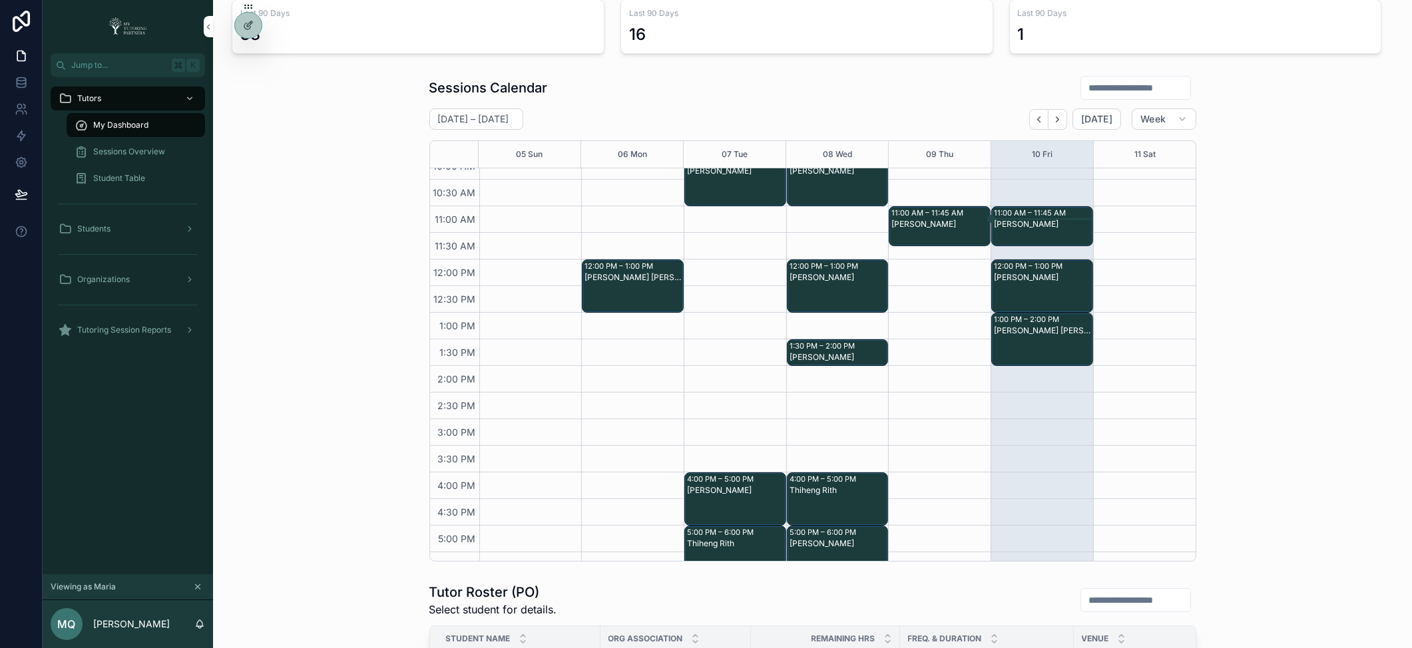
scroll to position [174, 0]
click at [1153, 115] on span "Week" at bounding box center [1152, 119] width 25 height 12
click at [1122, 152] on button "Month" at bounding box center [1130, 152] width 96 height 24
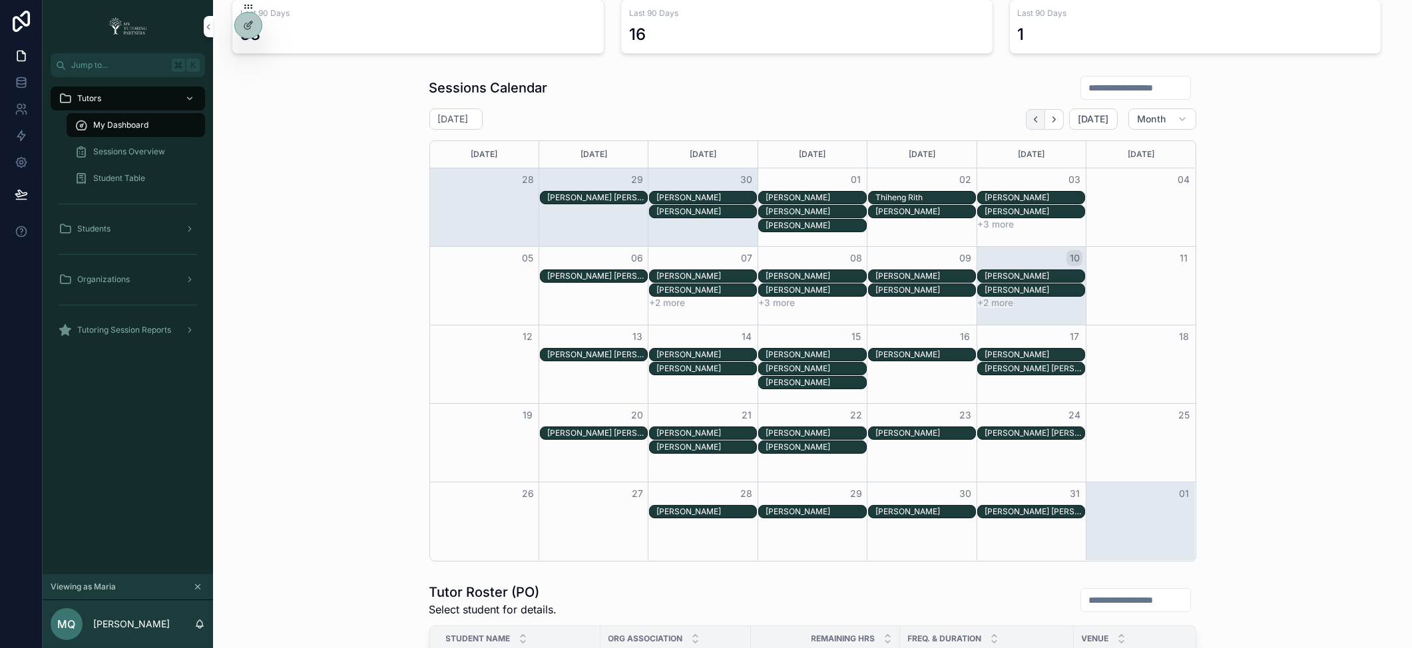
click at [1038, 119] on button "Back" at bounding box center [1035, 119] width 19 height 21
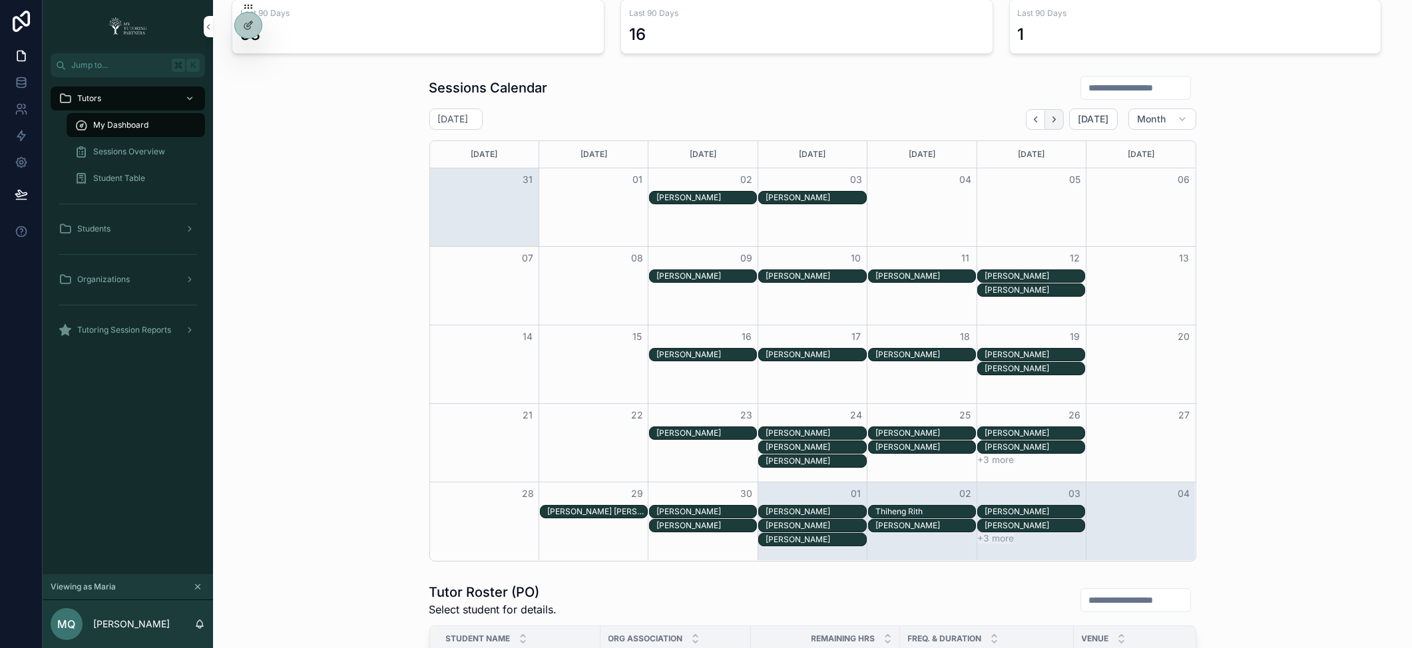
click at [1050, 114] on icon "Next" at bounding box center [1054, 119] width 10 height 10
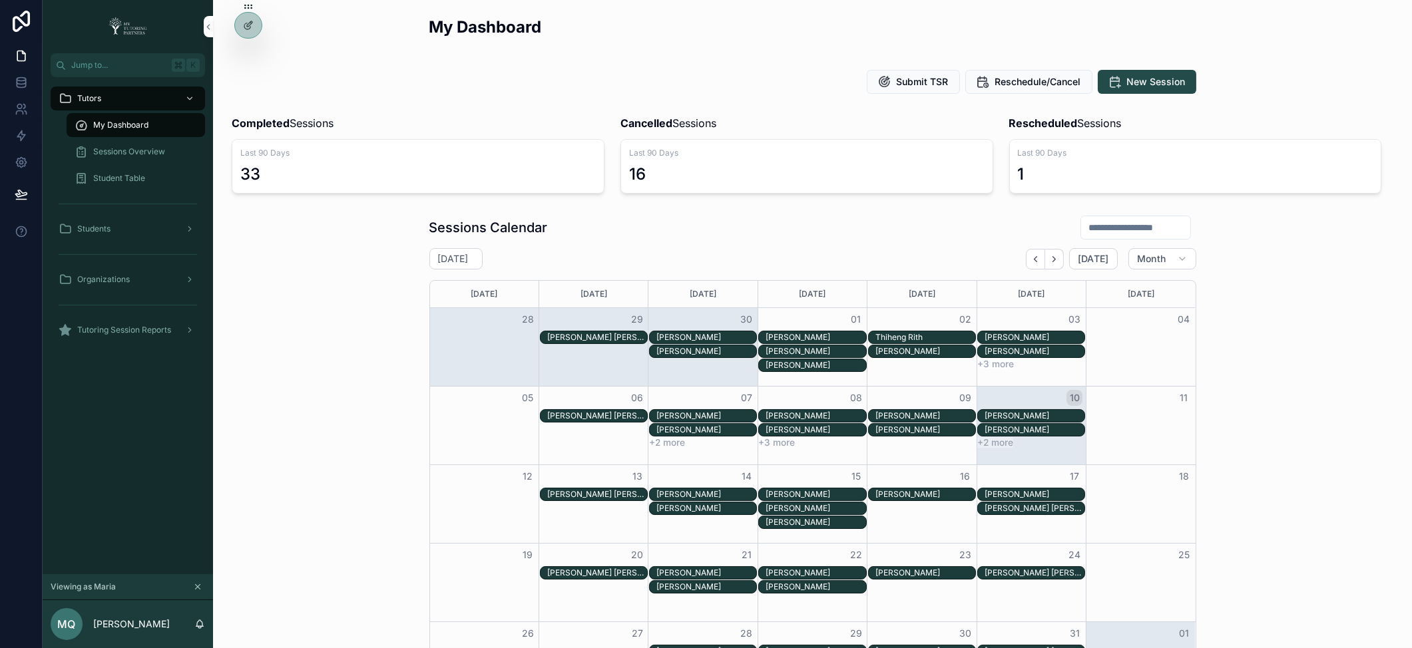
click at [140, 146] on span "Sessions Overview" at bounding box center [129, 151] width 72 height 11
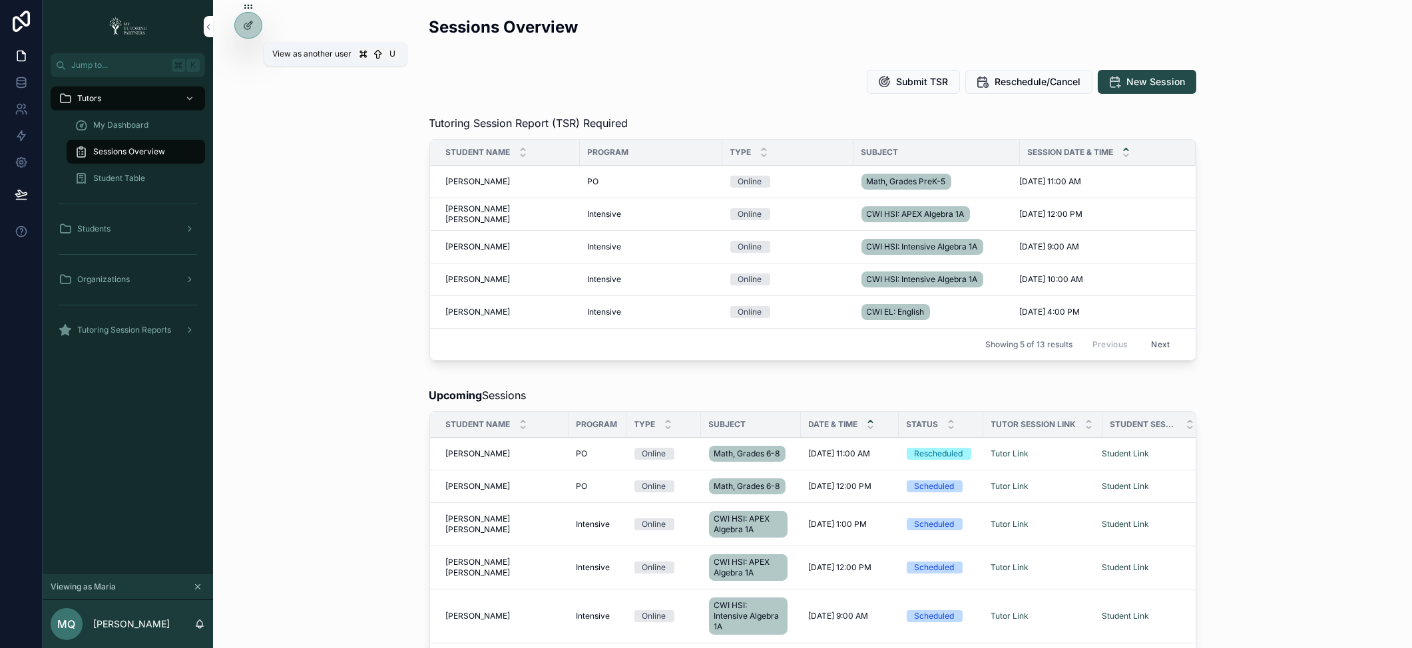
click at [0, 0] on icon at bounding box center [0, 0] width 0 height 0
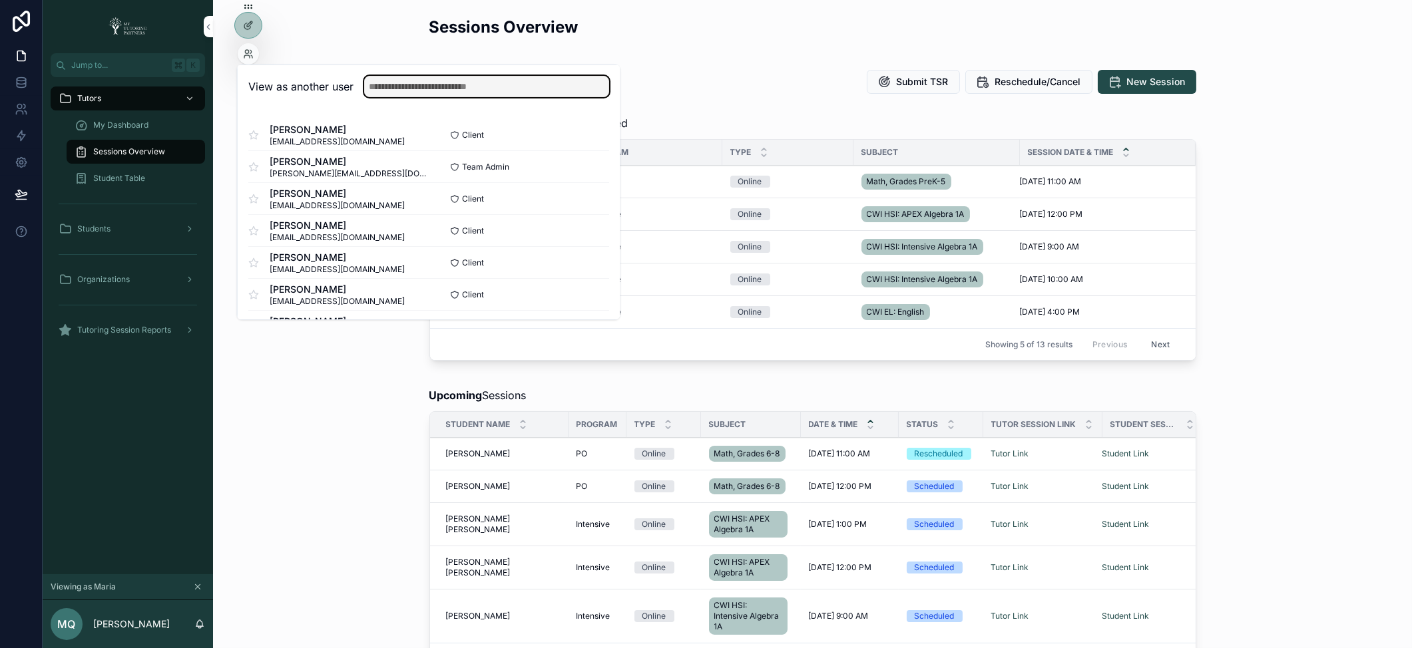
click at [405, 89] on input "text" at bounding box center [486, 86] width 245 height 21
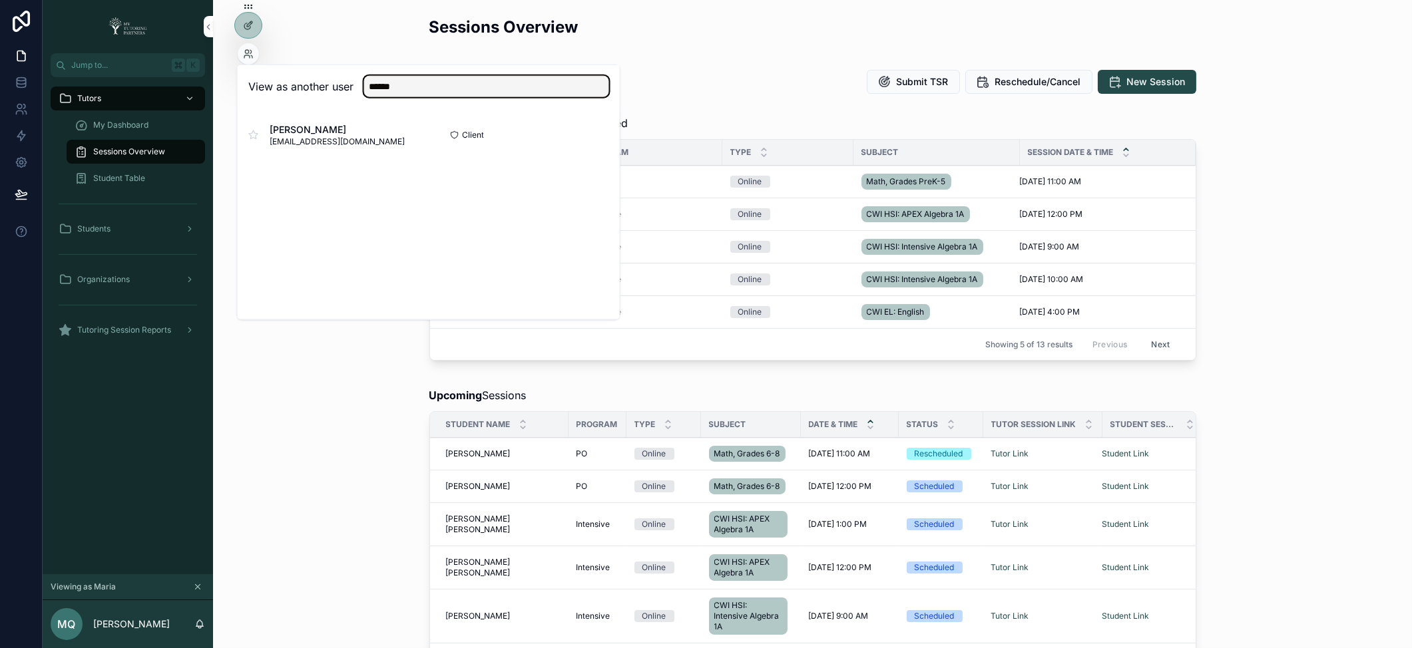
type input "******"
click at [0, 0] on button "Select" at bounding box center [0, 0] width 0 height 0
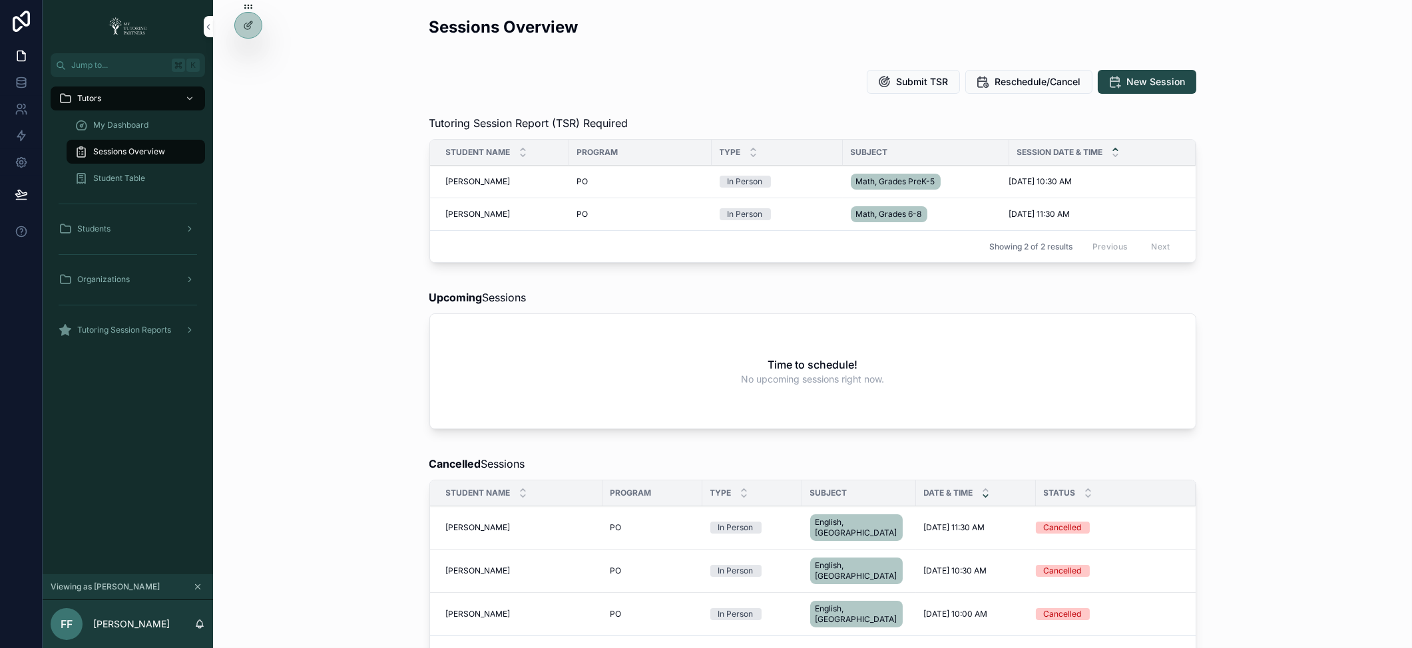
click at [126, 117] on div "My Dashboard" at bounding box center [136, 124] width 122 height 21
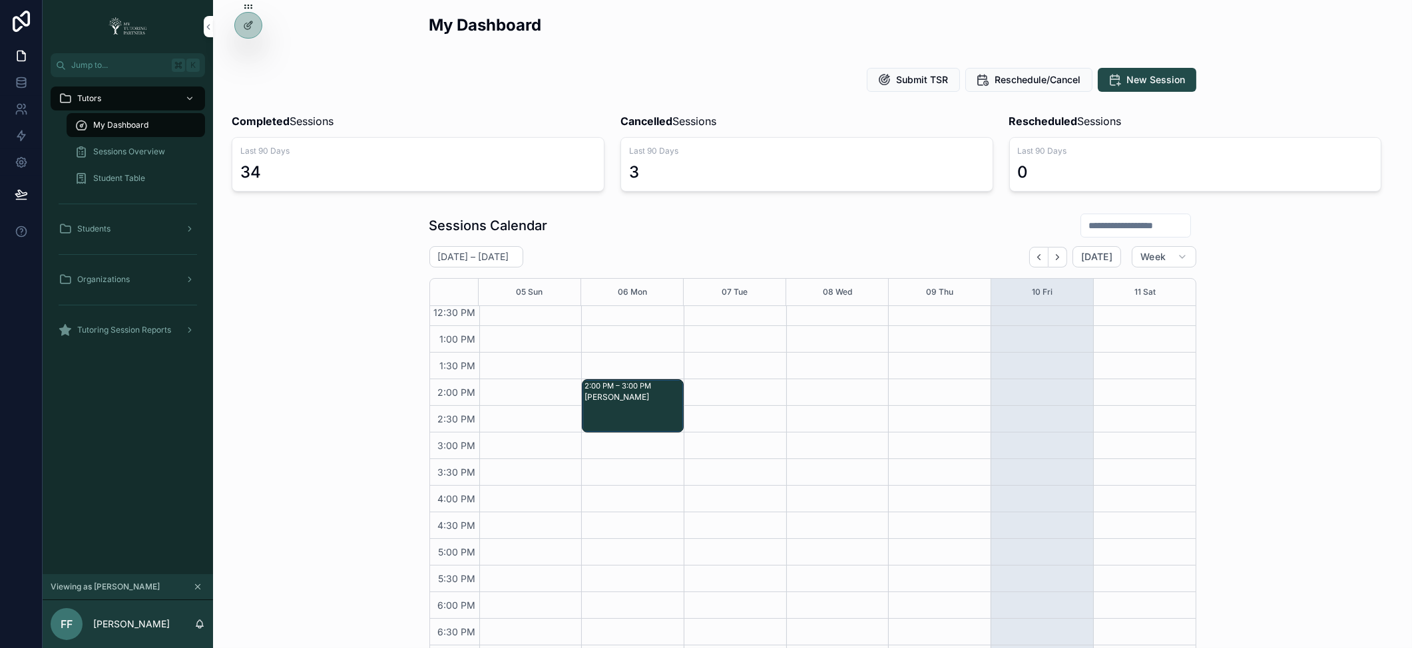
scroll to position [3, 0]
click at [125, 148] on span "Sessions Overview" at bounding box center [129, 151] width 72 height 11
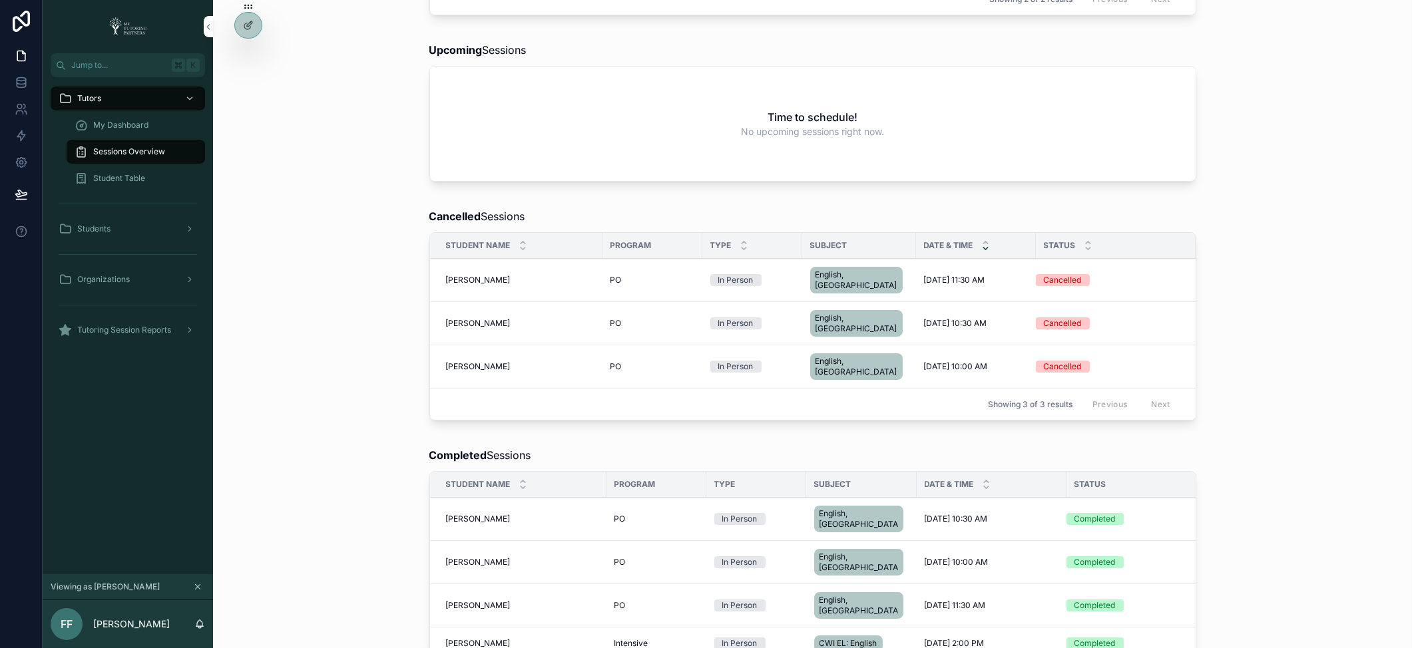
scroll to position [241, 0]
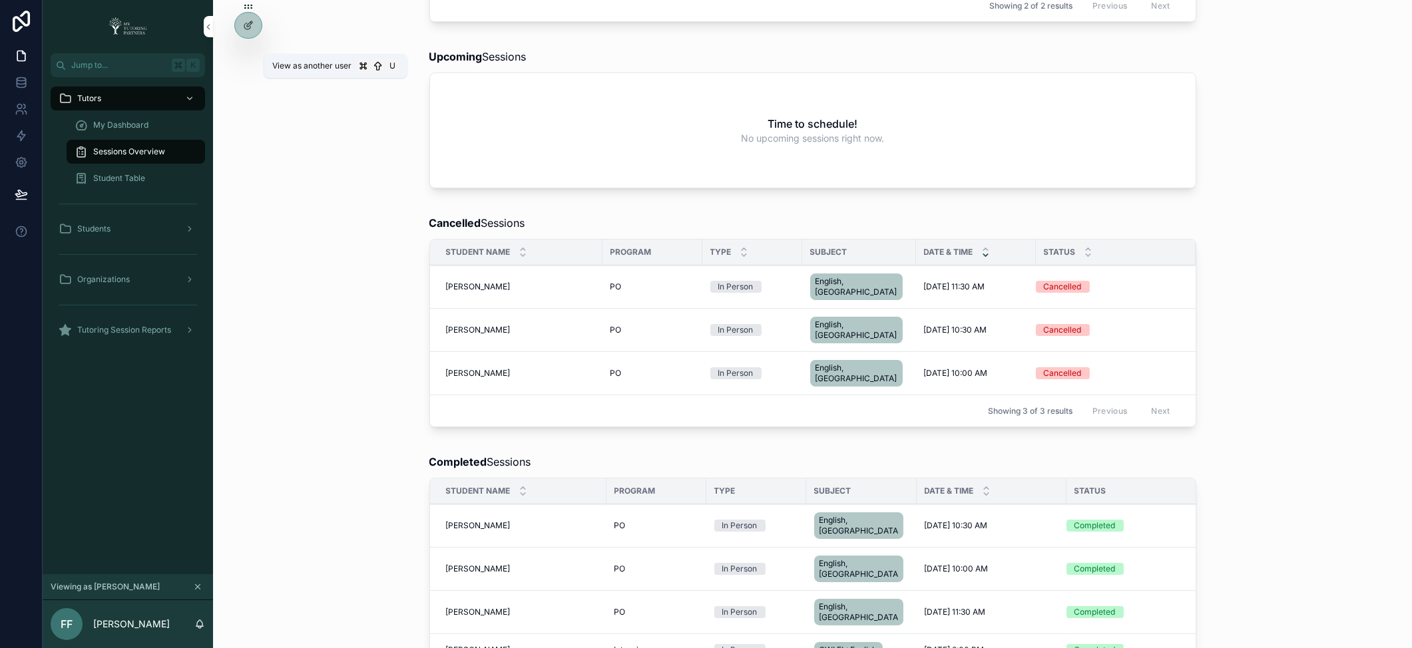
click at [0, 0] on icon at bounding box center [0, 0] width 0 height 0
click at [312, 449] on div "Completed Sessions Student Name Program Type Subject Date & Time Status Alaa Al…" at bounding box center [813, 596] width 1178 height 294
click at [0, 0] on icon at bounding box center [0, 0] width 0 height 0
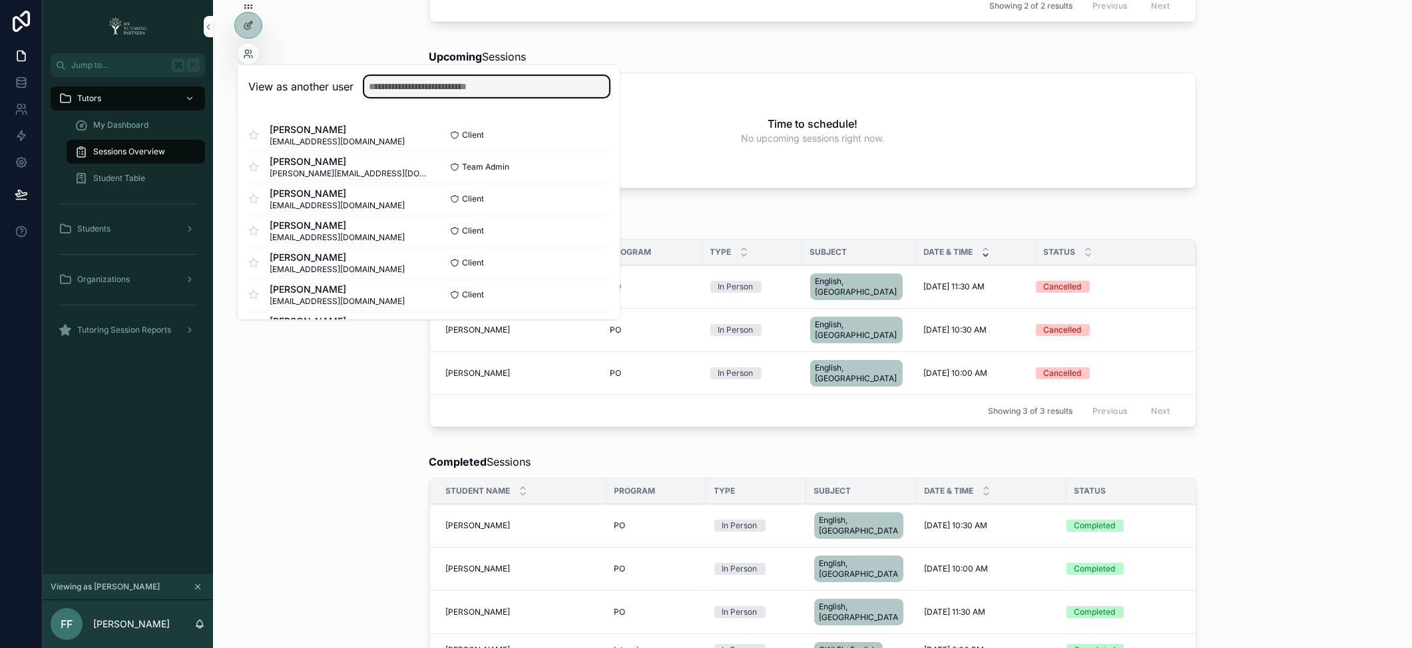
click at [438, 96] on input "text" at bounding box center [486, 86] width 245 height 21
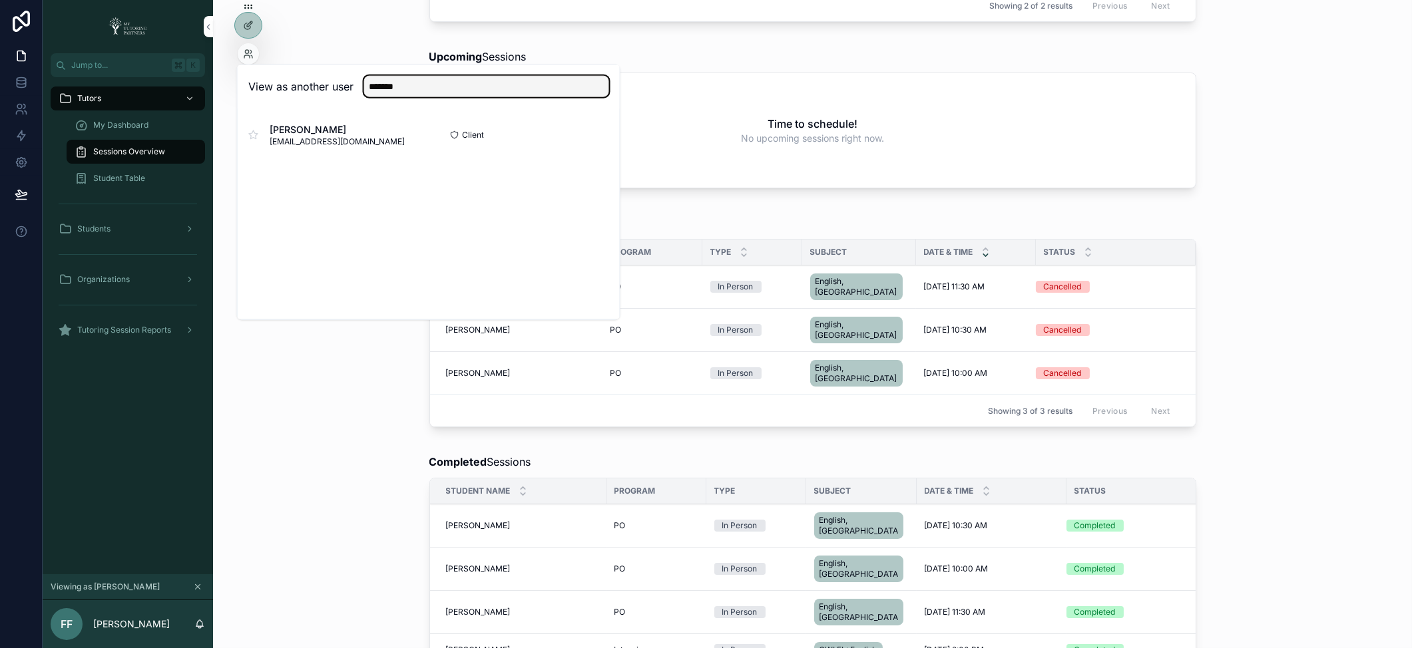
type input "*******"
click at [0, 0] on button "Select" at bounding box center [0, 0] width 0 height 0
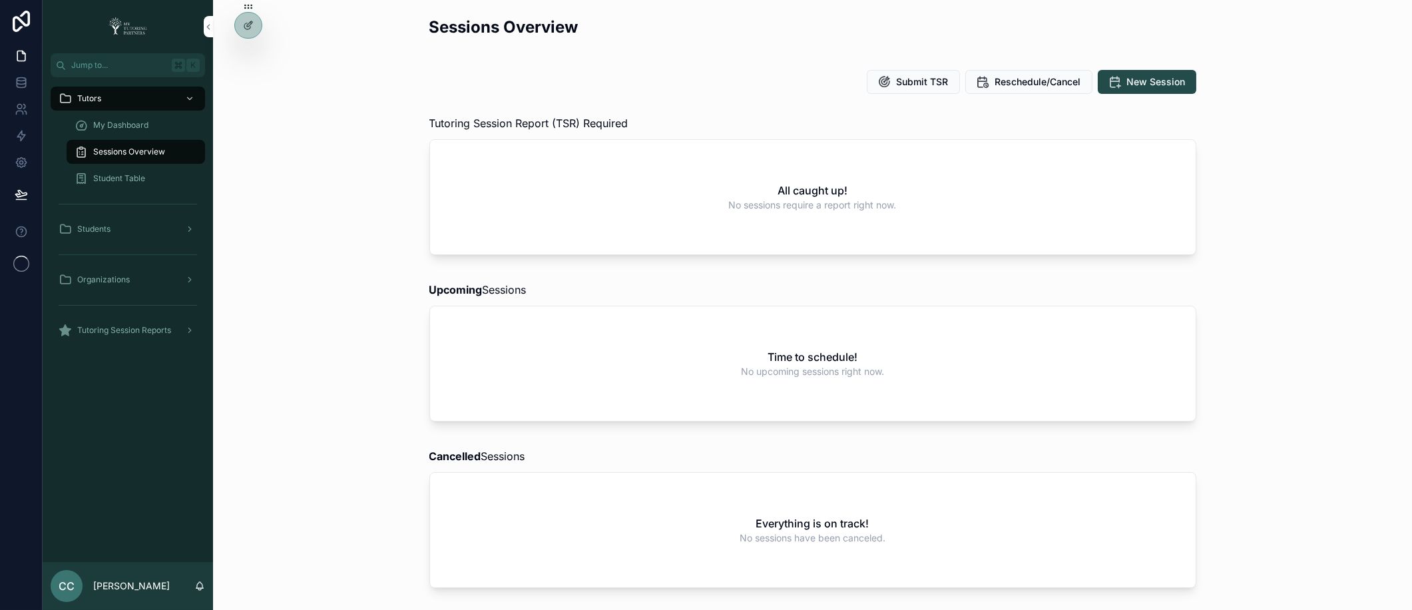
click at [0, 0] on icon at bounding box center [0, 0] width 0 height 0
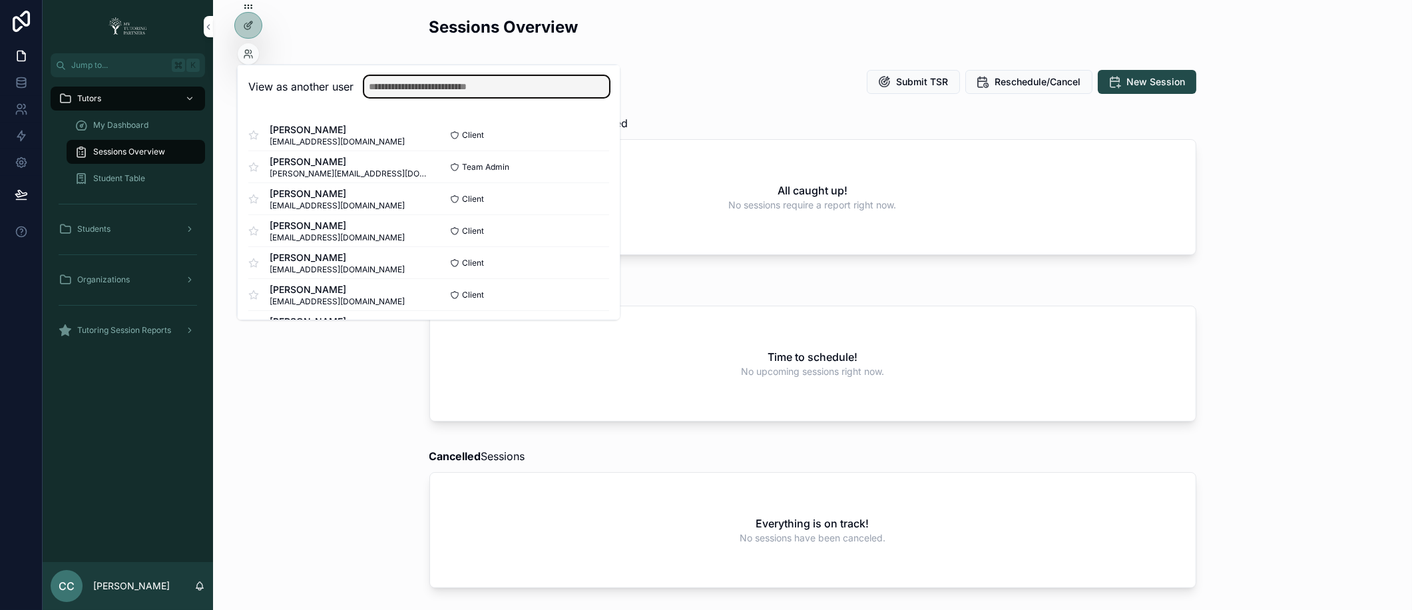
click at [407, 88] on input "text" at bounding box center [486, 86] width 245 height 21
click at [0, 0] on button "Select" at bounding box center [0, 0] width 0 height 0
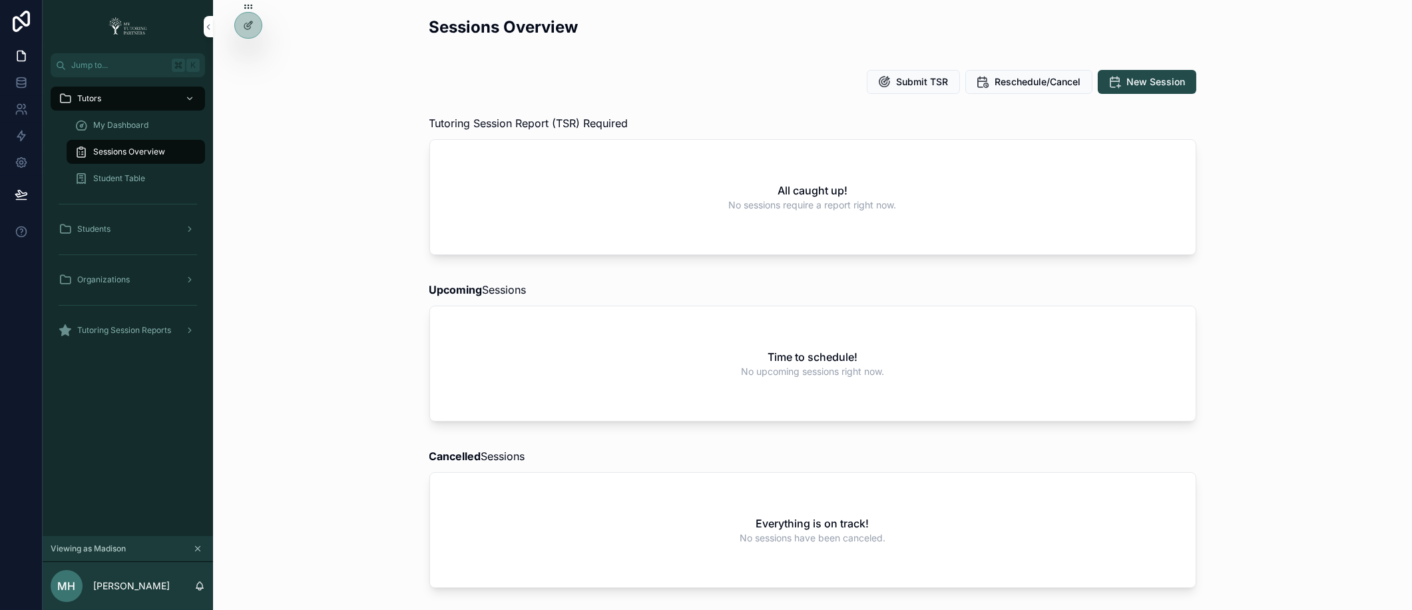
drag, startPoint x: 247, startPoint y: 56, endPoint x: 122, endPoint y: 141, distance: 151.4
click at [125, 144] on div "Jump to... K Tutors My Dashboard Sessions Overview Student Table Students Organ…" at bounding box center [727, 305] width 1369 height 610
click at [115, 129] on span "My Dashboard" at bounding box center [120, 125] width 55 height 11
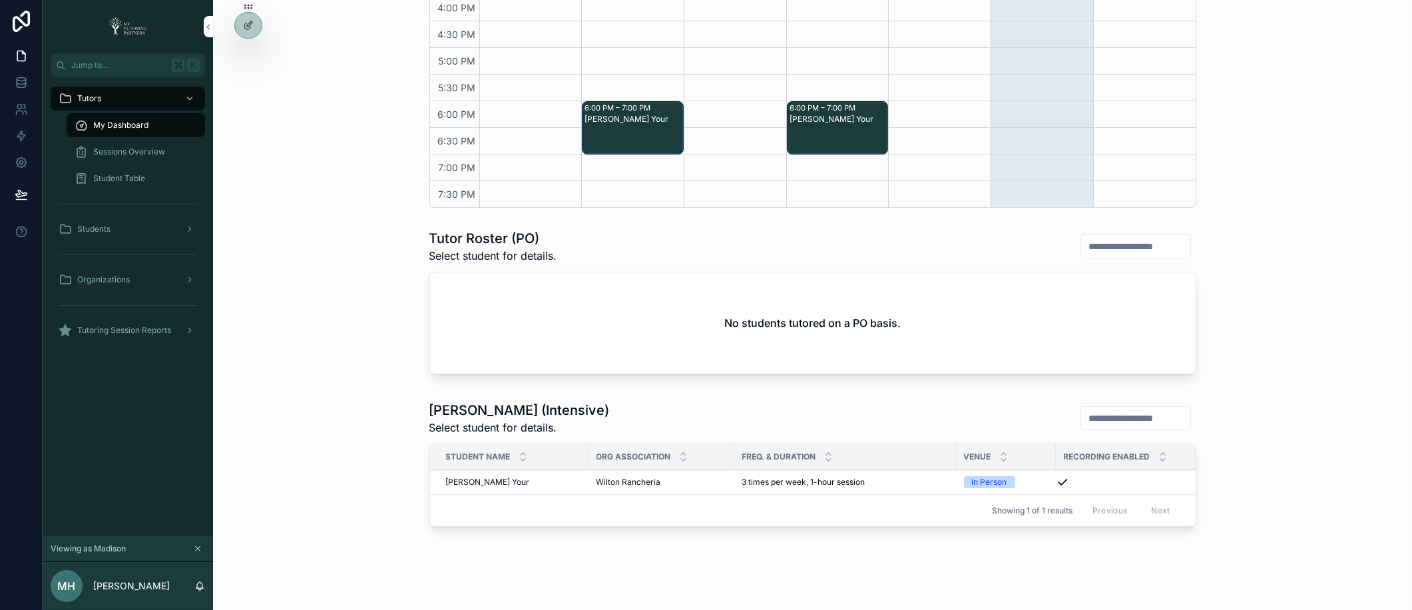
scroll to position [468, 0]
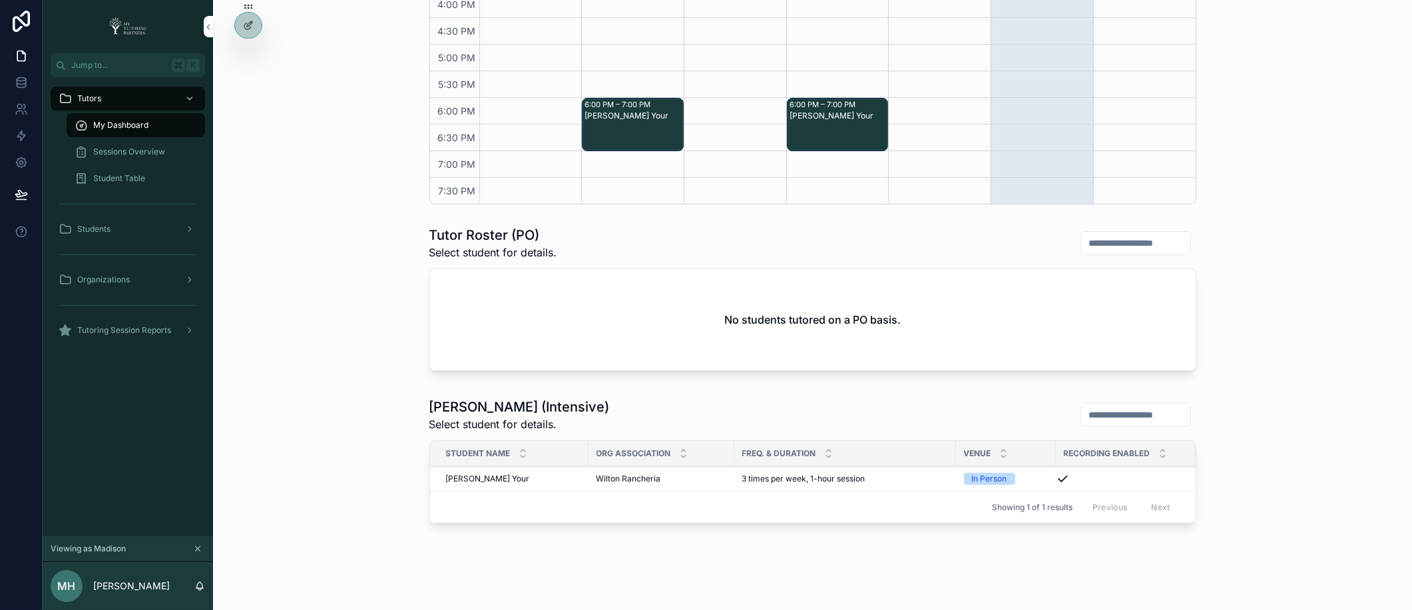
click at [176, 331] on div "Tutoring Session Reports" at bounding box center [128, 330] width 138 height 21
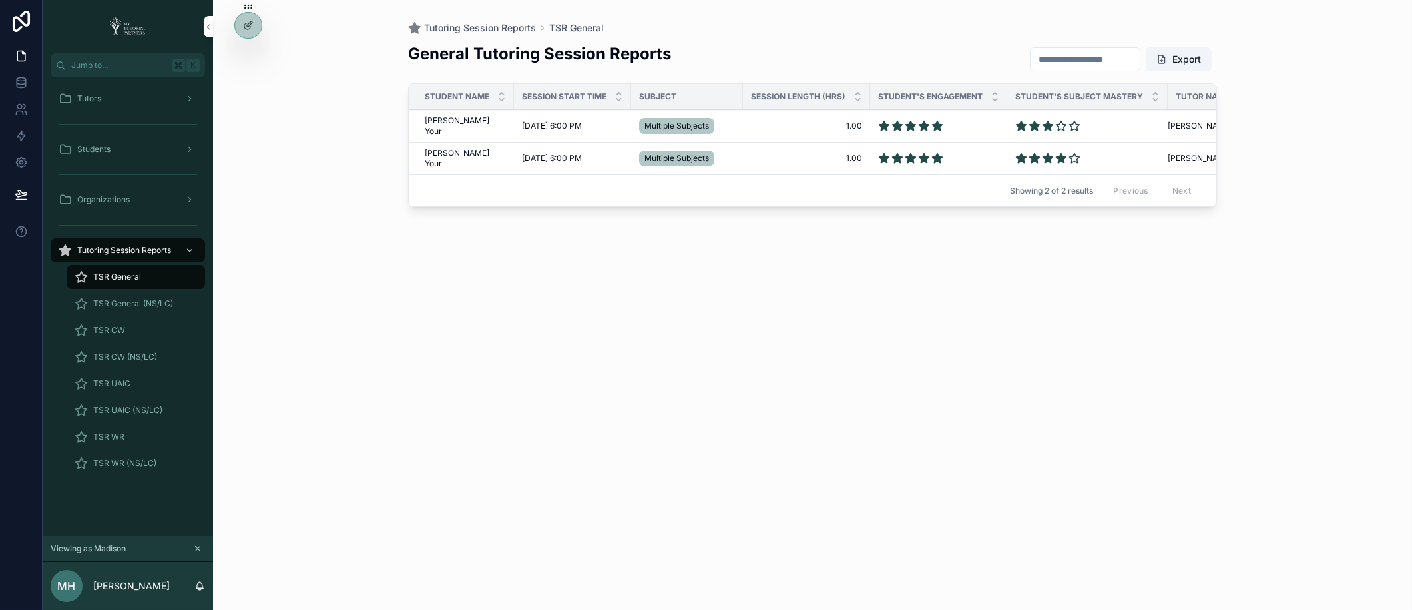
click at [119, 436] on span "TSR WR" at bounding box center [108, 436] width 31 height 11
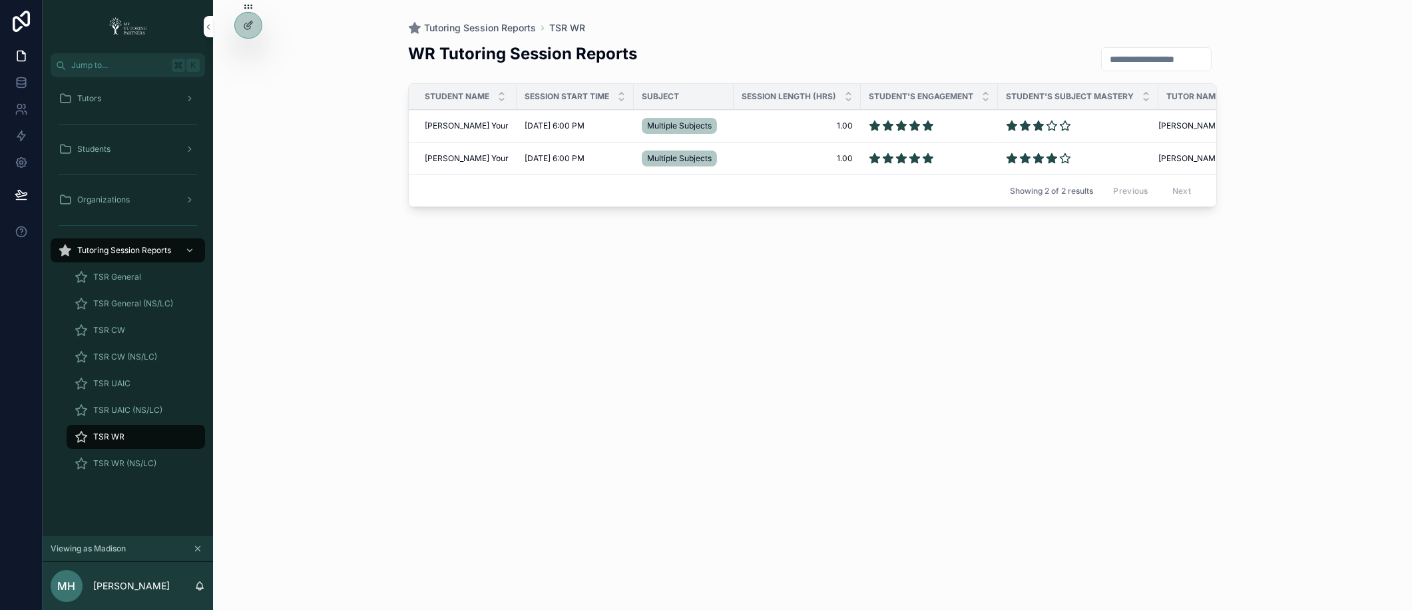
click at [448, 120] on span "[PERSON_NAME] Your" at bounding box center [467, 125] width 84 height 11
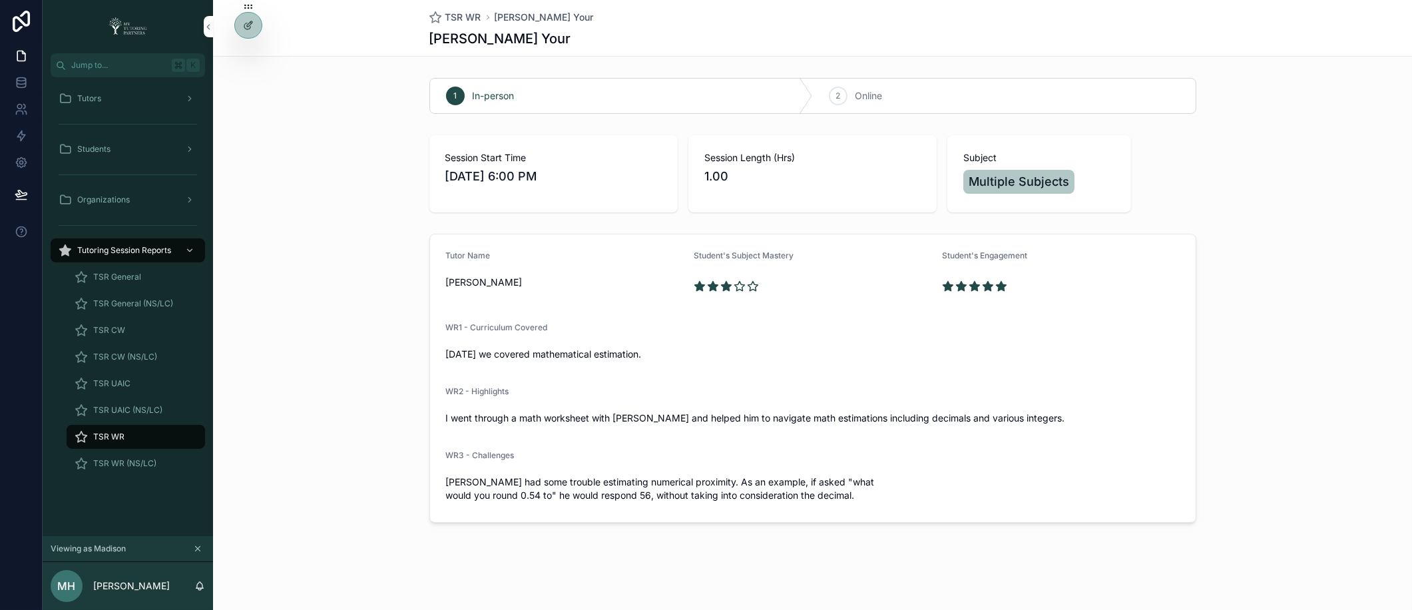
click at [121, 435] on span "TSR WR" at bounding box center [108, 436] width 31 height 11
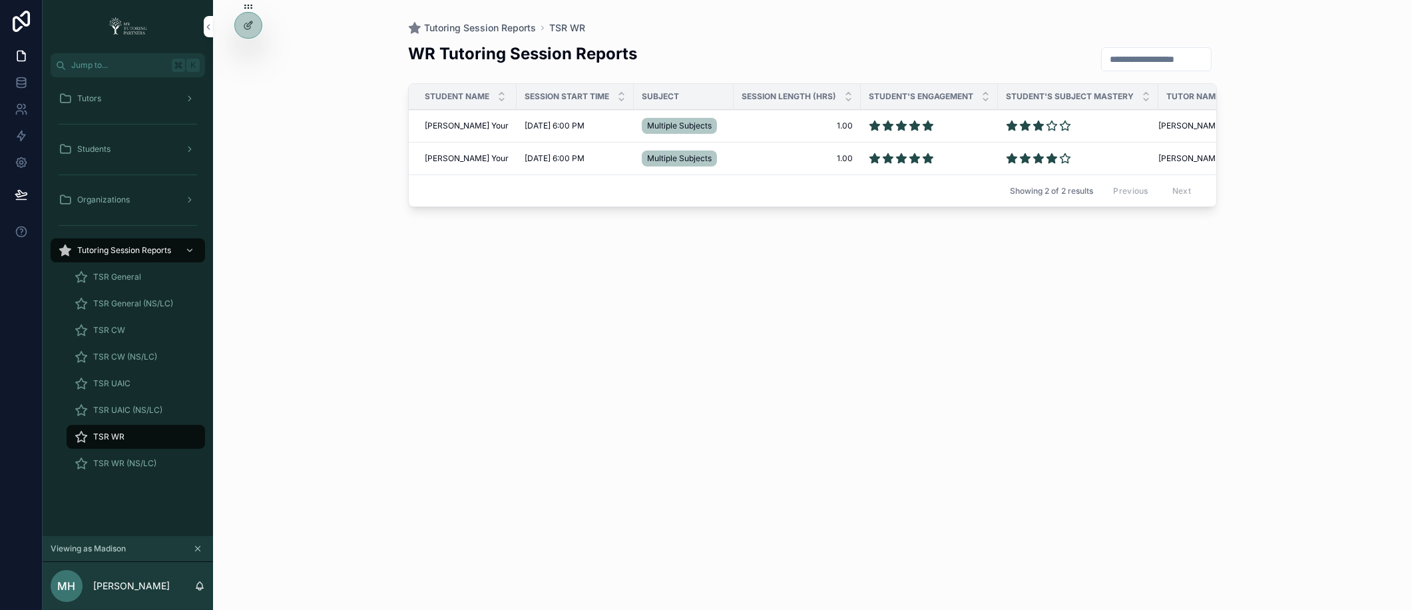
click at [439, 159] on span "[PERSON_NAME] Your" at bounding box center [467, 158] width 84 height 11
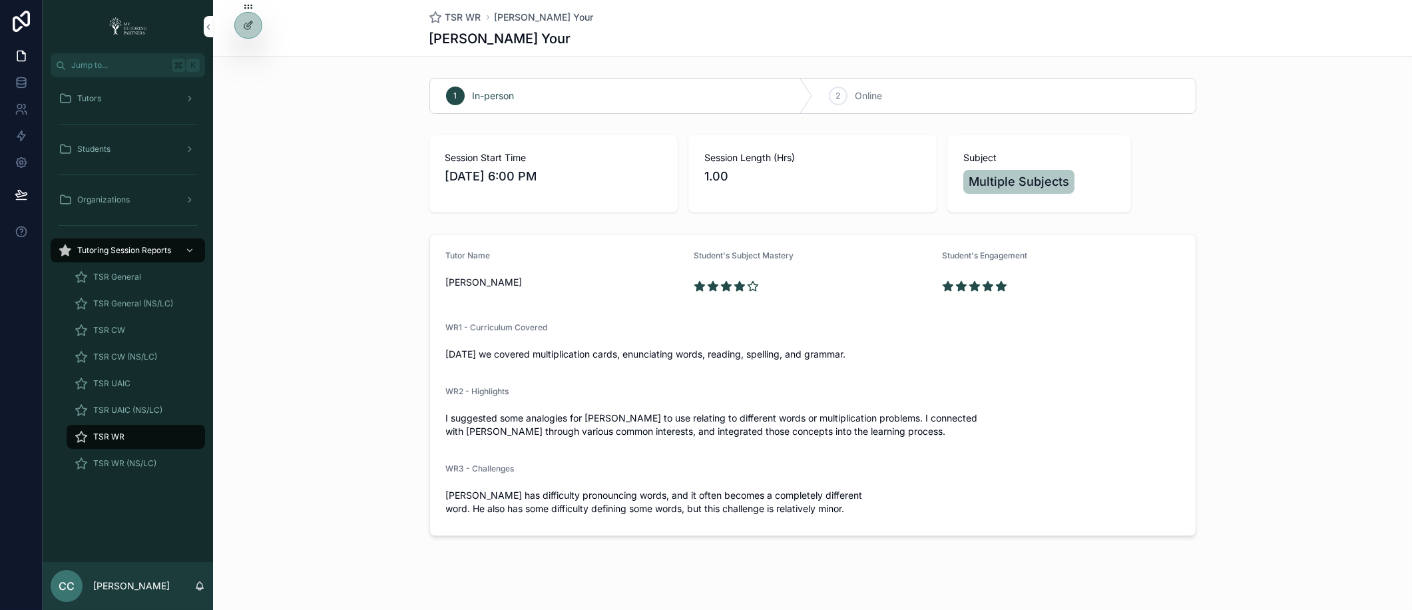
click at [0, 0] on icon at bounding box center [0, 0] width 0 height 0
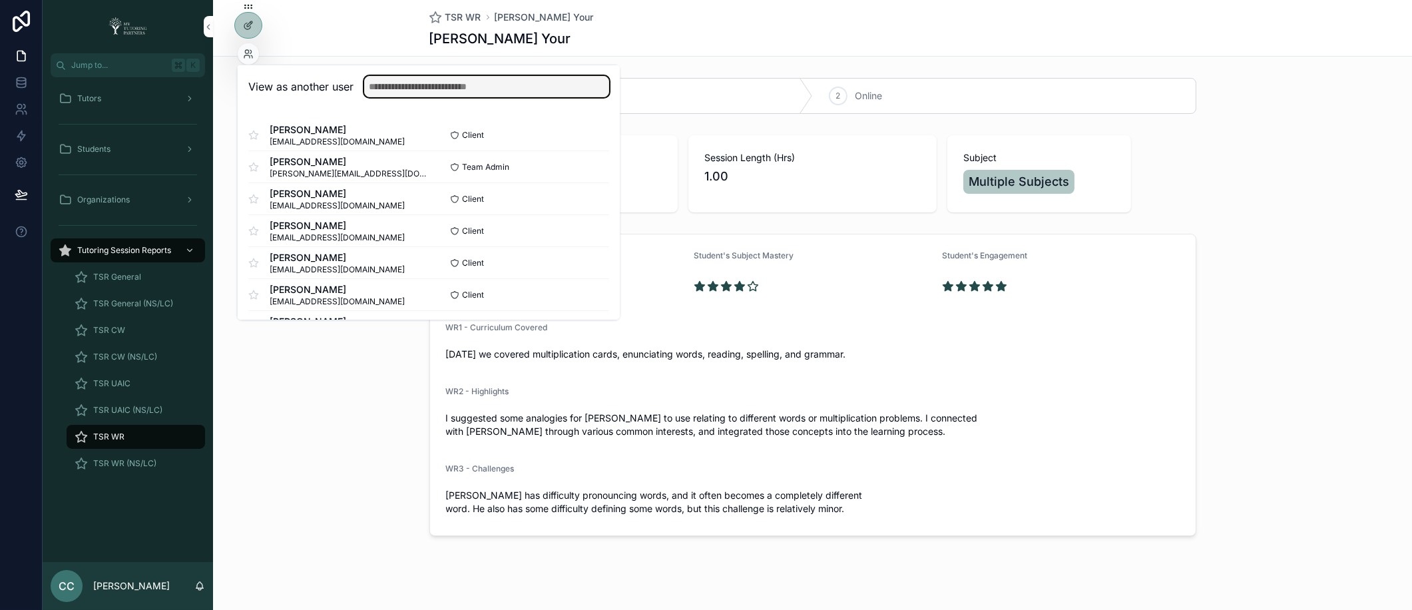
click at [410, 84] on input "text" at bounding box center [486, 86] width 245 height 21
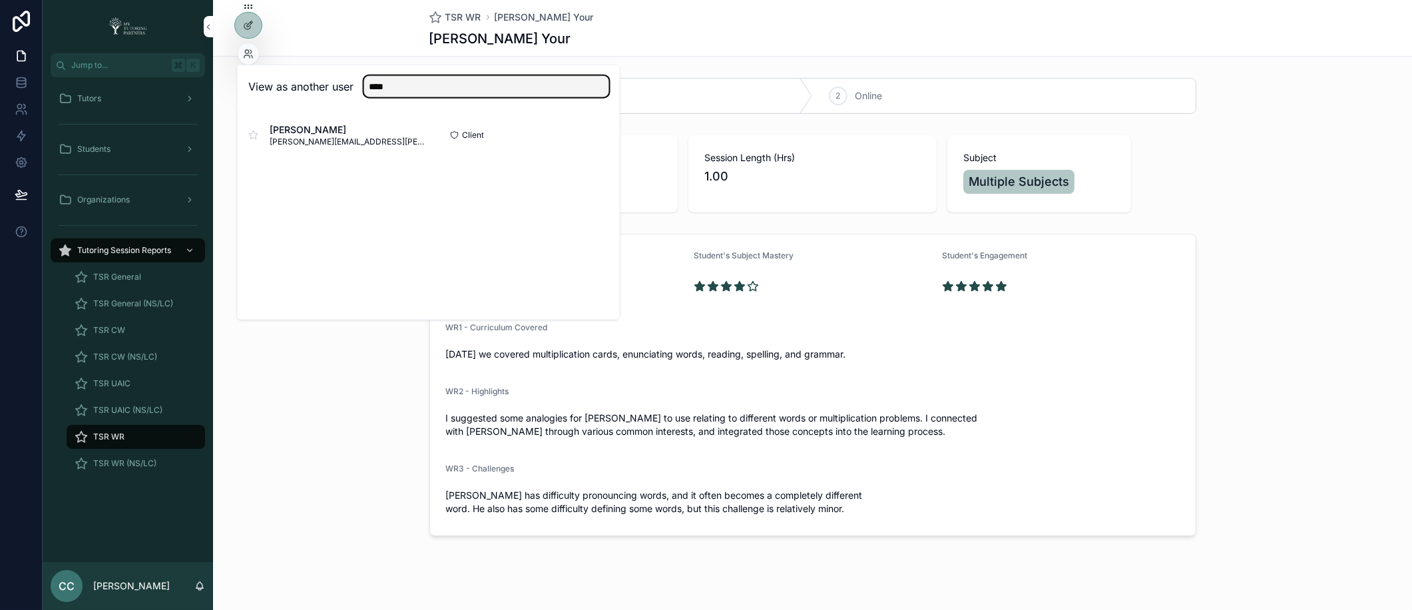
type input "****"
click at [0, 0] on button "Select" at bounding box center [0, 0] width 0 height 0
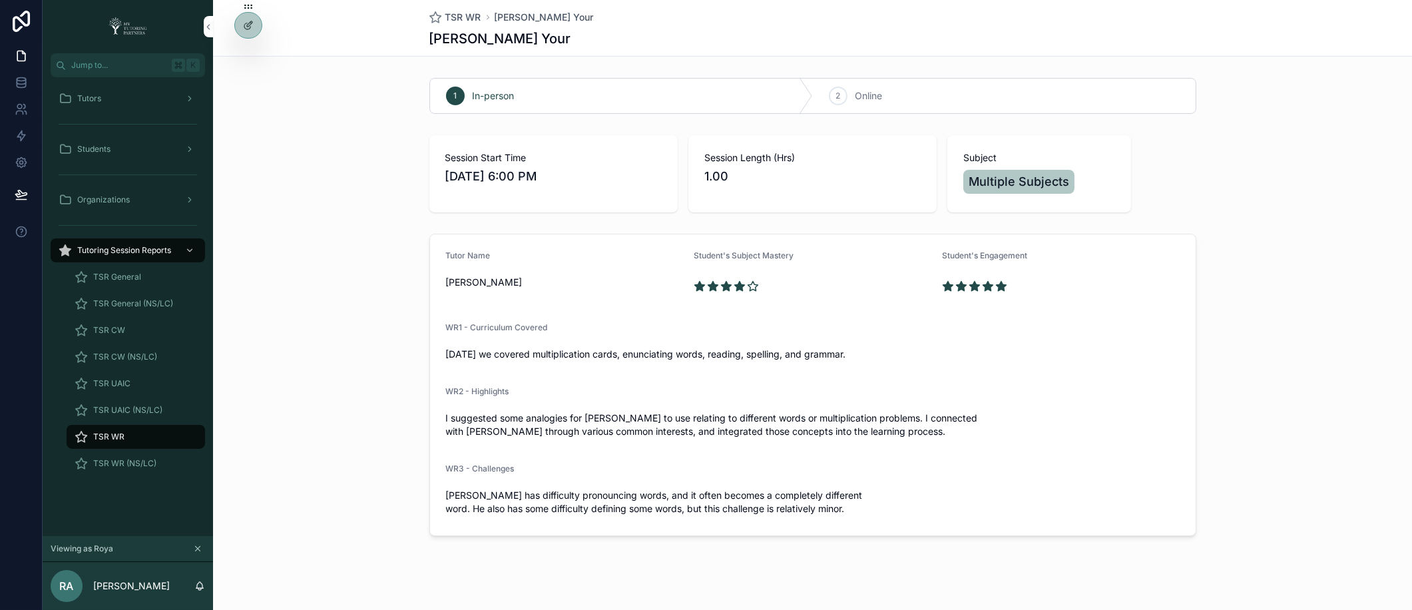
click at [95, 97] on span "Tutors" at bounding box center [89, 98] width 24 height 11
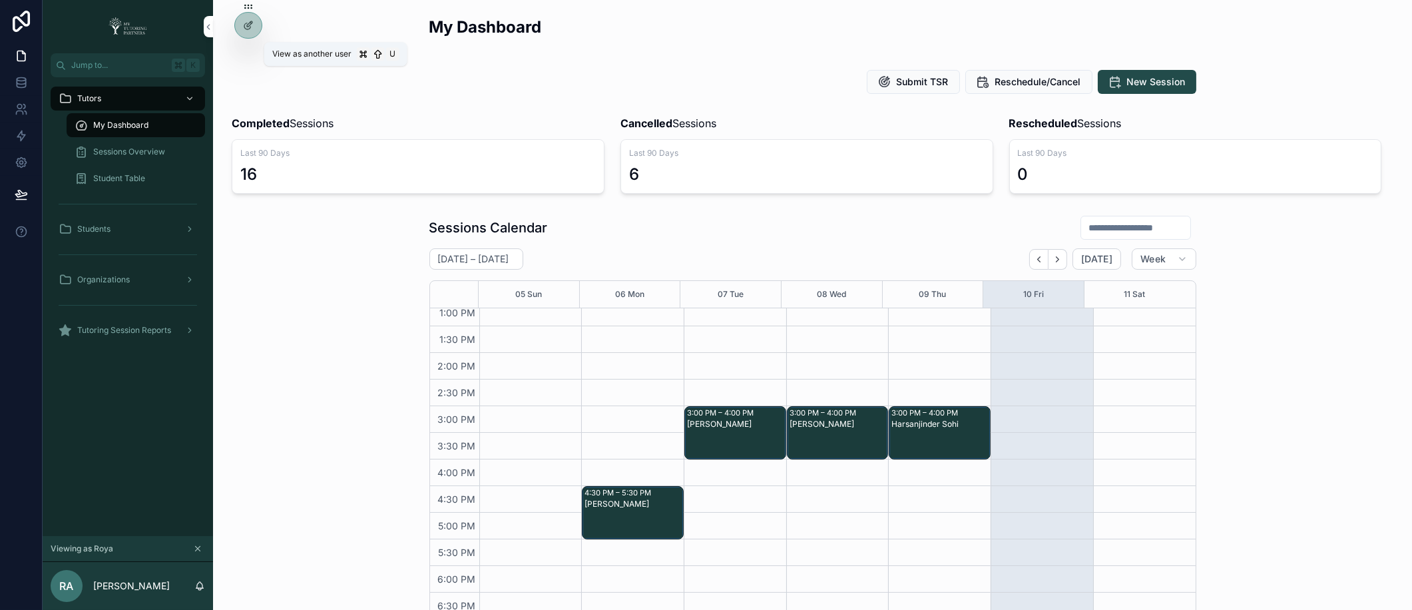
click at [0, 0] on icon at bounding box center [0, 0] width 0 height 0
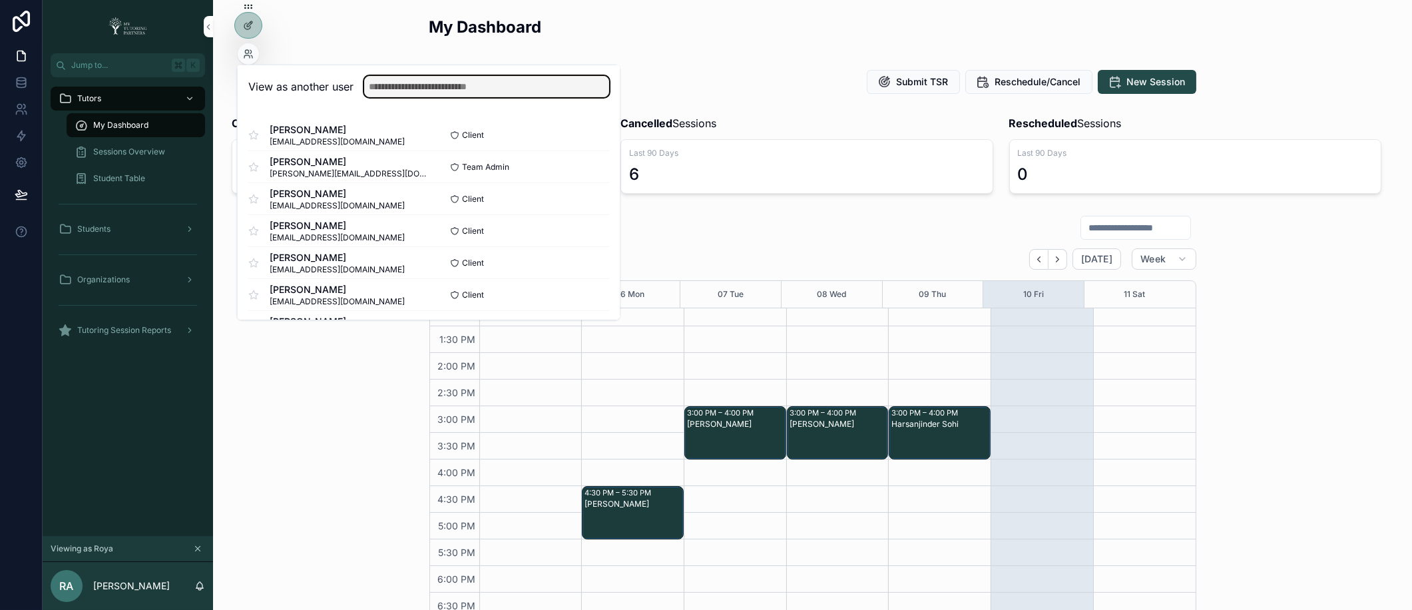
click at [427, 79] on input "text" at bounding box center [486, 86] width 245 height 21
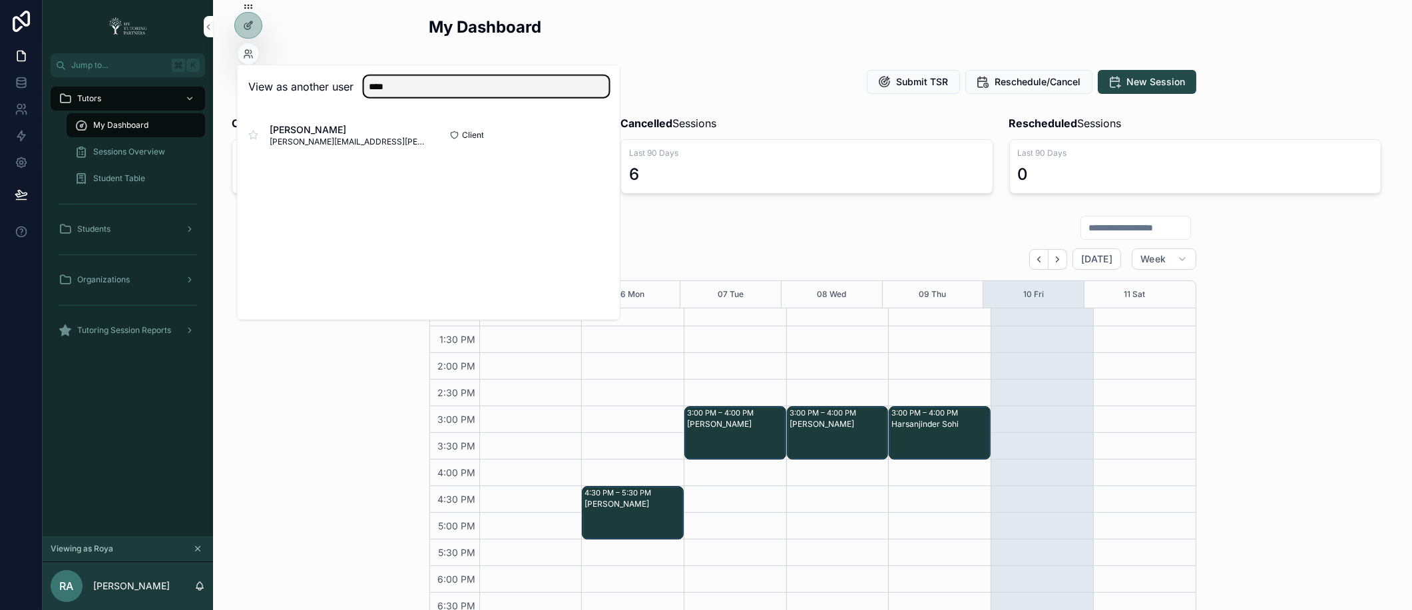
type input "****"
click at [0, 0] on button "Select" at bounding box center [0, 0] width 0 height 0
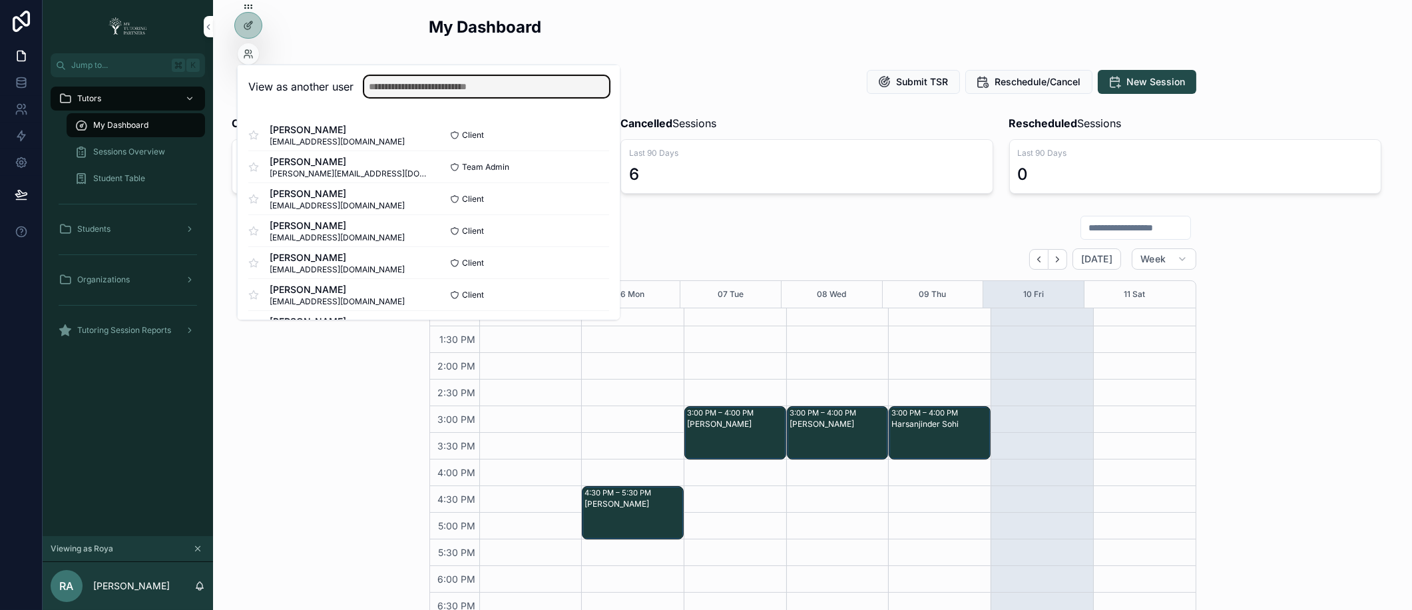
click at [487, 92] on input "text" at bounding box center [486, 86] width 245 height 21
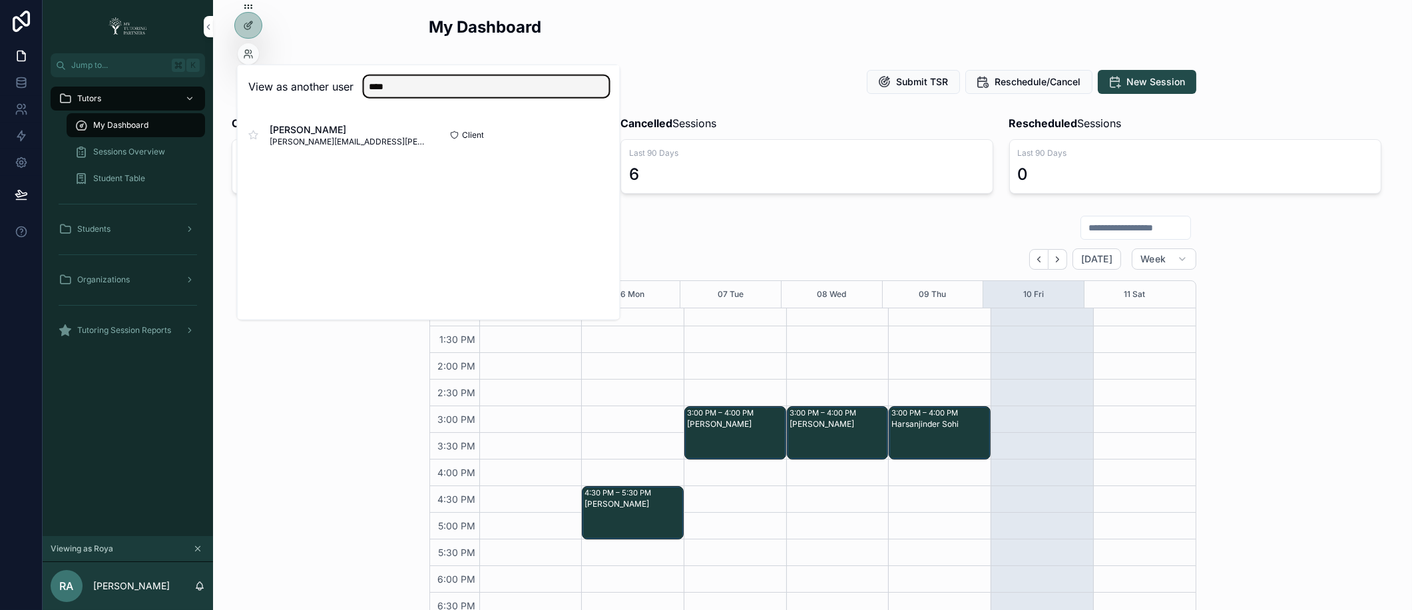
type input "****"
click at [0, 0] on button "Select" at bounding box center [0, 0] width 0 height 0
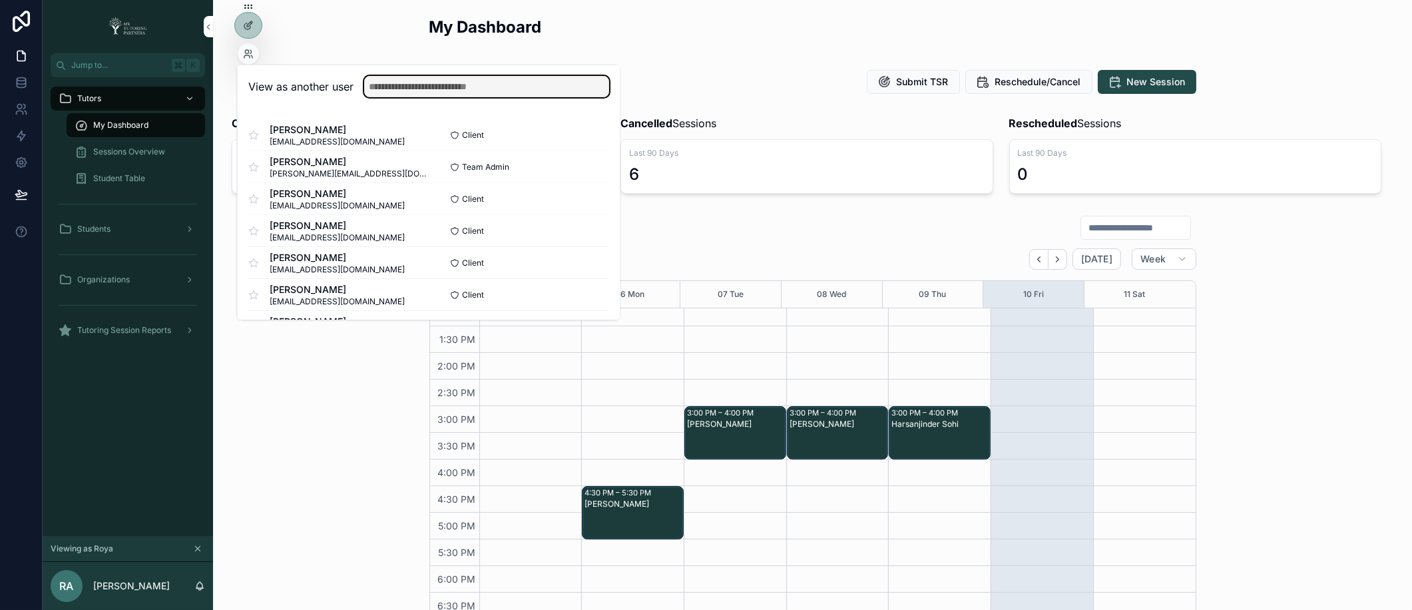
click at [503, 79] on input "text" at bounding box center [486, 86] width 245 height 21
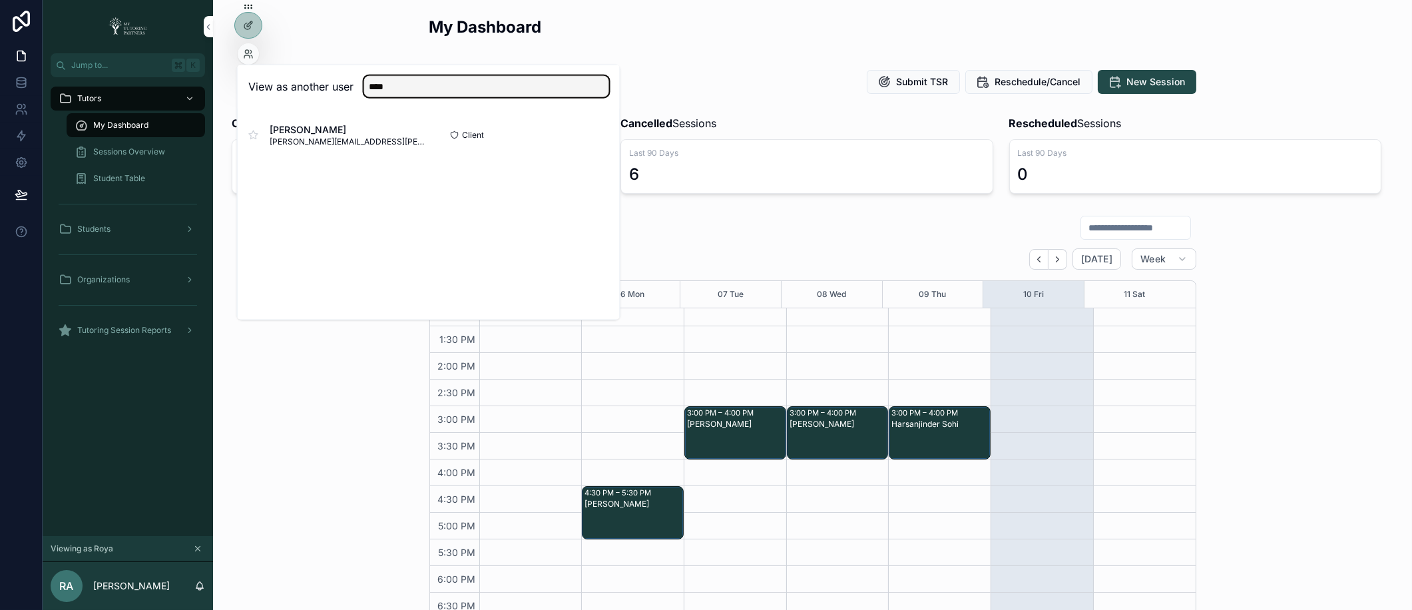
type input "****"
click at [0, 0] on button "Select" at bounding box center [0, 0] width 0 height 0
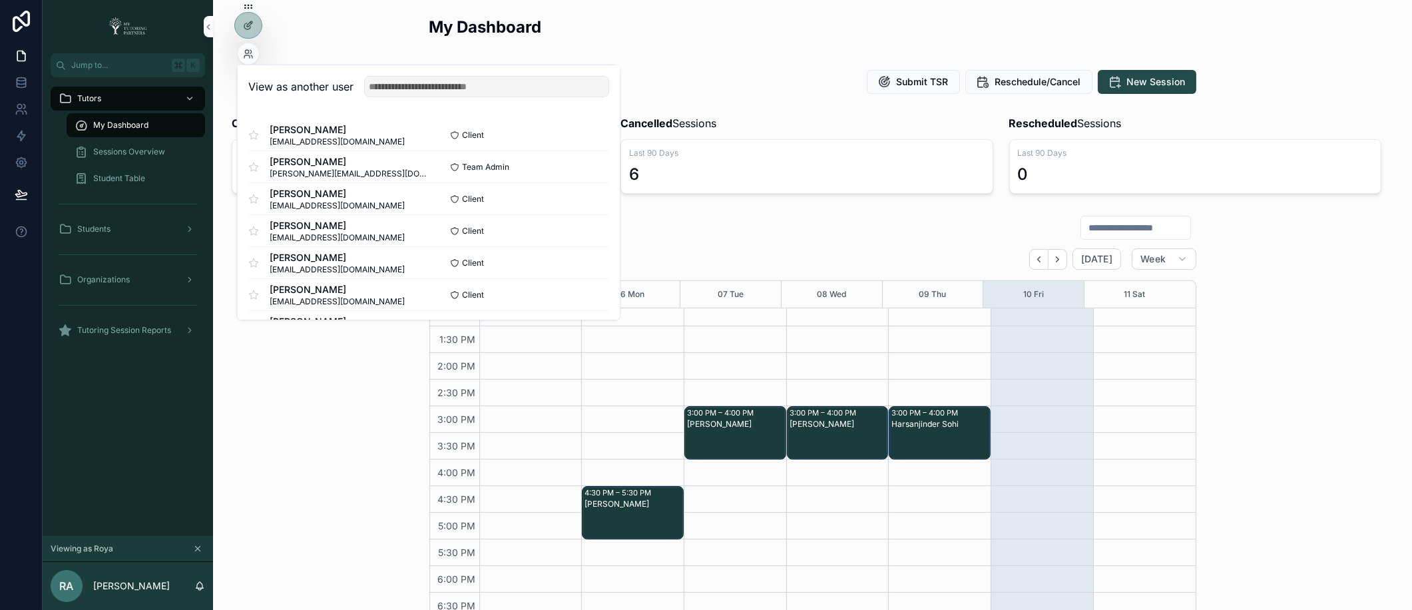
click at [289, 408] on div "Sessions Calendar [DATE] – [DATE] [DATE] Week 05 Sun 06 Mon 07 Tue 08 Wed 09 Th…" at bounding box center [813, 444] width 1178 height 468
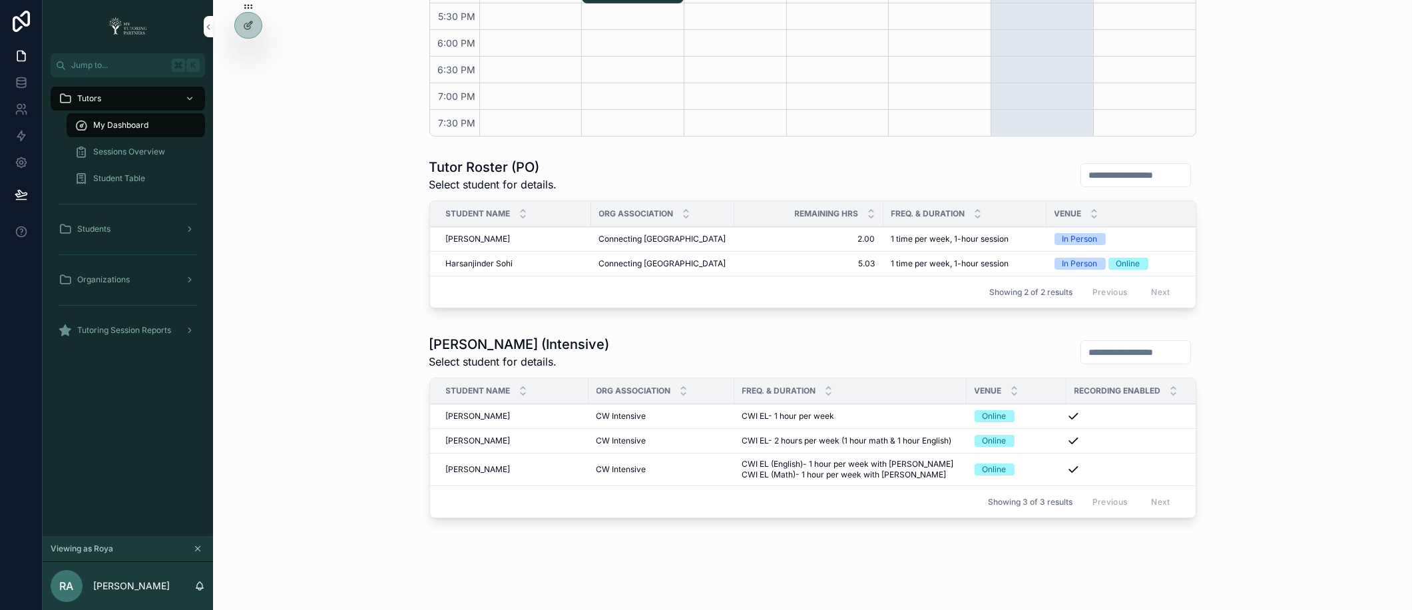
scroll to position [435, 0]
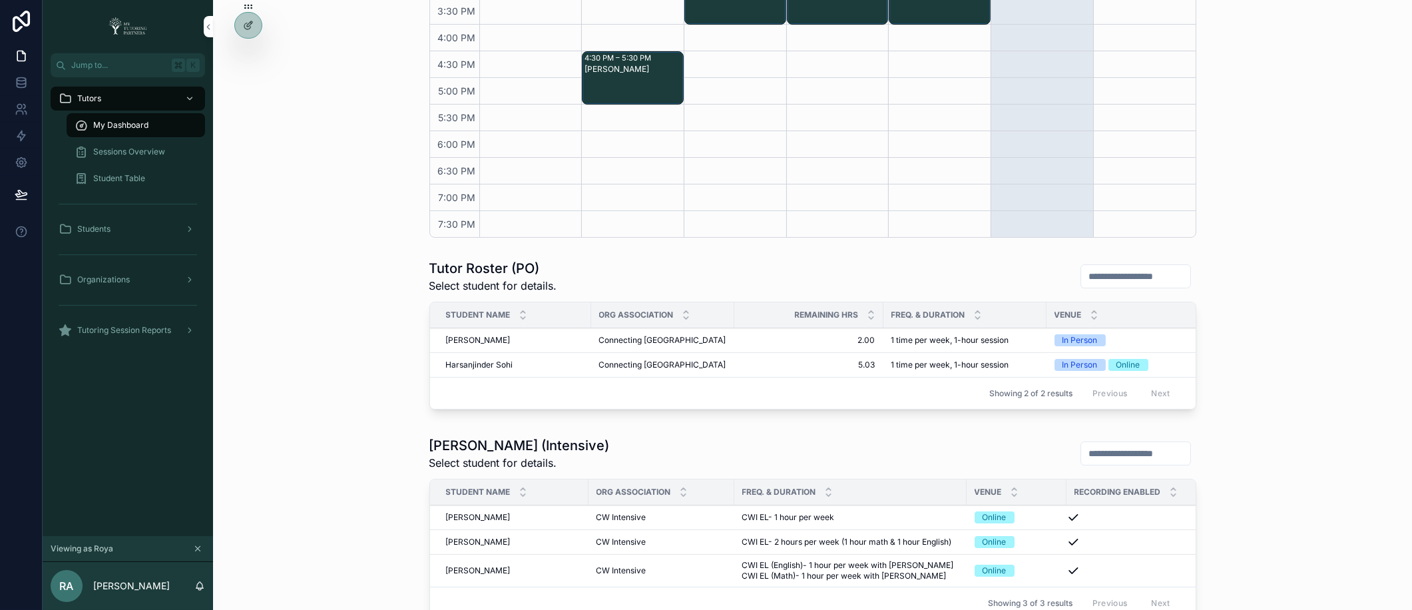
click at [455, 364] on span "Harsanjinder Sohi" at bounding box center [479, 364] width 67 height 11
